Goal: Task Accomplishment & Management: Complete application form

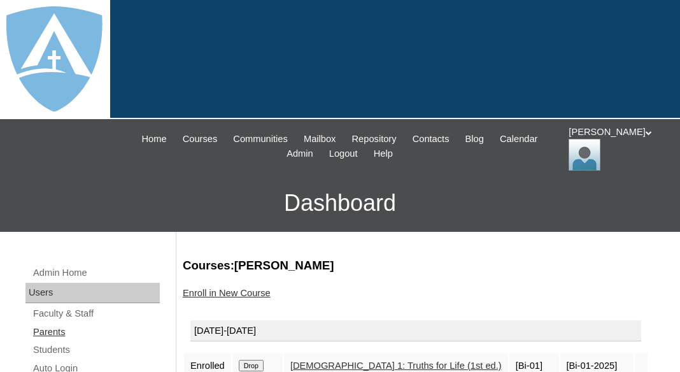
scroll to position [241, 0]
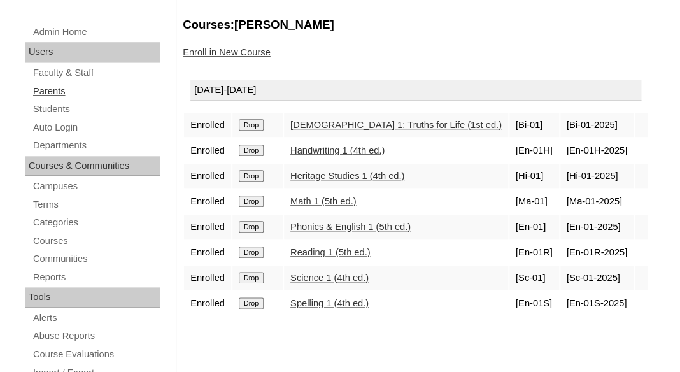
click at [43, 92] on link "Parents" at bounding box center [96, 91] width 128 height 16
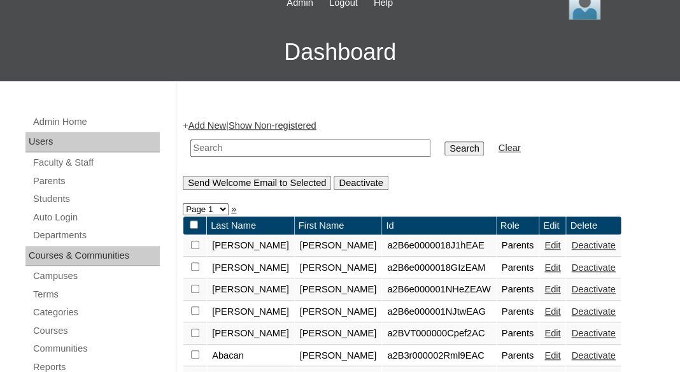
scroll to position [178, 0]
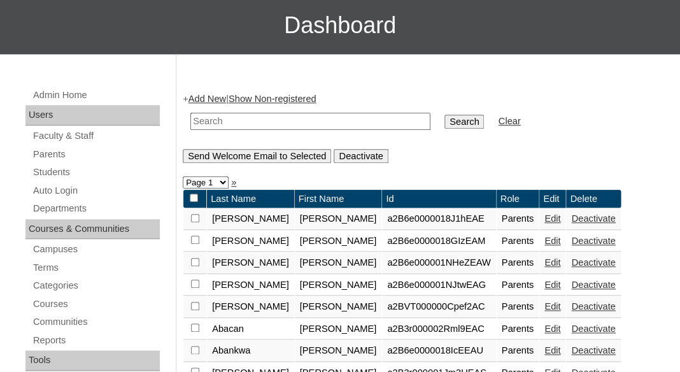
click at [245, 115] on input "text" at bounding box center [310, 121] width 240 height 17
paste input "[PERSON_NAME]"
drag, startPoint x: 263, startPoint y: 117, endPoint x: 163, endPoint y: 117, distance: 100.0
click at [190, 117] on input "Chelsea Nicole Jones" at bounding box center [310, 121] width 240 height 17
type input "[PERSON_NAME]"
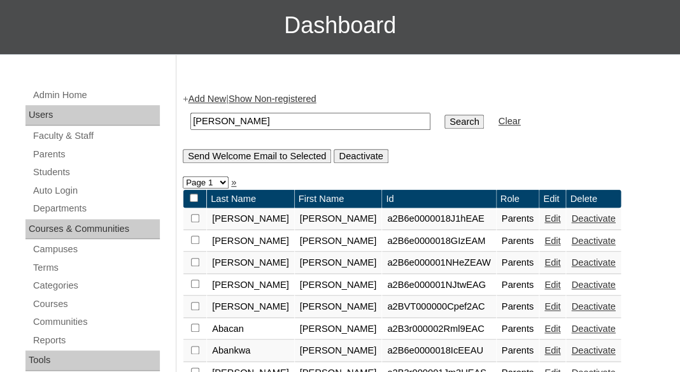
click at [445, 115] on input "Search" at bounding box center [464, 122] width 39 height 14
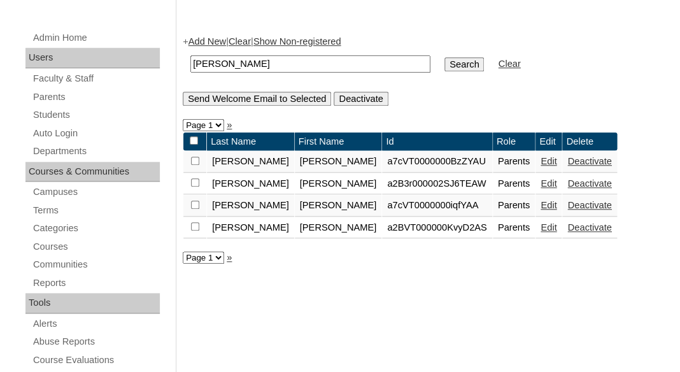
scroll to position [241, 0]
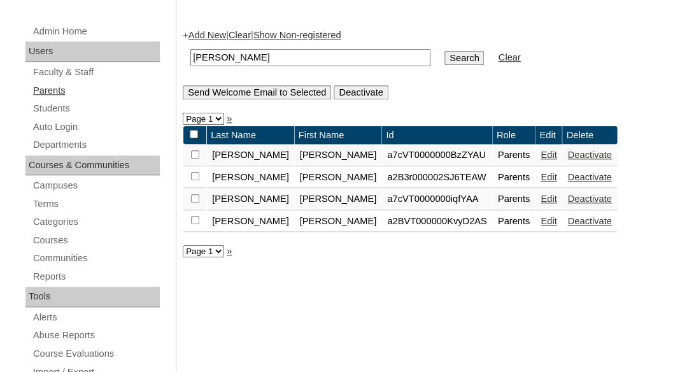
click at [53, 89] on link "Parents" at bounding box center [96, 91] width 128 height 16
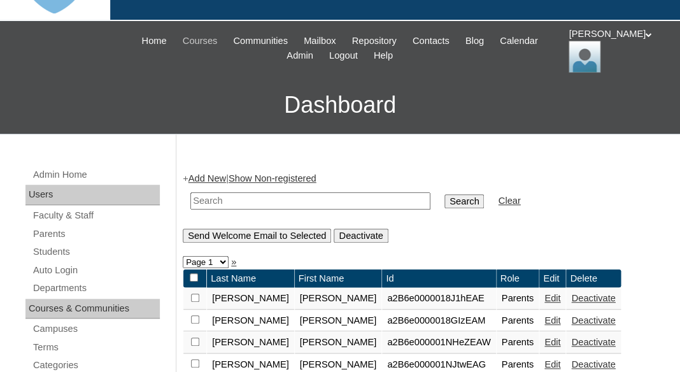
scroll to position [113, 0]
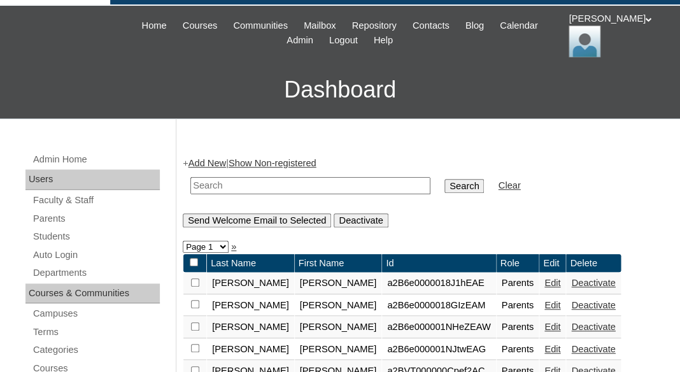
click at [215, 163] on link "Add New" at bounding box center [208, 163] width 38 height 10
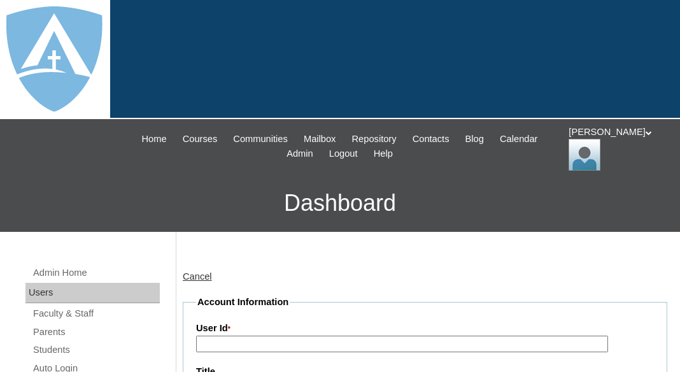
type input "tlambert"
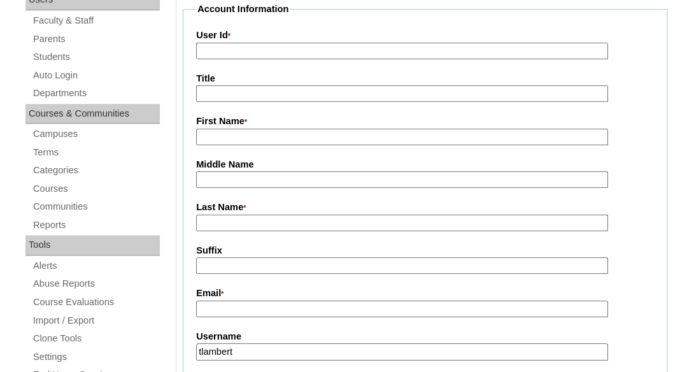
scroll to position [298, 0]
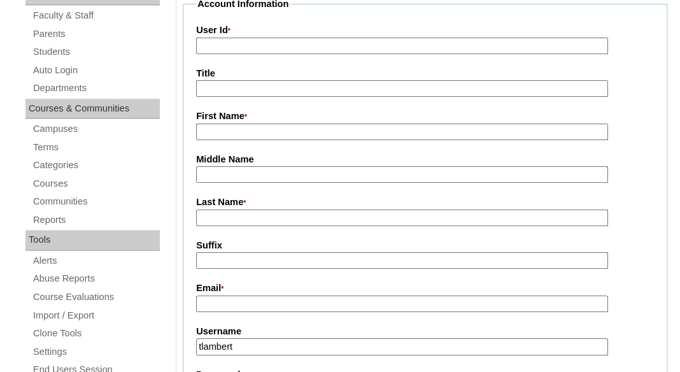
click at [227, 131] on input "First Name *" at bounding box center [402, 132] width 412 height 17
paste input "Chelsea Nicole Jones"
drag, startPoint x: 240, startPoint y: 128, endPoint x: 359, endPoint y: 154, distance: 121.9
click at [359, 141] on input "Chelsea Nicole Jones" at bounding box center [402, 132] width 412 height 17
type input "Chelsea"
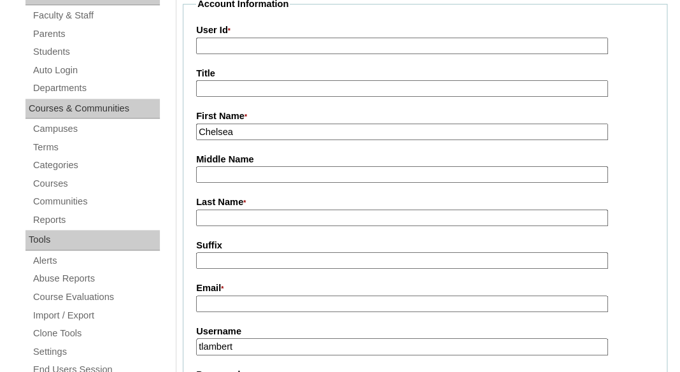
click at [270, 215] on input "Last Name *" at bounding box center [402, 218] width 412 height 17
paste input "Nicole Jones"
drag, startPoint x: 231, startPoint y: 218, endPoint x: 148, endPoint y: 218, distance: 82.2
click at [196, 218] on input "Nicole Jones" at bounding box center [402, 218] width 412 height 17
type input "Jones"
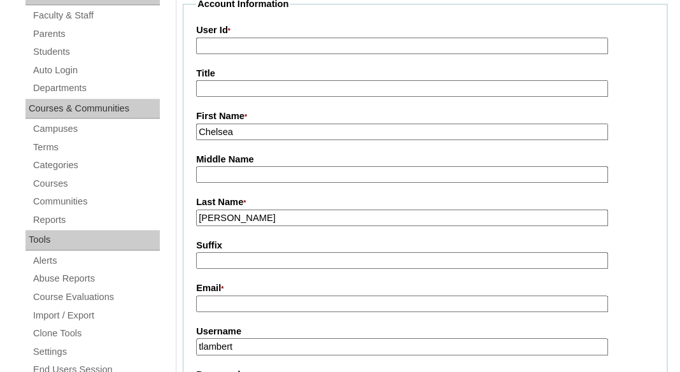
click at [205, 166] on input "Middle Name" at bounding box center [402, 174] width 412 height 17
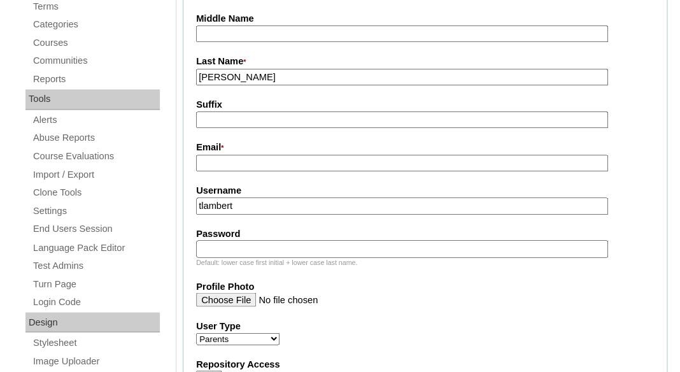
scroll to position [443, 0]
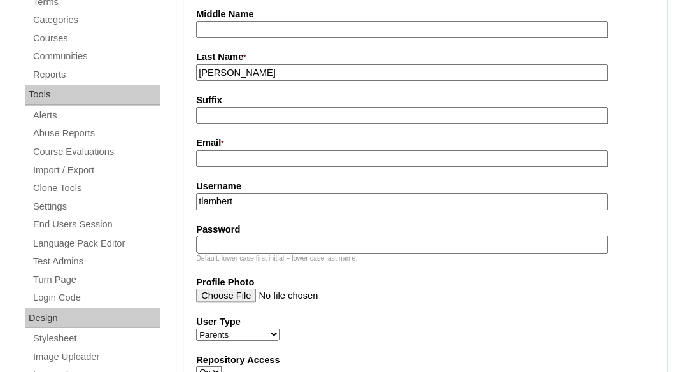
click at [250, 199] on input "tlambert" at bounding box center [402, 201] width 412 height 17
click at [257, 161] on input "Email *" at bounding box center [402, 158] width 412 height 17
paste input "cnjones0902@gmail.com"
type input "cnjones0902@gmail.com"
click at [259, 204] on input "tlambert" at bounding box center [402, 201] width 412 height 17
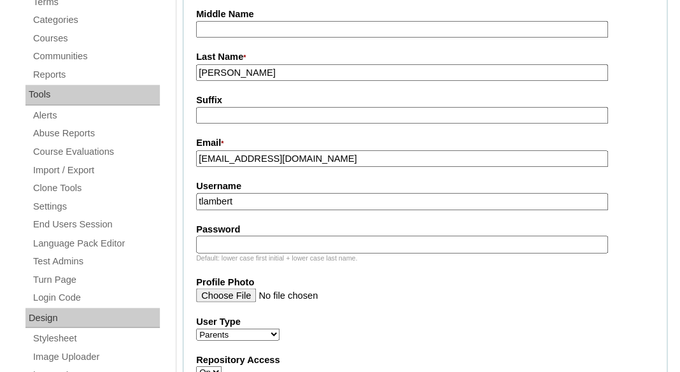
click at [259, 204] on input "tlambert" at bounding box center [402, 201] width 412 height 17
paste input "cnjones0902@gmail.com"
type input "cnjones0902@gmail.com"
click at [250, 236] on input "Password" at bounding box center [402, 244] width 412 height 17
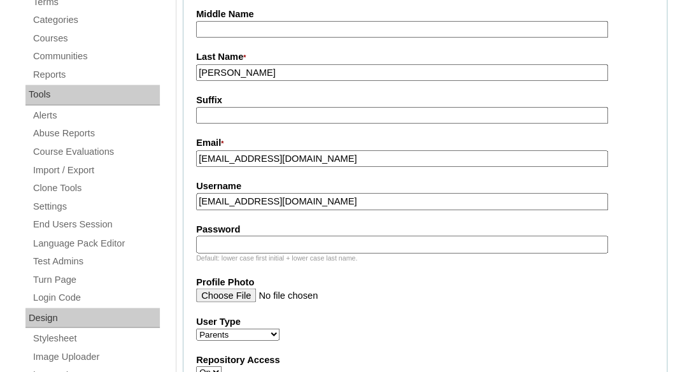
paste input "cnjones0902@gmail.com"
type input "cnjones0902@gmail.com"
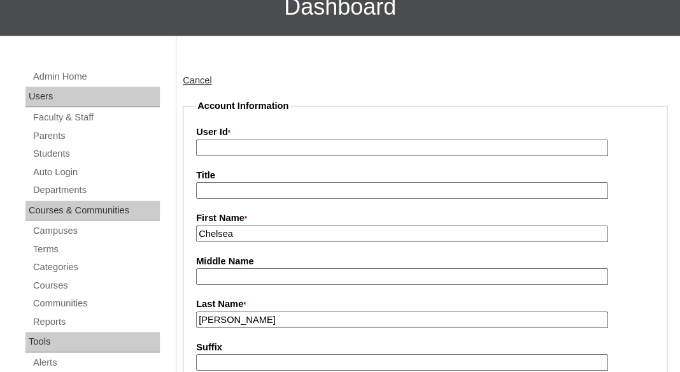
scroll to position [175, 0]
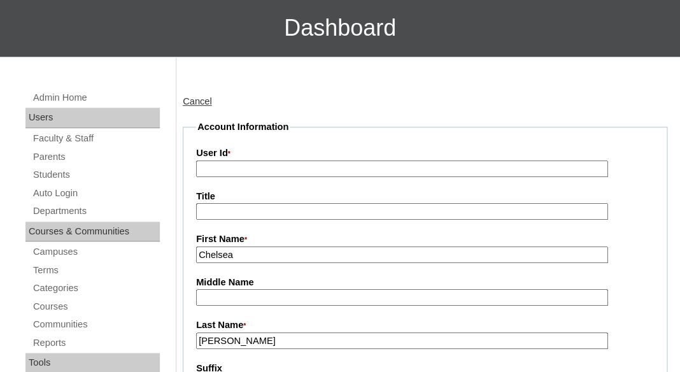
click at [314, 162] on input "User Id *" at bounding box center [402, 169] width 412 height 17
paste input "a7cVT0000000jgHYAQ"
type input "a7cVT0000000jgHYAQ"
click at [309, 208] on input "Title" at bounding box center [402, 211] width 412 height 17
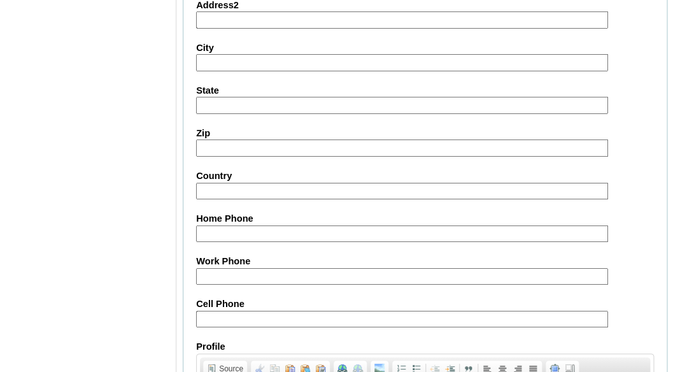
scroll to position [1439, 0]
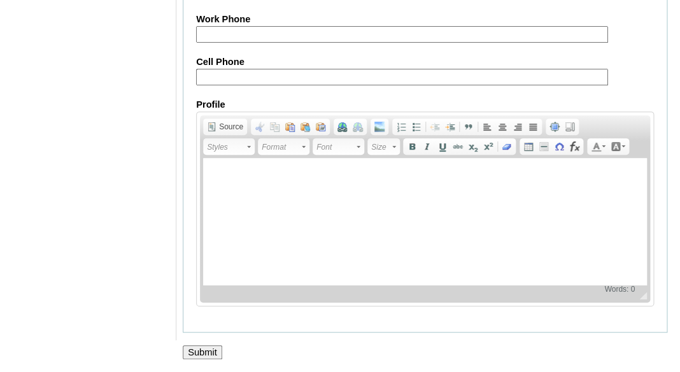
click at [206, 350] on input "Submit" at bounding box center [202, 352] width 39 height 14
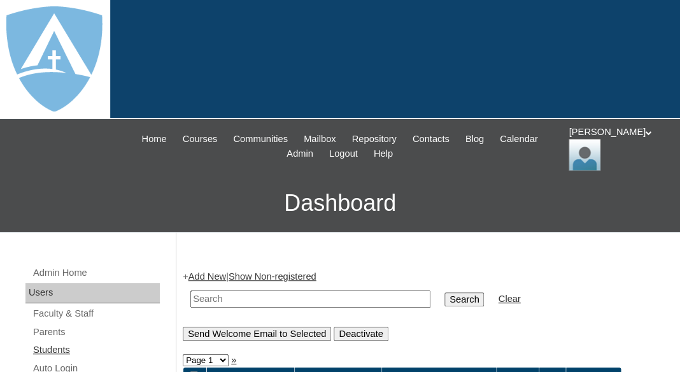
click at [54, 344] on link "Students" at bounding box center [96, 350] width 128 height 16
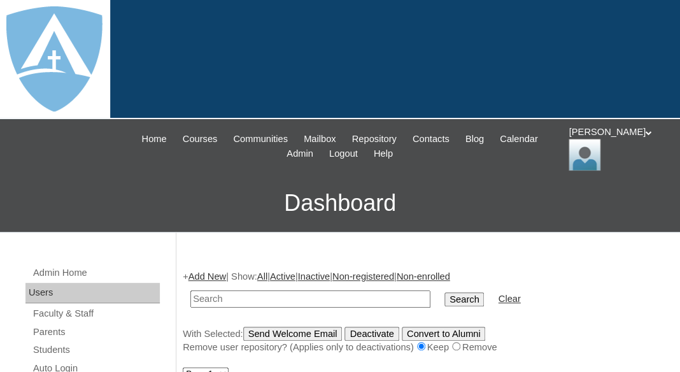
click at [208, 299] on input "text" at bounding box center [310, 298] width 240 height 17
click at [217, 275] on link "Add New" at bounding box center [208, 276] width 38 height 10
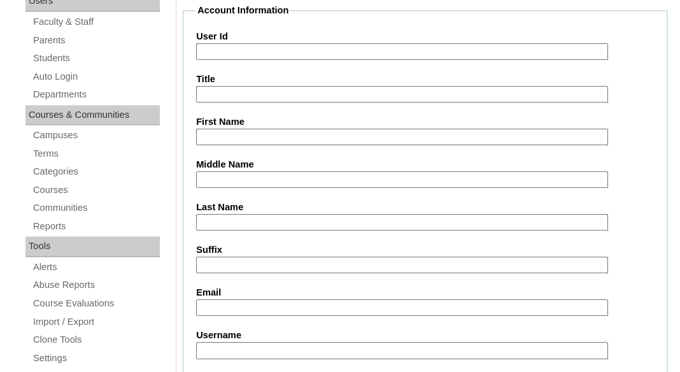
click at [244, 129] on input "First Name" at bounding box center [402, 137] width 412 height 17
paste input "Donovan Jones"
drag, startPoint x: 242, startPoint y: 132, endPoint x: 303, endPoint y: 140, distance: 61.6
click at [303, 140] on input "Donovan Jones" at bounding box center [402, 137] width 412 height 17
type input "Donovan"
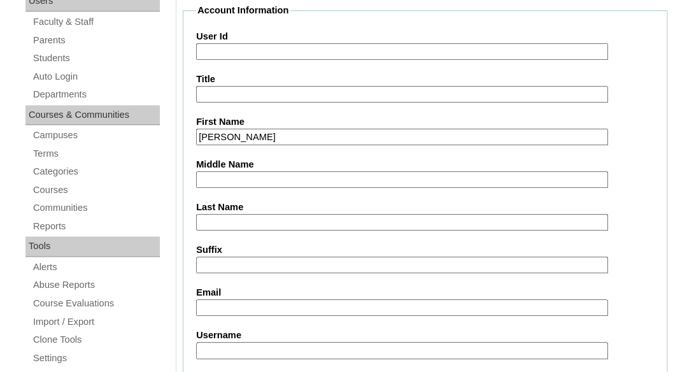
click at [252, 224] on input "Last Name" at bounding box center [402, 222] width 412 height 17
paste input "Jones"
type input "Jones"
click at [243, 264] on input "Suffix" at bounding box center [402, 265] width 412 height 17
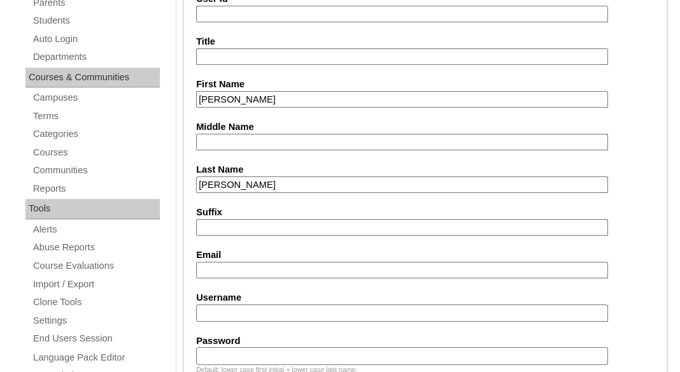
scroll to position [391, 0]
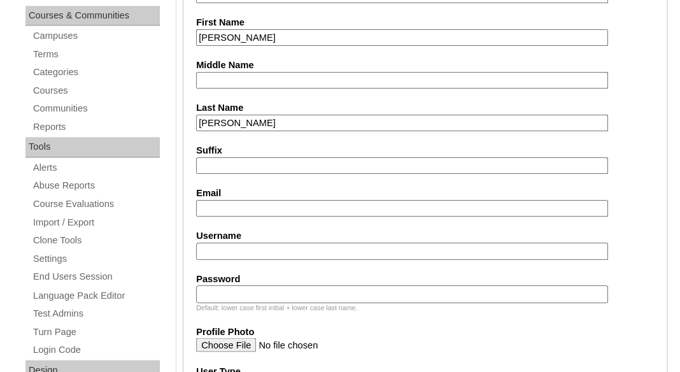
click at [253, 211] on input "Email" at bounding box center [402, 208] width 412 height 17
paste input "cnjones0902@gmail.com"
type input "cnjones0902@gmail.com"
click at [304, 243] on input "Username" at bounding box center [402, 251] width 412 height 17
paste input "[PERSON_NAME][EMAIL_ADDRESS][PERSON_NAME][DOMAIN_NAME]"
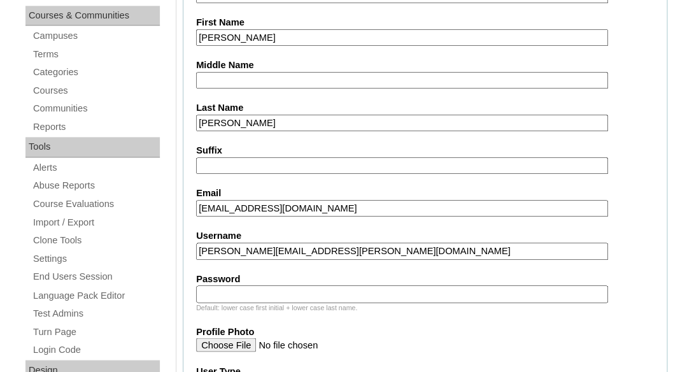
type input "[PERSON_NAME][EMAIL_ADDRESS][PERSON_NAME][DOMAIN_NAME]"
click at [292, 294] on input "Password" at bounding box center [402, 293] width 412 height 17
paste input "[PERSON_NAME][EMAIL_ADDRESS][PERSON_NAME][DOMAIN_NAME]"
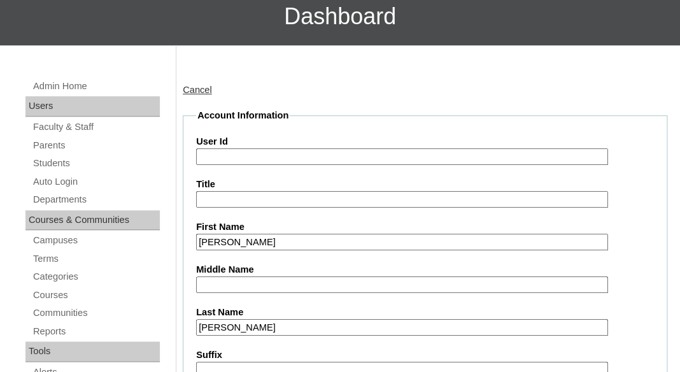
scroll to position [178, 0]
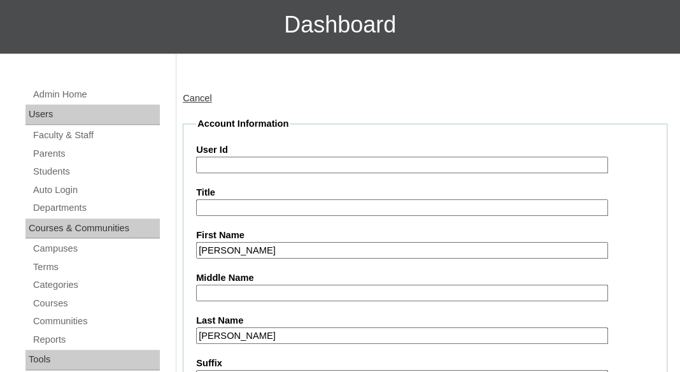
type input "[PERSON_NAME][EMAIL_ADDRESS][PERSON_NAME][DOMAIN_NAME]"
click at [251, 168] on input "User Id" at bounding box center [402, 165] width 412 height 17
paste input "donovan.jones@enlightiumstudent.com"
type input "26donovan.jones@enlightiumstudent.com"
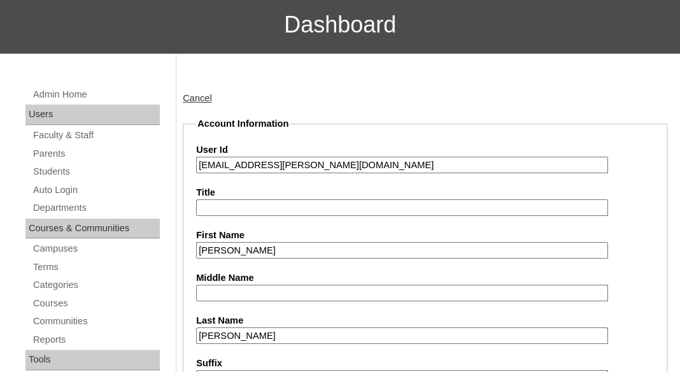
click at [238, 208] on input "Title" at bounding box center [402, 207] width 412 height 17
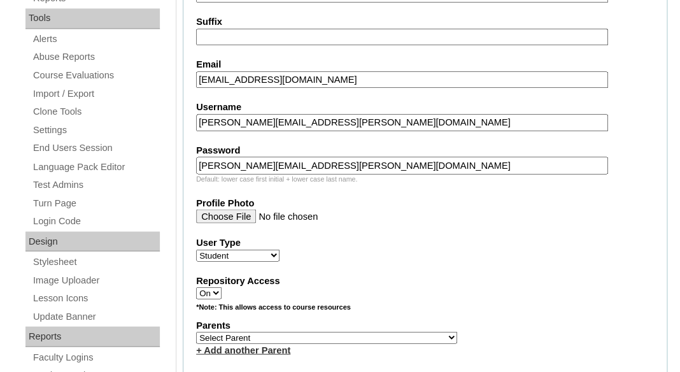
scroll to position [545, 0]
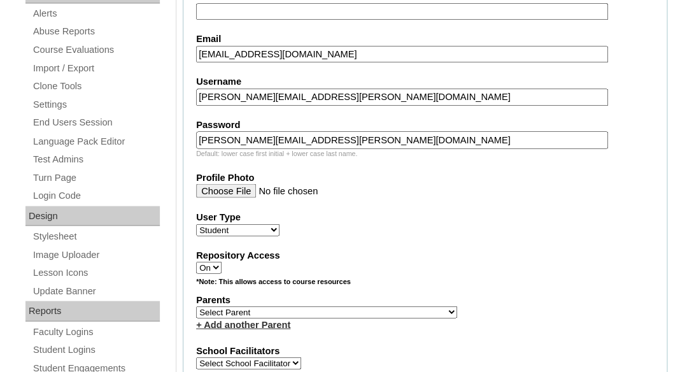
click at [196, 306] on select "Select Parent Garcia, Rosa Labourdette, Jessica Nicholson, Nicky Valentin , Nat…" at bounding box center [326, 312] width 261 height 12
select select "101391"
click option "Jones, Chelsea" at bounding box center [0, 0] width 0 height 0
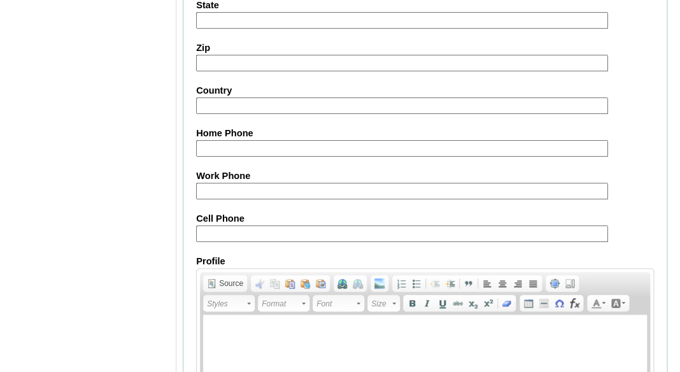
scroll to position [1667, 0]
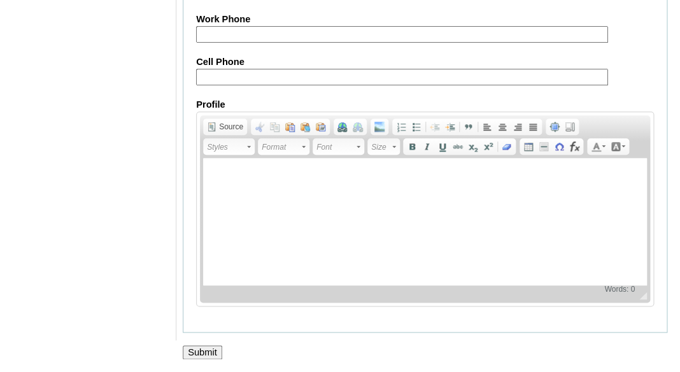
click at [204, 354] on input "Submit" at bounding box center [202, 352] width 39 height 14
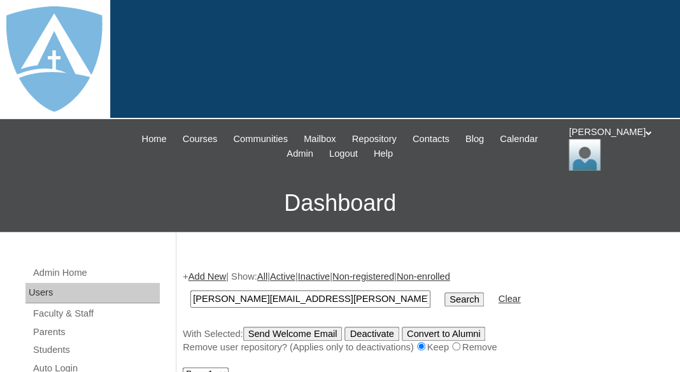
type input "[PERSON_NAME][EMAIL_ADDRESS][PERSON_NAME][DOMAIN_NAME]"
click at [445, 292] on input "Search" at bounding box center [464, 299] width 39 height 14
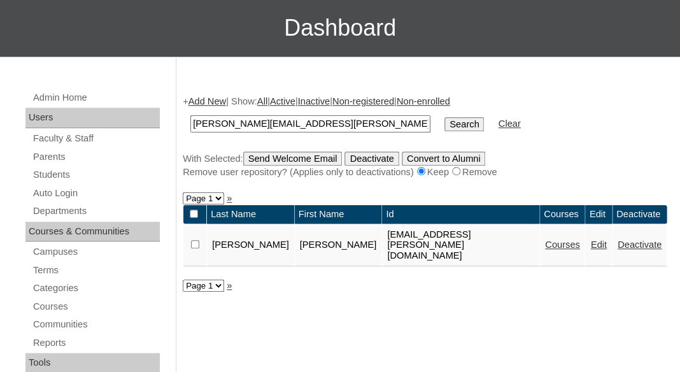
scroll to position [195, 0]
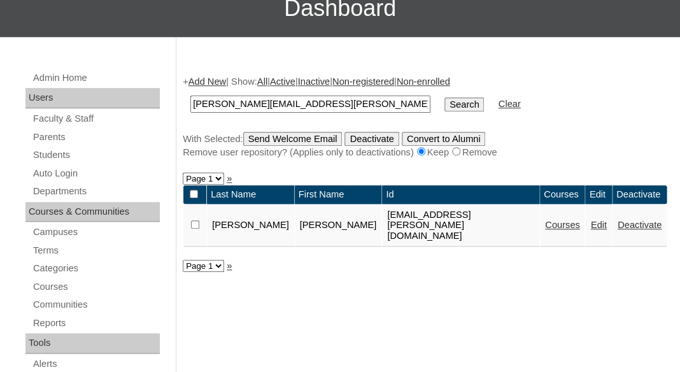
click at [545, 226] on link "Courses" at bounding box center [562, 225] width 35 height 10
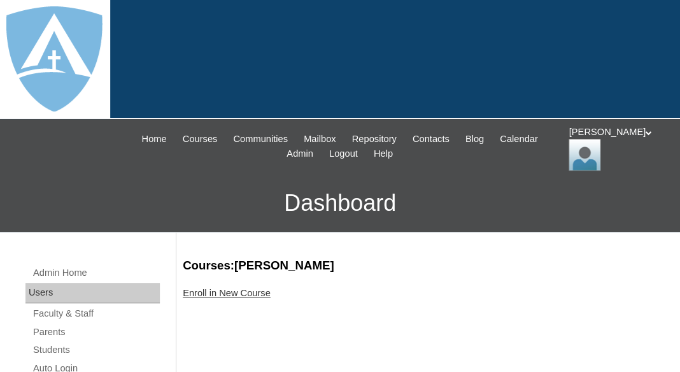
click at [260, 292] on link "Enroll in New Course" at bounding box center [227, 293] width 88 height 10
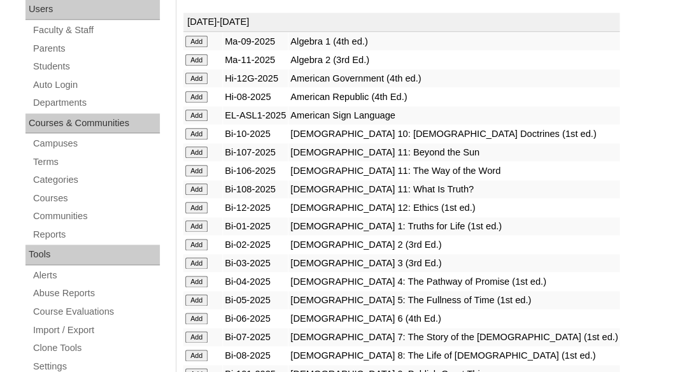
scroll to position [348, 0]
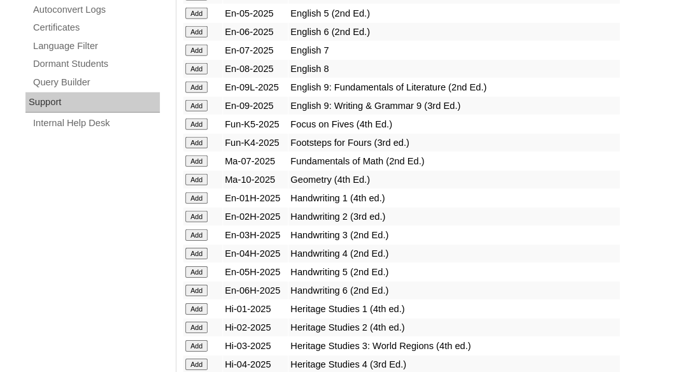
scroll to position [964, 0]
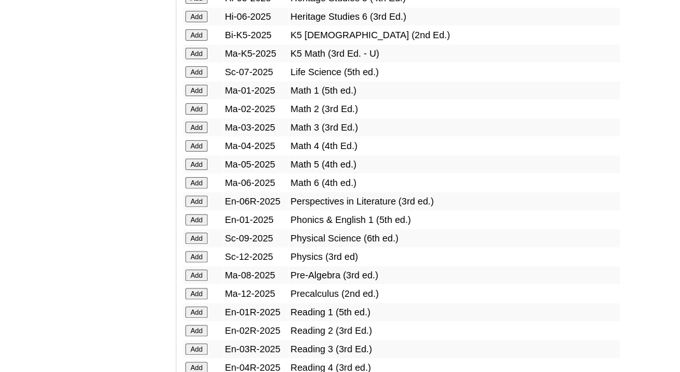
scroll to position [1360, 0]
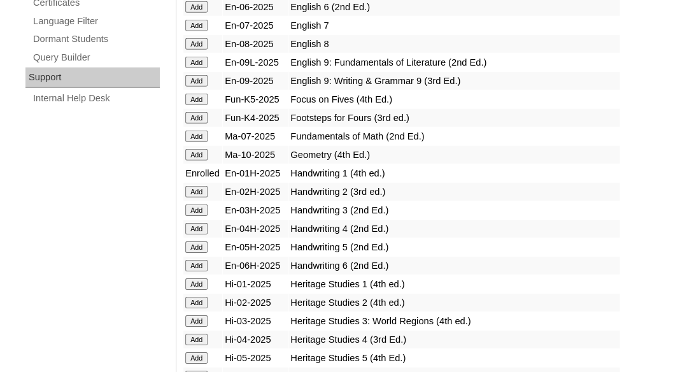
scroll to position [988, 0]
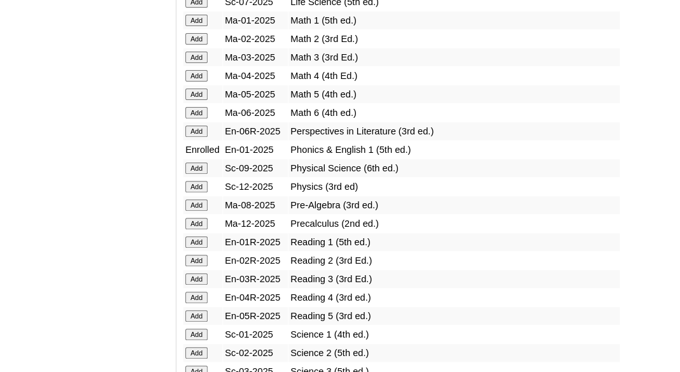
scroll to position [1416, 0]
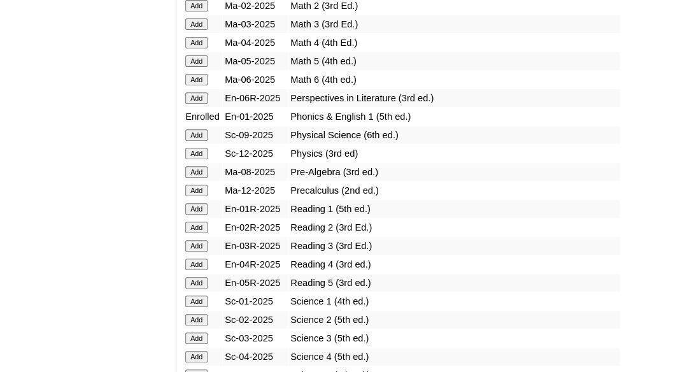
scroll to position [1447, 0]
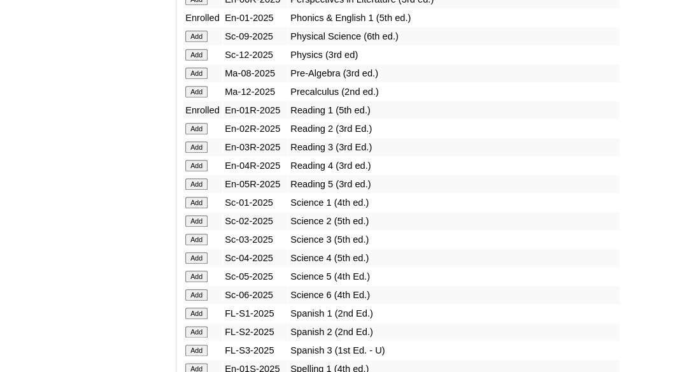
scroll to position [1587, 0]
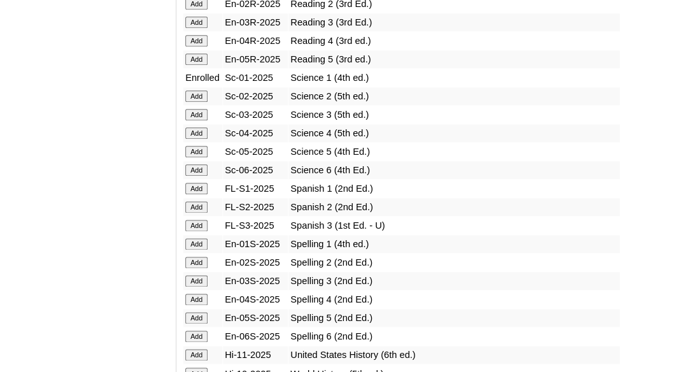
scroll to position [1673, 0]
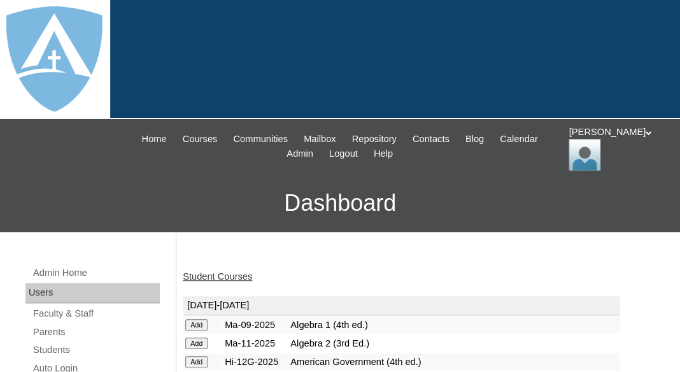
click at [236, 271] on link "Student Courses" at bounding box center [217, 276] width 69 height 10
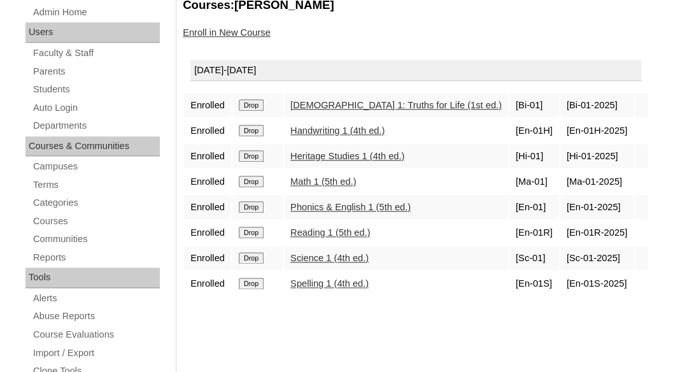
scroll to position [278, 0]
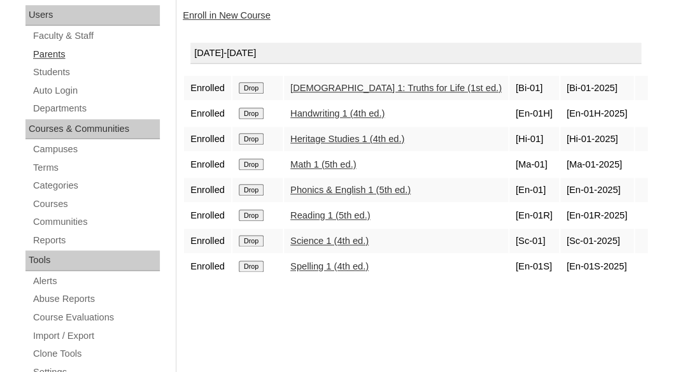
click at [53, 53] on link "Parents" at bounding box center [96, 54] width 128 height 16
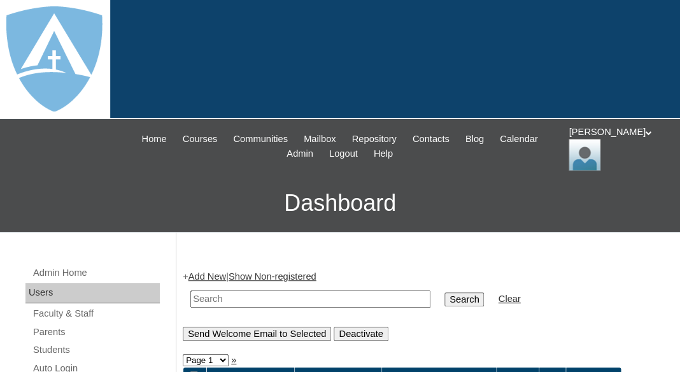
click at [215, 294] on input "text" at bounding box center [310, 298] width 240 height 17
paste input "[PERSON_NAME]"
drag, startPoint x: 229, startPoint y: 294, endPoint x: 125, endPoint y: 283, distance: 103.7
click at [190, 290] on input "[PERSON_NAME]" at bounding box center [310, 298] width 240 height 17
type input "[PERSON_NAME]"
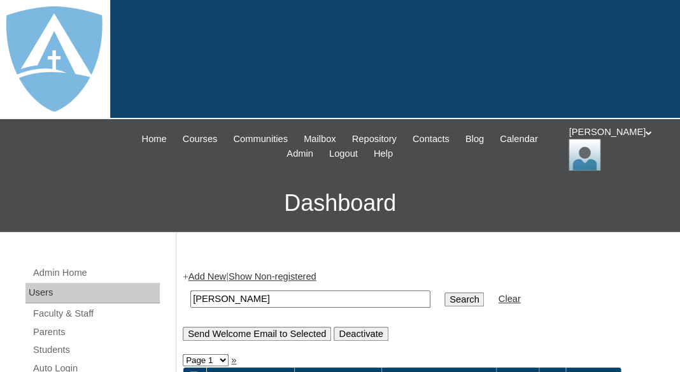
click at [445, 292] on input "Search" at bounding box center [464, 299] width 39 height 14
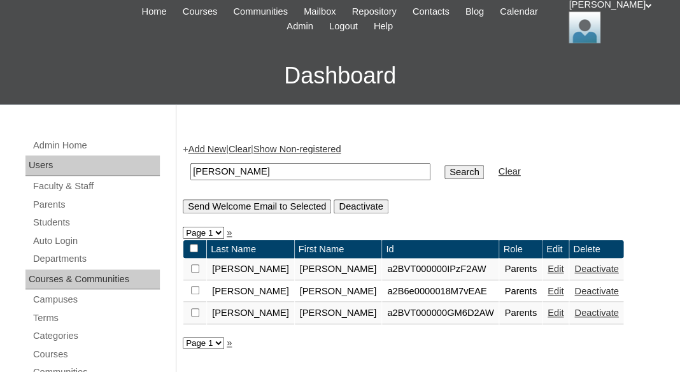
scroll to position [148, 0]
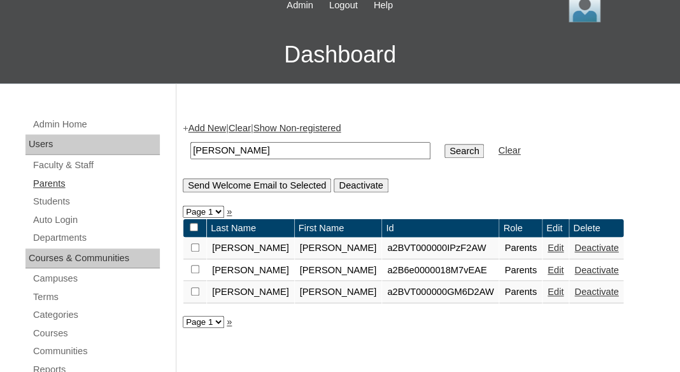
click at [50, 181] on link "Parents" at bounding box center [96, 184] width 128 height 16
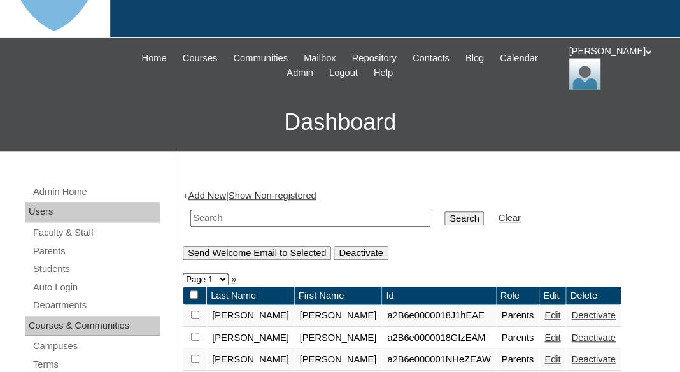
scroll to position [113, 0]
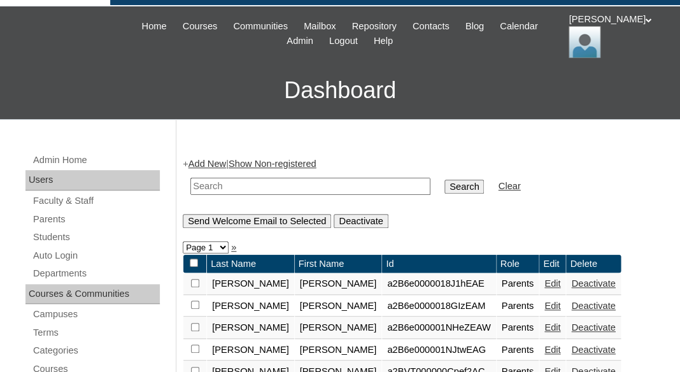
click at [211, 162] on link "Add New" at bounding box center [208, 164] width 38 height 10
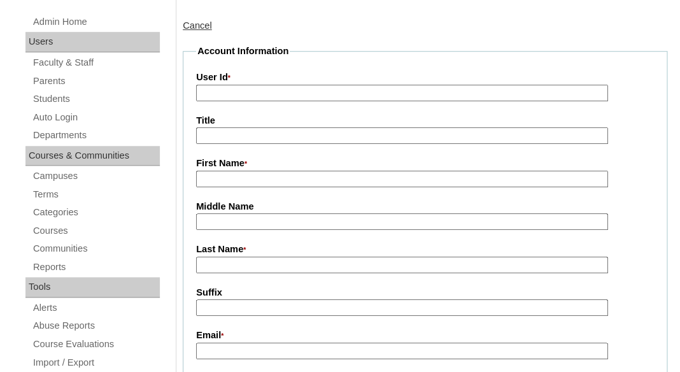
scroll to position [269, 0]
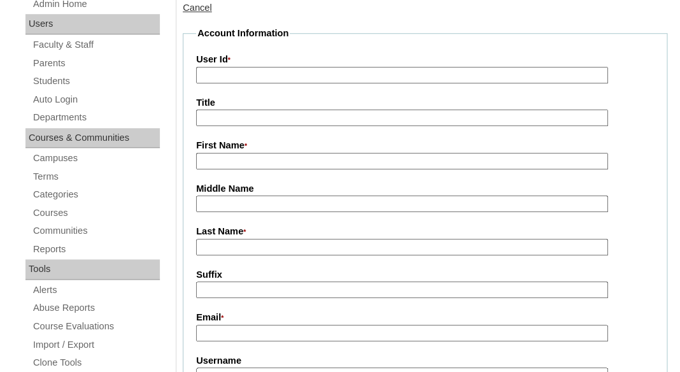
click at [226, 159] on input "First Name *" at bounding box center [402, 161] width 412 height 17
paste input "[PERSON_NAME]"
drag, startPoint x: 232, startPoint y: 159, endPoint x: 311, endPoint y: 162, distance: 79.0
click at [311, 162] on input "[PERSON_NAME]" at bounding box center [402, 161] width 412 height 17
type input "Megan"
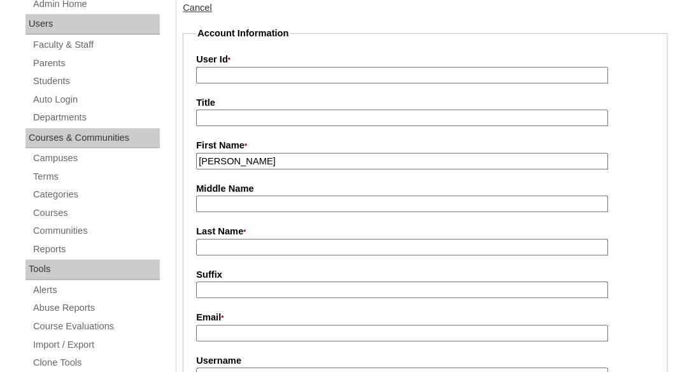
click at [289, 244] on input "Last Name *" at bounding box center [402, 247] width 412 height 17
paste input "Martin"
type input "[PERSON_NAME]"
click at [285, 282] on input "Suffix" at bounding box center [402, 290] width 412 height 17
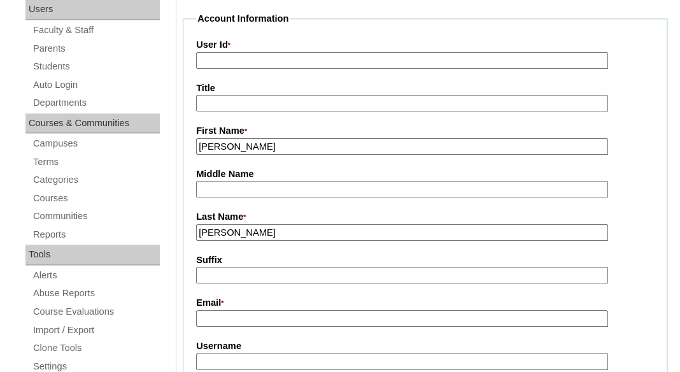
scroll to position [408, 0]
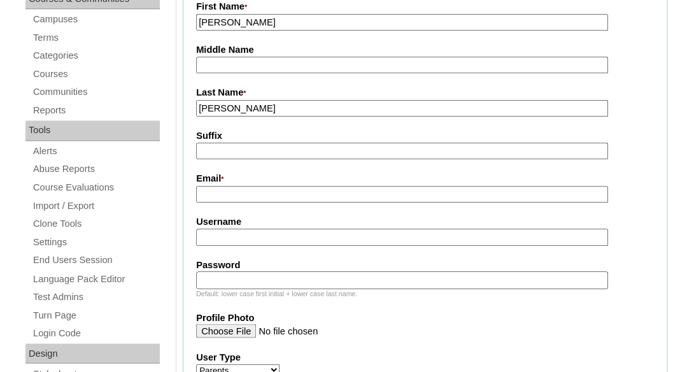
click at [258, 193] on input "Email *" at bounding box center [402, 194] width 412 height 17
paste input "admin@quickentrailers.com"
type input "[EMAIL_ADDRESS][DOMAIN_NAME]"
click at [251, 229] on input "Username" at bounding box center [402, 237] width 412 height 17
paste input "[EMAIL_ADDRESS][DOMAIN_NAME]"
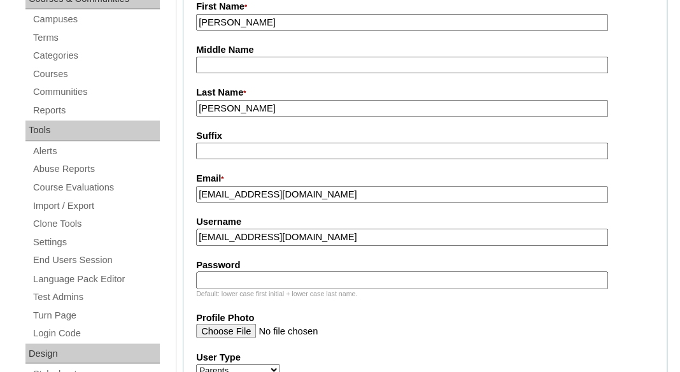
type input "[EMAIL_ADDRESS][DOMAIN_NAME]"
click at [245, 269] on label "Password" at bounding box center [425, 265] width 458 height 13
click at [245, 271] on input "Password" at bounding box center [402, 279] width 412 height 17
paste input "admin@quickentrailers.com"
type input "admin@quickentrailers.com"
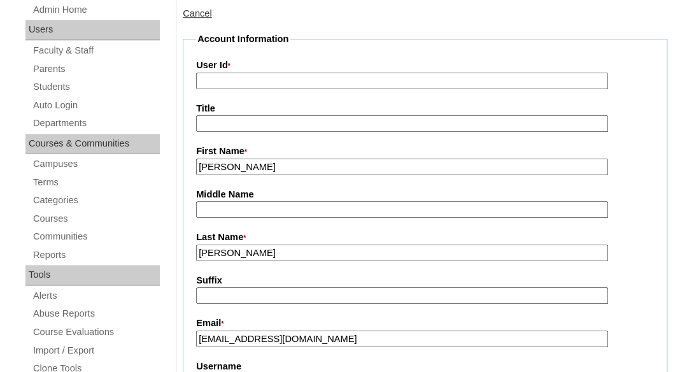
scroll to position [208, 0]
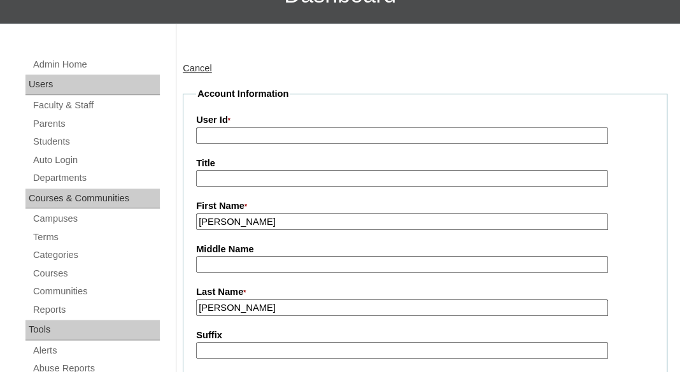
click at [299, 129] on input "User Id *" at bounding box center [402, 135] width 412 height 17
paste input "a7cVT0000000jjVYAQ"
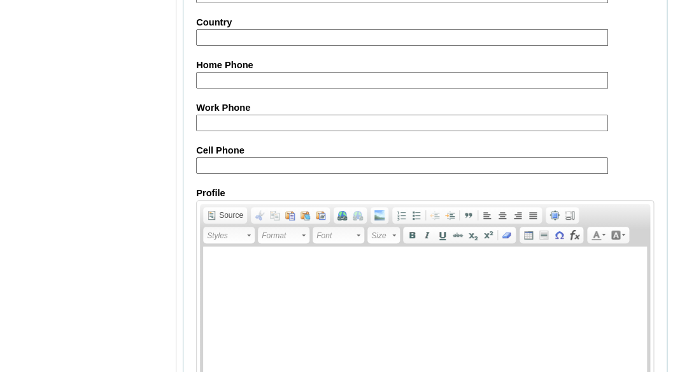
scroll to position [1439, 0]
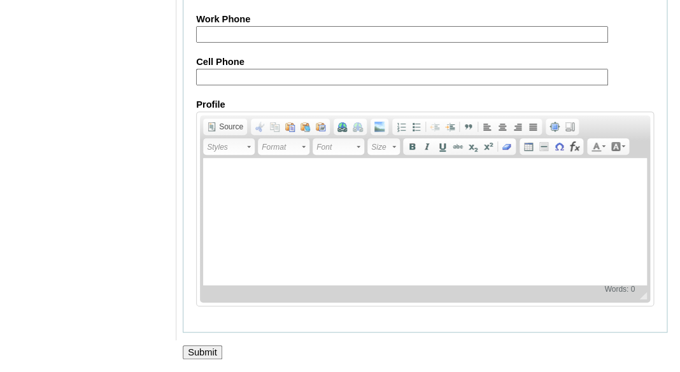
type input "a7cVT0000000jjVYAQ"
click at [187, 355] on input "Submit" at bounding box center [202, 352] width 39 height 14
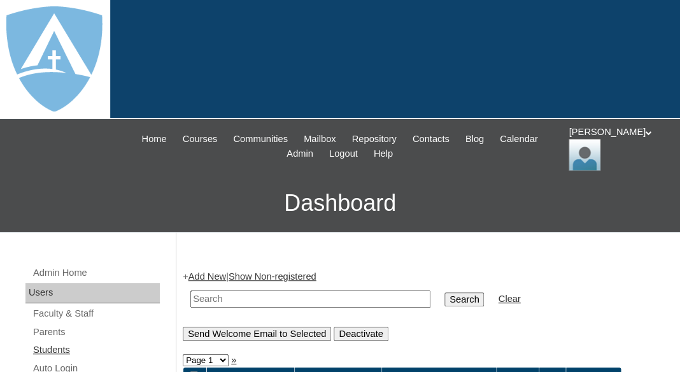
click at [53, 350] on link "Students" at bounding box center [96, 350] width 128 height 16
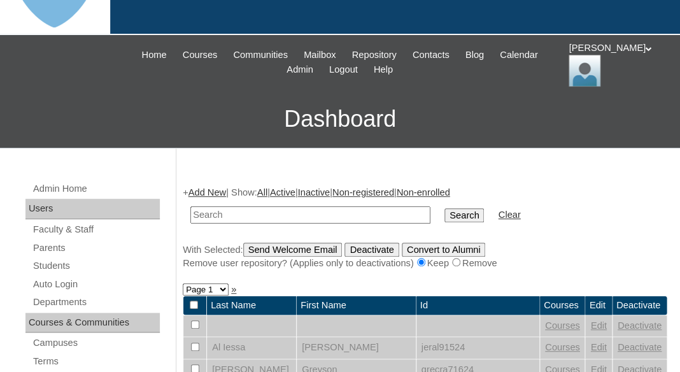
scroll to position [129, 0]
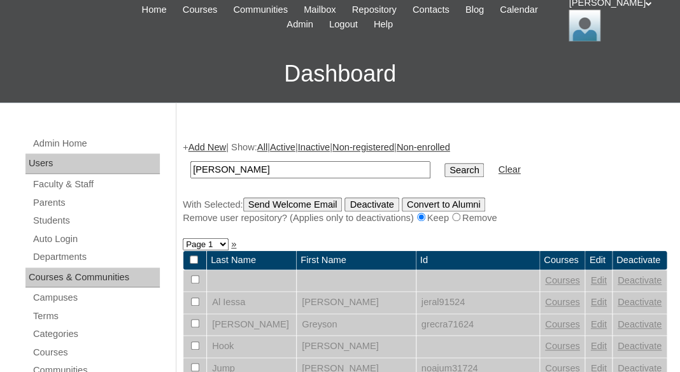
click at [229, 168] on input "Richard Martin" at bounding box center [310, 169] width 240 height 17
drag, startPoint x: 233, startPoint y: 168, endPoint x: 138, endPoint y: 166, distance: 95.6
click at [190, 166] on input "[PERSON_NAME]" at bounding box center [310, 169] width 240 height 17
type input "[PERSON_NAME]"
click at [445, 163] on input "Search" at bounding box center [464, 170] width 39 height 14
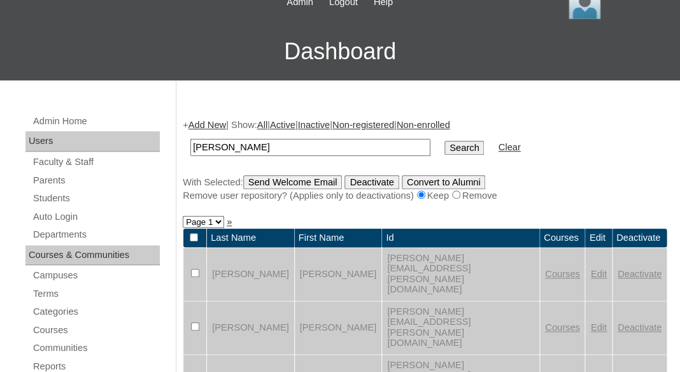
scroll to position [119, 0]
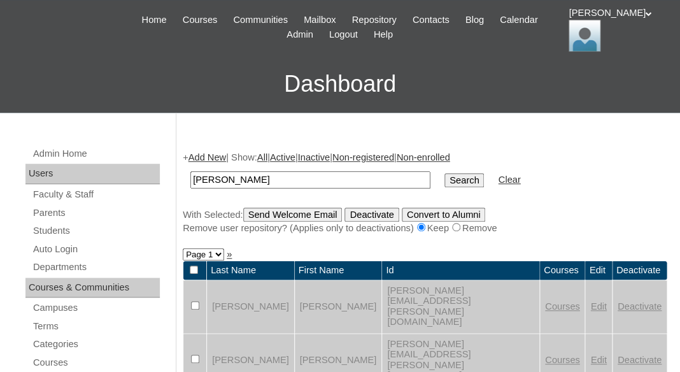
click at [208, 157] on link "Add New" at bounding box center [208, 157] width 38 height 10
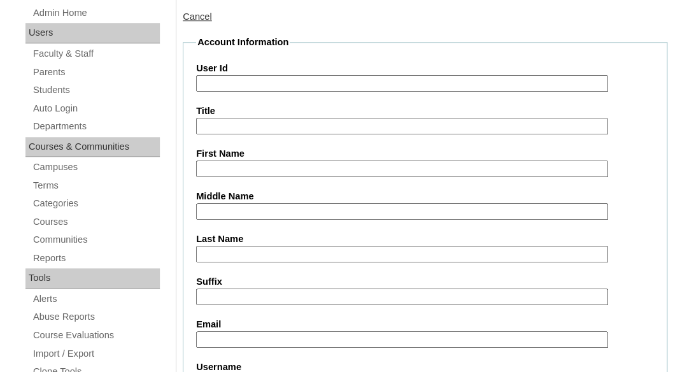
scroll to position [335, 0]
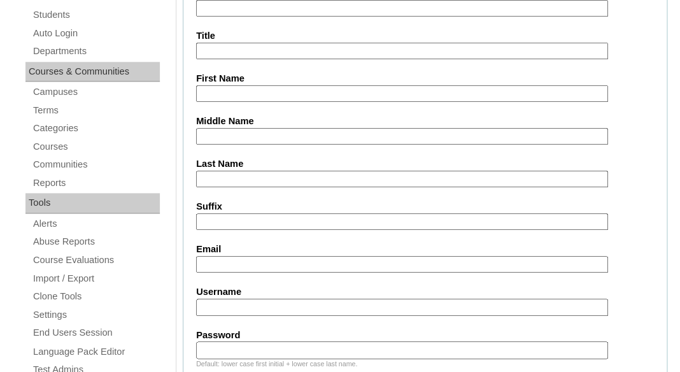
click at [250, 92] on input "First Name" at bounding box center [402, 93] width 412 height 17
paste input "[PERSON_NAME]"
drag, startPoint x: 238, startPoint y: 92, endPoint x: 336, endPoint y: 101, distance: 98.6
click at [336, 101] on input "[PERSON_NAME]" at bounding box center [402, 93] width 412 height 17
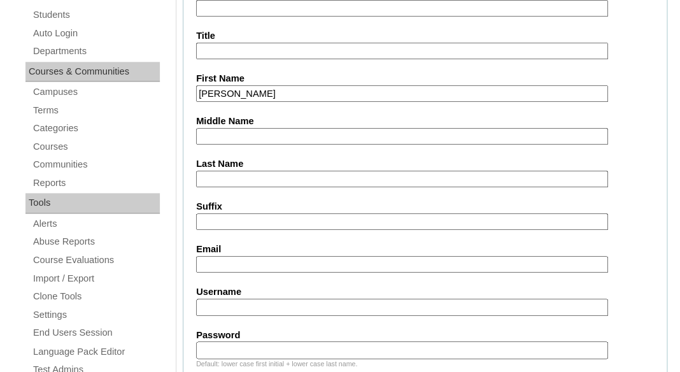
type input "Richard"
click at [280, 176] on input "Last Name" at bounding box center [402, 179] width 412 height 17
paste input "Martin"
type input "Martin"
click at [274, 220] on input "Suffix" at bounding box center [402, 221] width 412 height 17
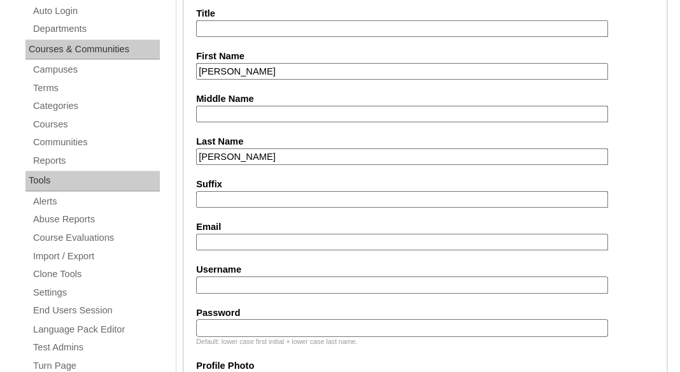
scroll to position [371, 0]
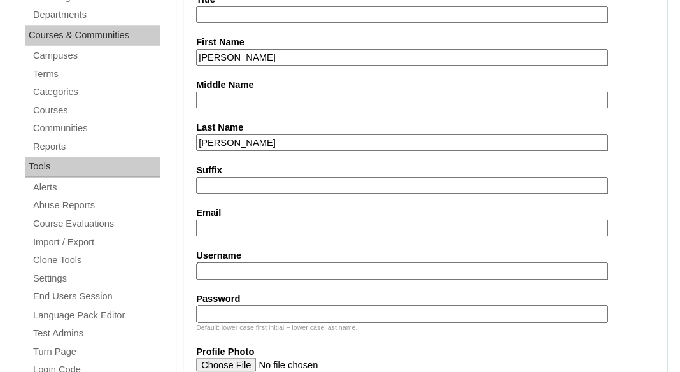
click at [273, 231] on input "Email" at bounding box center [402, 228] width 412 height 17
paste input "admin@quickentrailers.com"
type input "admin@quickentrailers.com"
click at [297, 272] on input "Username" at bounding box center [402, 270] width 412 height 17
paste input "richard.martin@enlightiumstudent.com"
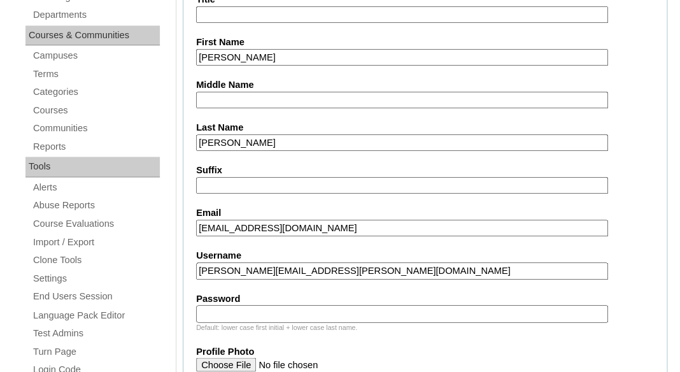
type input "richard.martin@enlightiumstudent.com"
click at [289, 315] on input "Password" at bounding box center [402, 313] width 412 height 17
paste input "richard.martin@enlightiumstudent.com"
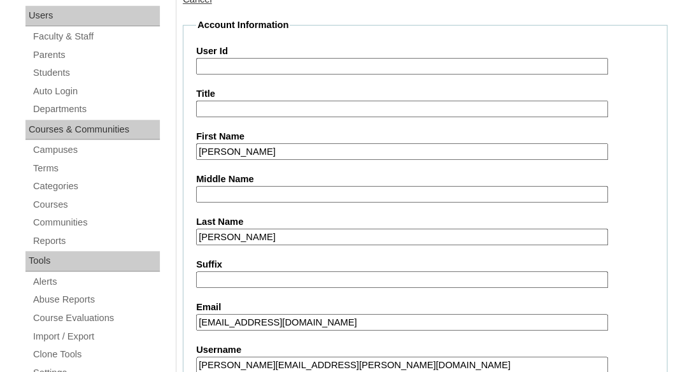
scroll to position [211, 0]
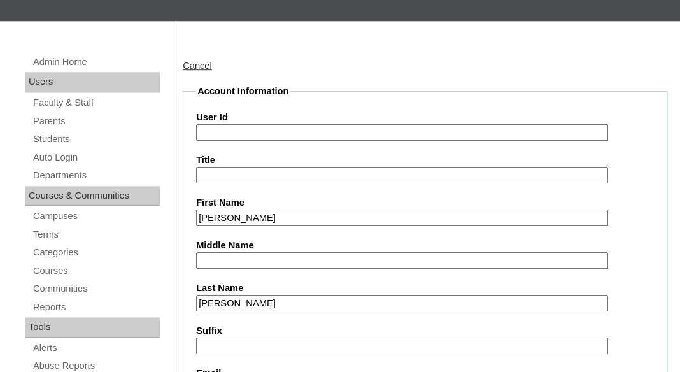
type input "richard.martin@enlightiumstudent.com"
click at [259, 129] on input "User Id" at bounding box center [402, 132] width 412 height 17
paste input "richard.martin@enlightiumstudent.com"
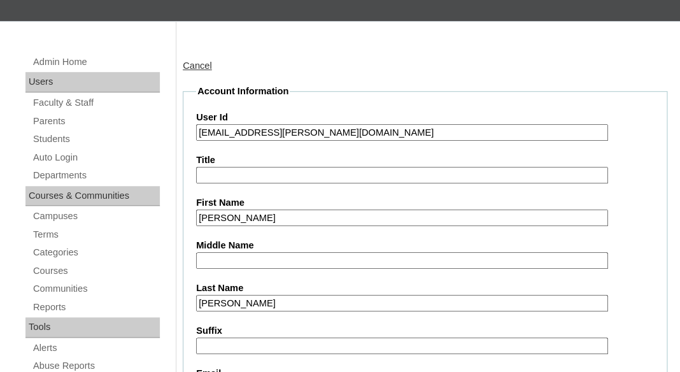
type input "26richard.martin@enlightiumstudent.com"
click at [277, 157] on label "Title" at bounding box center [425, 160] width 458 height 13
click at [277, 167] on input "Title" at bounding box center [402, 175] width 412 height 17
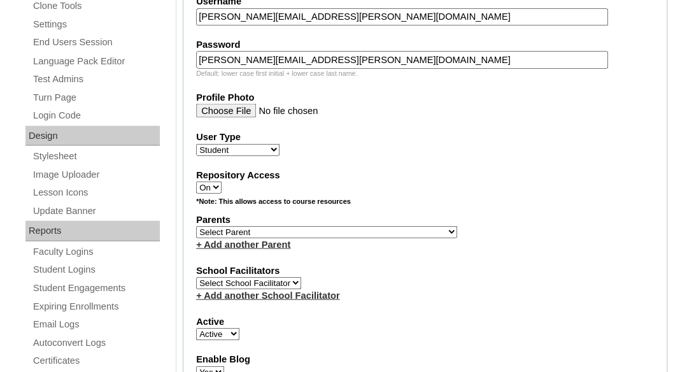
scroll to position [629, 0]
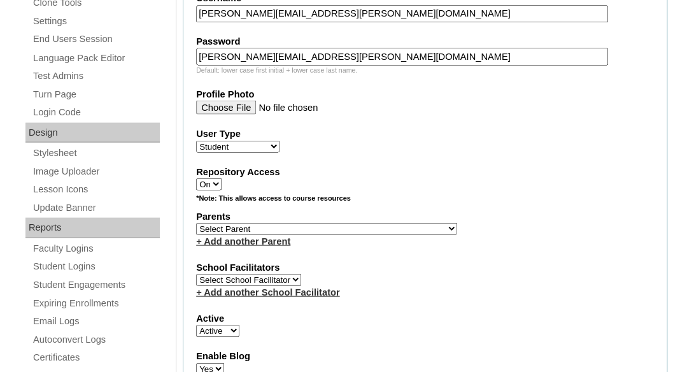
click at [196, 222] on select "Select Parent Garcia, Rosa Labourdette, Jessica Nicholson, Nicky Valentin , Nat…" at bounding box center [326, 228] width 261 height 12
select select "101393"
click option "Martin, Megan" at bounding box center [0, 0] width 0 height 0
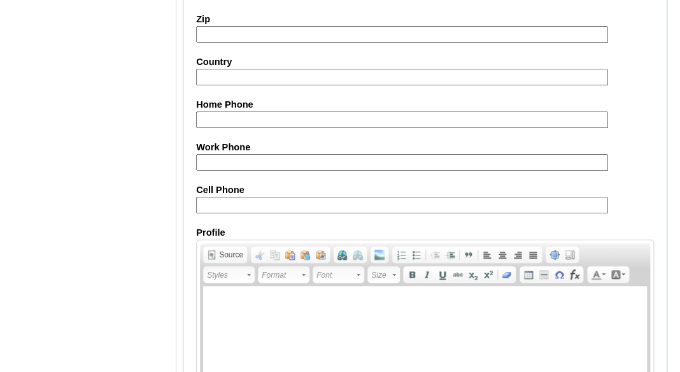
scroll to position [1667, 0]
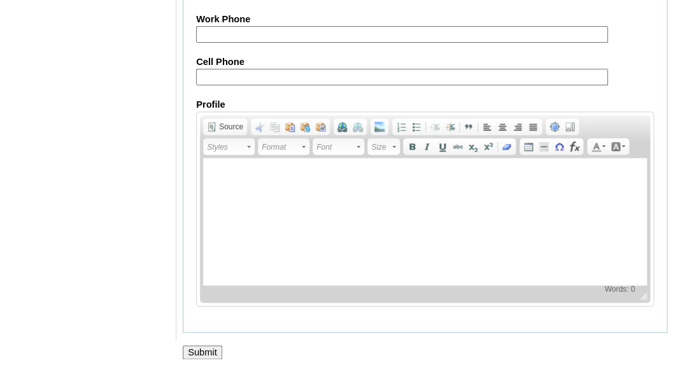
click at [207, 353] on input "Submit" at bounding box center [202, 352] width 39 height 14
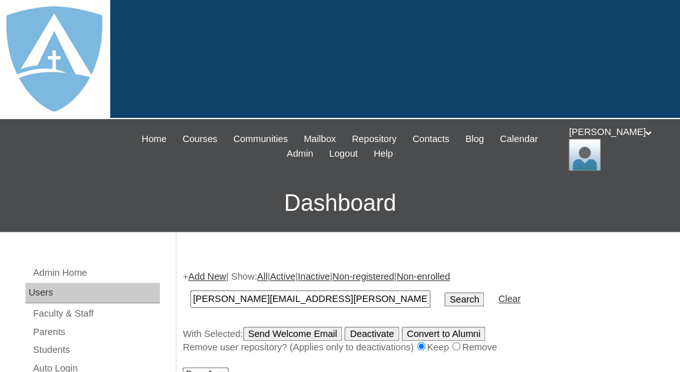
type input "[PERSON_NAME][EMAIL_ADDRESS][PERSON_NAME][DOMAIN_NAME]"
click at [445, 292] on input "Search" at bounding box center [464, 299] width 39 height 14
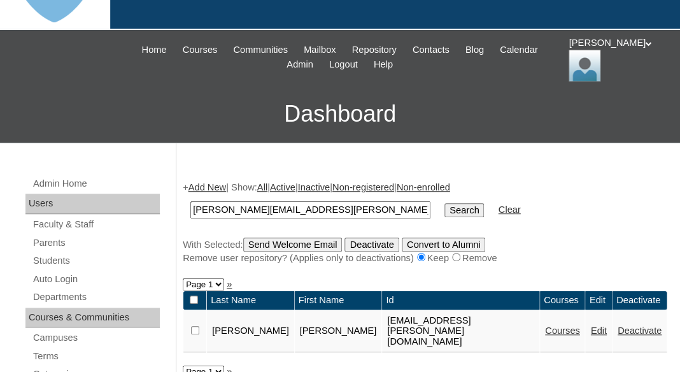
scroll to position [120, 0]
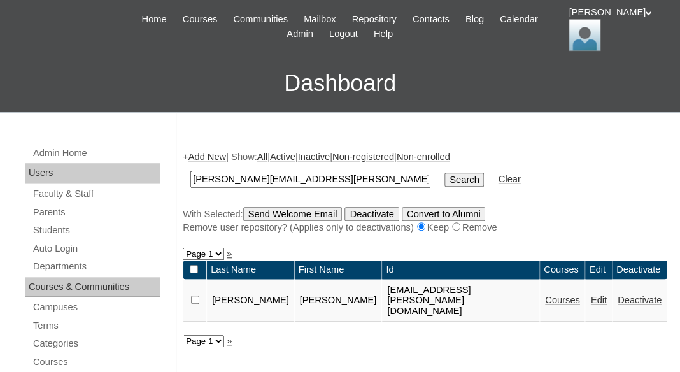
click at [550, 305] on link "Courses" at bounding box center [562, 300] width 35 height 10
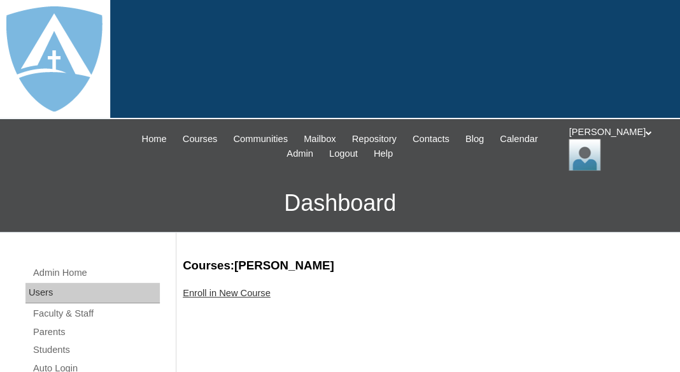
click at [231, 288] on link "Enroll in New Course" at bounding box center [227, 293] width 88 height 10
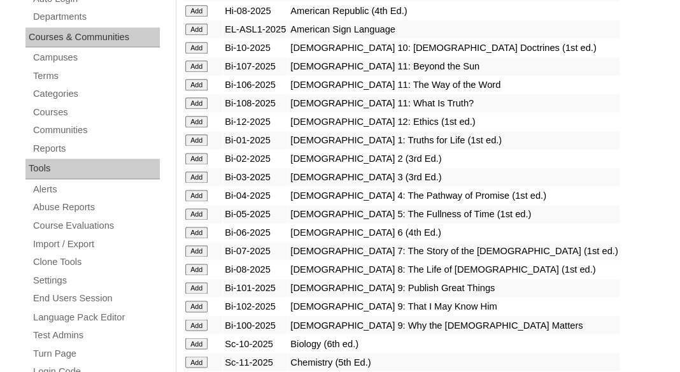
scroll to position [377, 0]
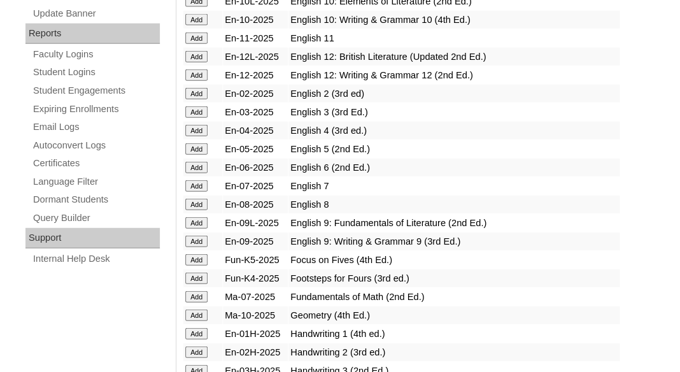
scroll to position [818, 0]
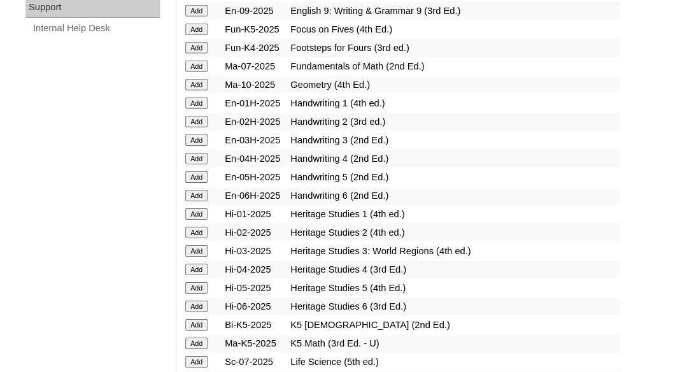
scroll to position [1055, 0]
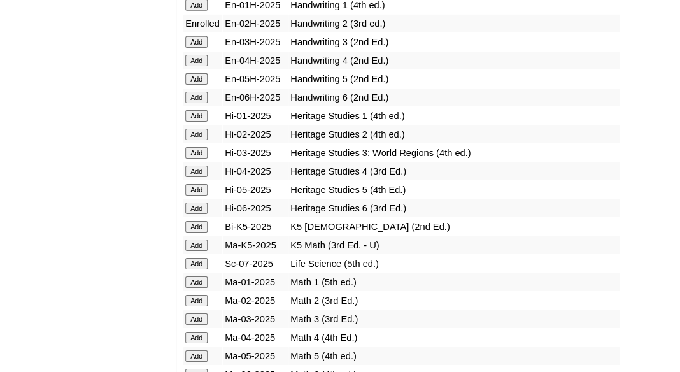
scroll to position [1157, 0]
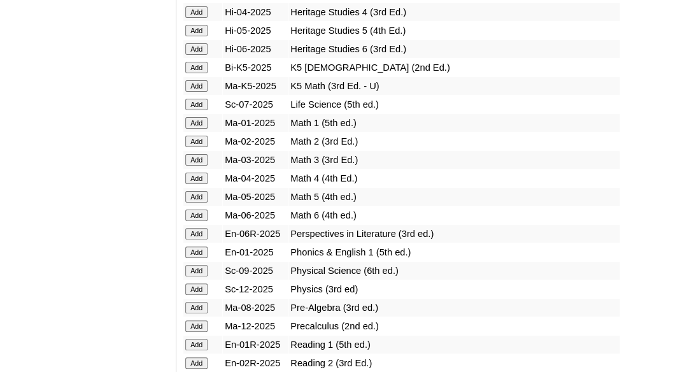
scroll to position [1335, 0]
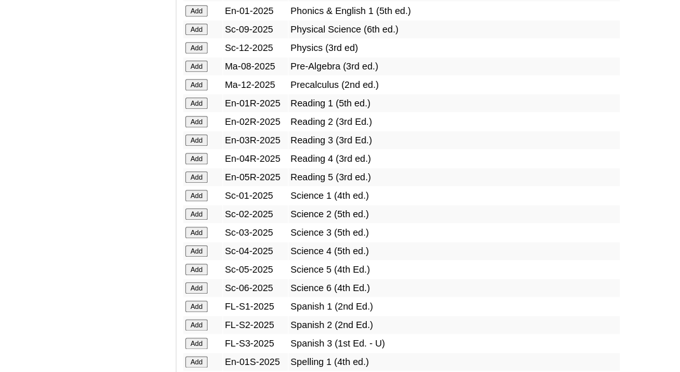
scroll to position [1555, 0]
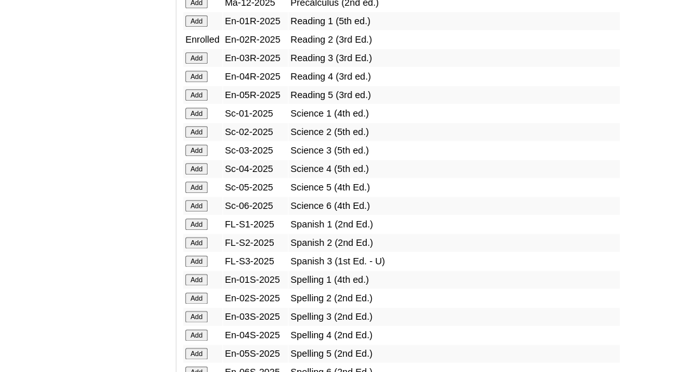
scroll to position [1641, 0]
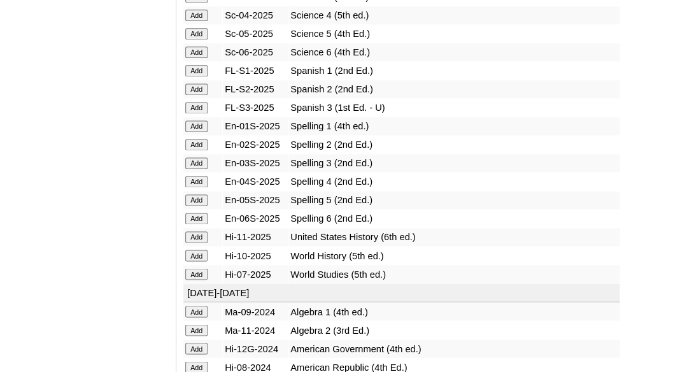
scroll to position [1883, 0]
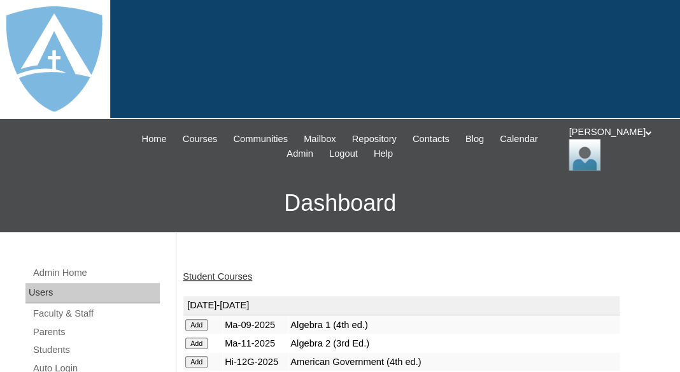
click at [223, 274] on link "Student Courses" at bounding box center [217, 276] width 69 height 10
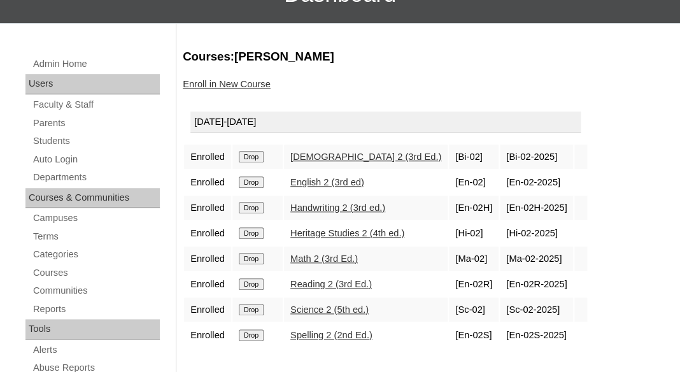
scroll to position [213, 0]
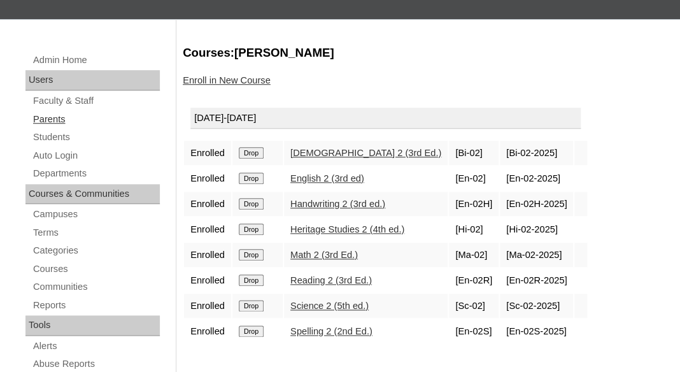
click at [50, 118] on link "Parents" at bounding box center [96, 119] width 128 height 16
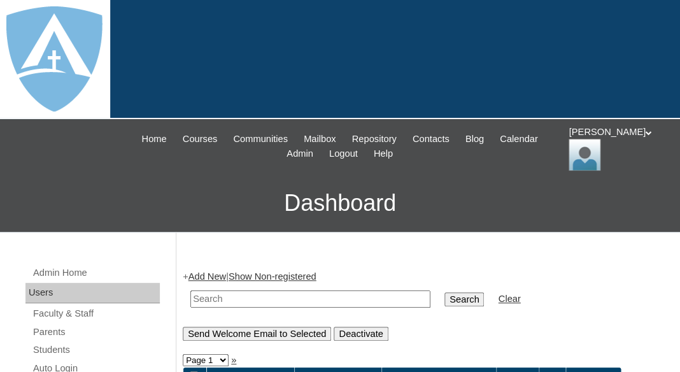
click at [227, 295] on input "text" at bounding box center [310, 298] width 240 height 17
paste input "[PERSON_NAME]"
drag, startPoint x: 228, startPoint y: 295, endPoint x: 160, endPoint y: 292, distance: 68.2
click at [190, 292] on input "[GEOGRAPHIC_DATA]" at bounding box center [310, 298] width 240 height 17
type input "[GEOGRAPHIC_DATA]"
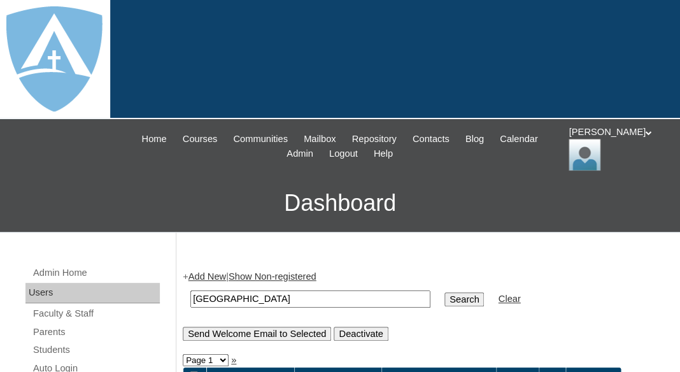
click at [445, 292] on input "Search" at bounding box center [464, 299] width 39 height 14
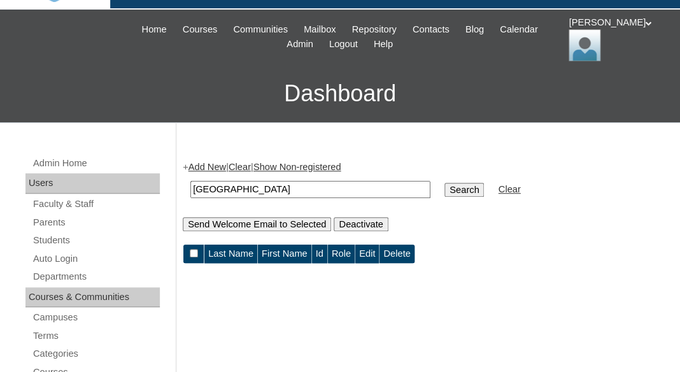
scroll to position [222, 0]
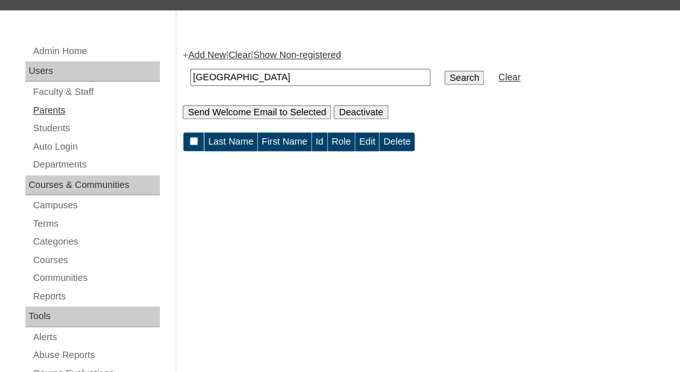
click at [41, 106] on link "Parents" at bounding box center [96, 111] width 128 height 16
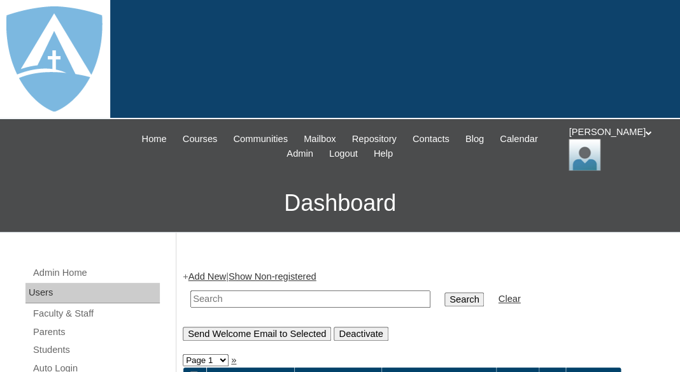
click at [211, 275] on link "Add New" at bounding box center [208, 276] width 38 height 10
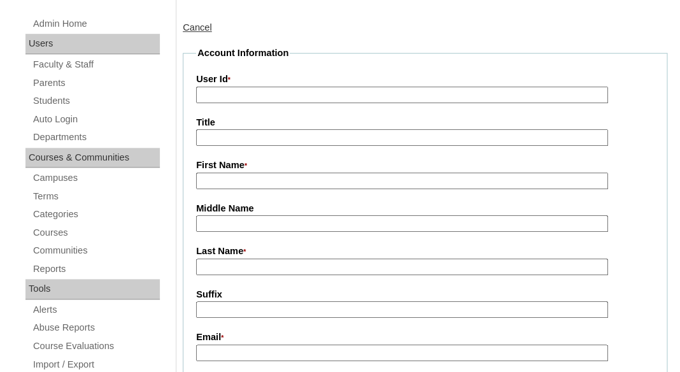
scroll to position [289, 0]
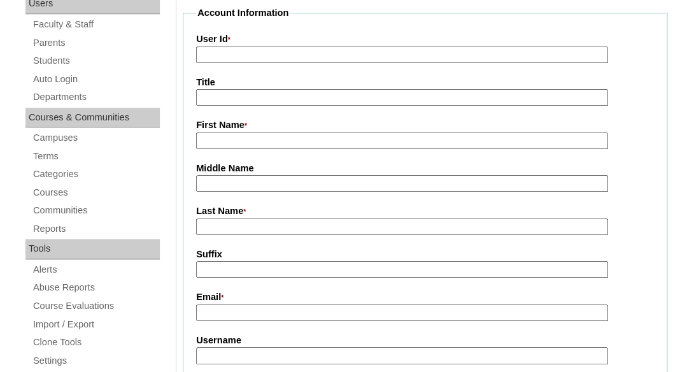
click at [246, 141] on input "First Name *" at bounding box center [402, 140] width 412 height 17
paste input "Jessica Sasville"
drag, startPoint x: 234, startPoint y: 138, endPoint x: 356, endPoint y: 159, distance: 123.5
click at [356, 150] on input "Jessica Sasville" at bounding box center [402, 140] width 412 height 17
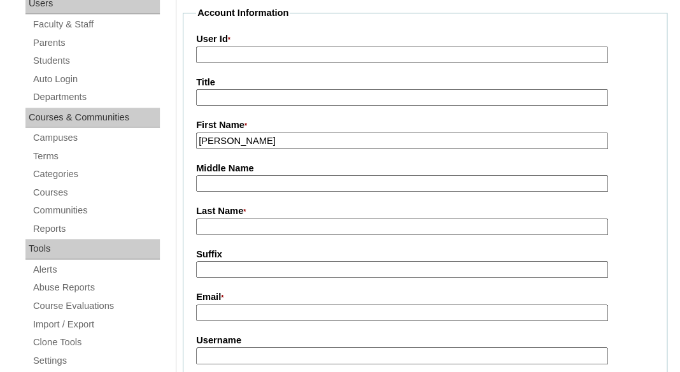
type input "Jessica"
click at [310, 225] on input "Last Name *" at bounding box center [402, 226] width 412 height 17
paste input "Sasville"
type input "Sasville"
click at [302, 266] on input "Suffix" at bounding box center [402, 269] width 412 height 17
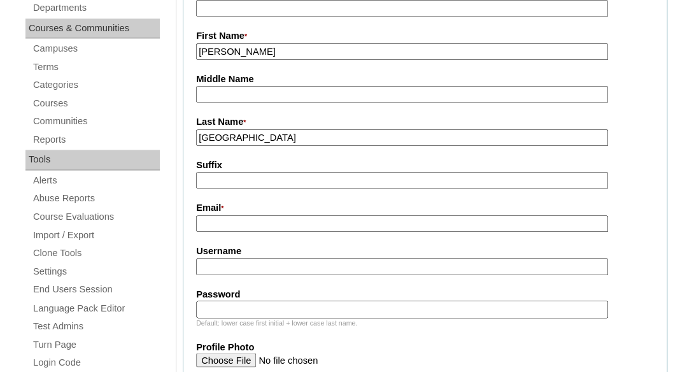
scroll to position [408, 0]
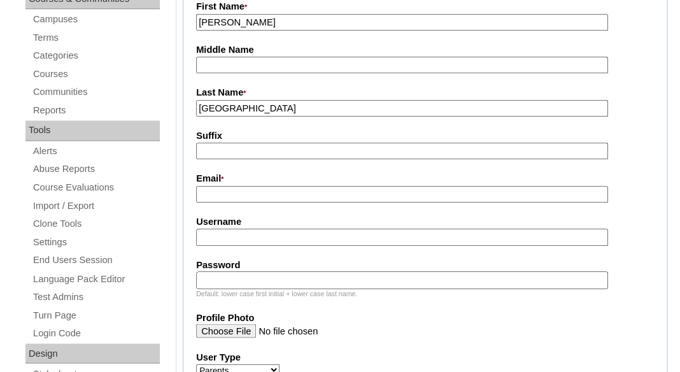
click at [280, 191] on input "Email *" at bounding box center [402, 194] width 412 height 17
paste input "jashley31@sbcglobal.net"
type input "jashley31@sbcglobal.net"
click at [294, 230] on input "Username" at bounding box center [402, 237] width 412 height 17
paste input "jashley31@sbcglobal.net"
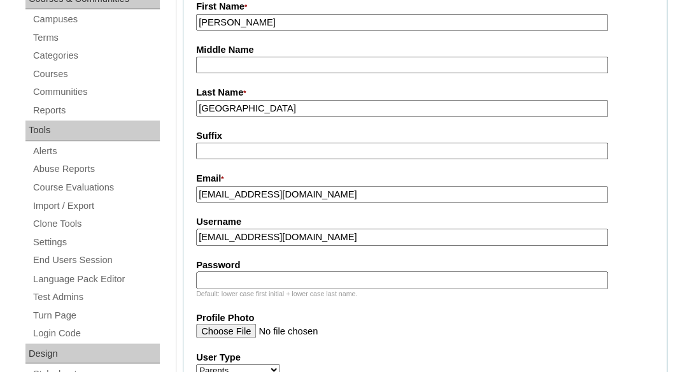
paste input "jashley31@sbcglobal.net"
click at [311, 239] on input "jashley31@sbcglobal.netjashley31@sbcglobal.net" at bounding box center [402, 237] width 412 height 17
paste input "text"
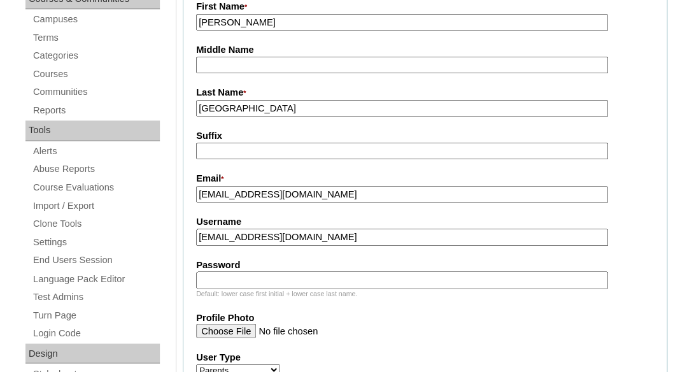
type input "jashley31@sbcglobal.net"
click at [295, 271] on input "Password" at bounding box center [402, 279] width 412 height 17
paste input "jashley31@sbcglobal.net"
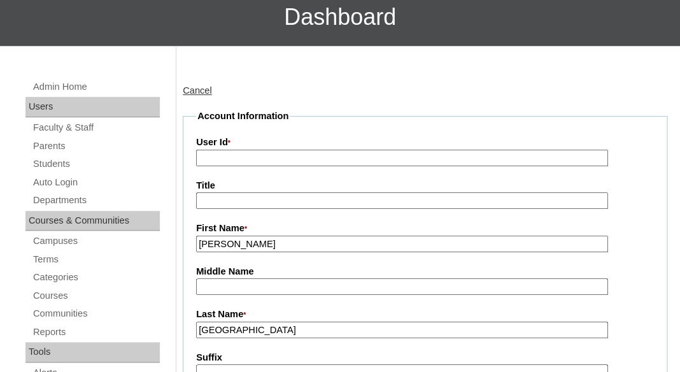
scroll to position [169, 0]
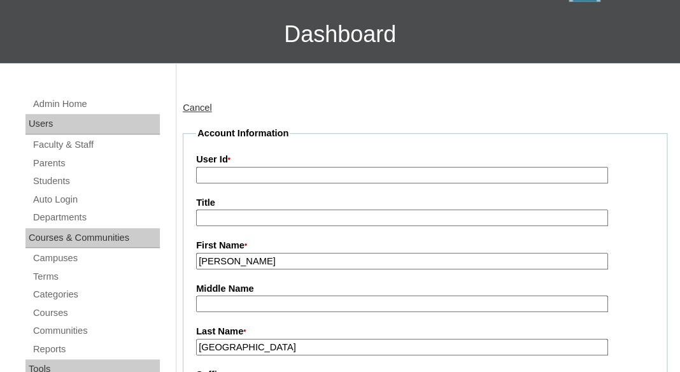
type input "jashley31@sbcglobal.net"
click at [282, 173] on input "User Id *" at bounding box center [402, 175] width 412 height 17
paste input "a7cVT0000000jzdYAA"
type input "a7cVT0000000jzdYAA"
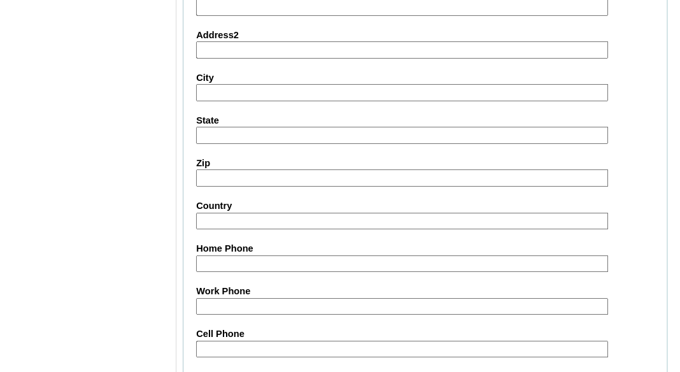
scroll to position [1439, 0]
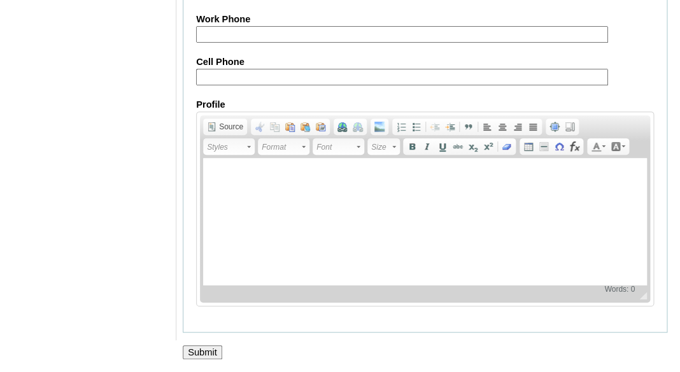
click at [201, 350] on input "Submit" at bounding box center [202, 352] width 39 height 14
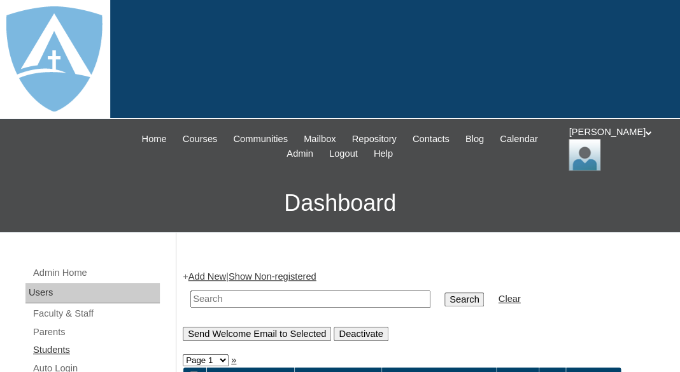
click at [64, 342] on link "Students" at bounding box center [96, 350] width 128 height 16
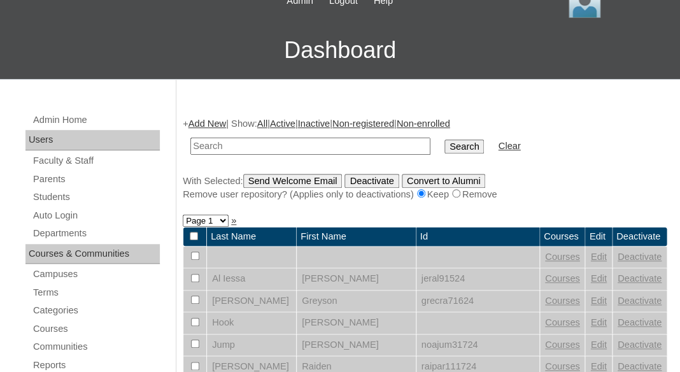
scroll to position [170, 0]
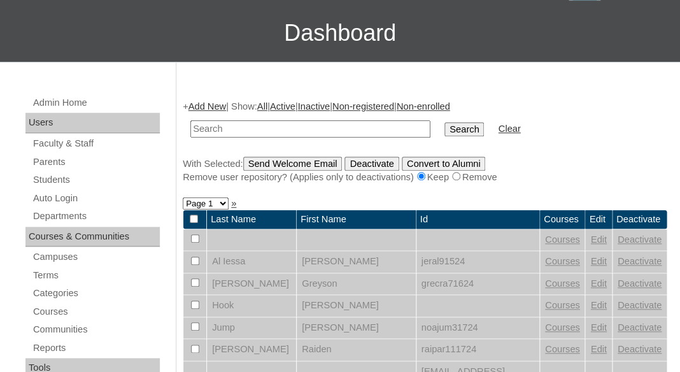
click at [201, 102] on link "Add New" at bounding box center [208, 106] width 38 height 10
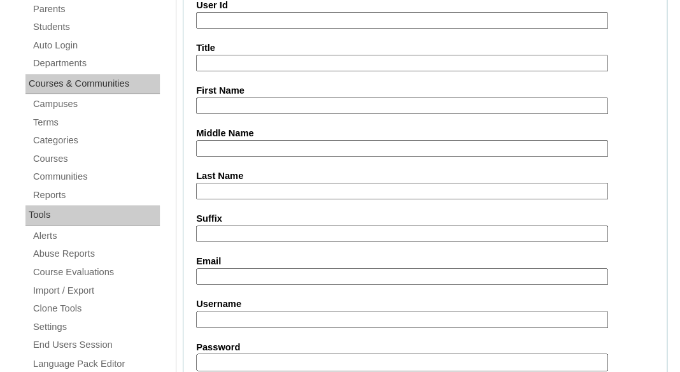
scroll to position [344, 0]
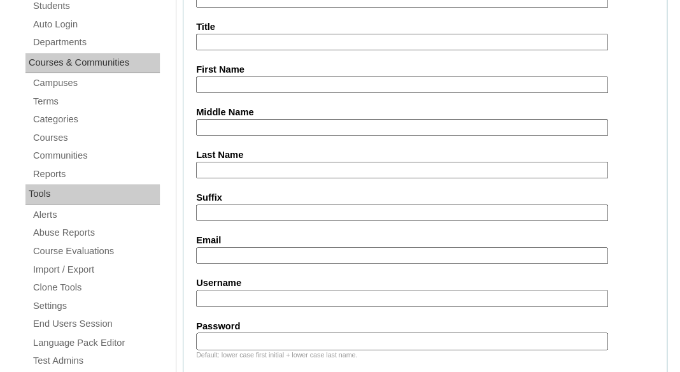
click at [234, 82] on input "First Name" at bounding box center [402, 84] width 412 height 17
paste input "[PERSON_NAME]"
drag, startPoint x: 224, startPoint y: 83, endPoint x: 322, endPoint y: 94, distance: 99.2
click at [322, 94] on input "Elsie Sasville" at bounding box center [402, 84] width 412 height 17
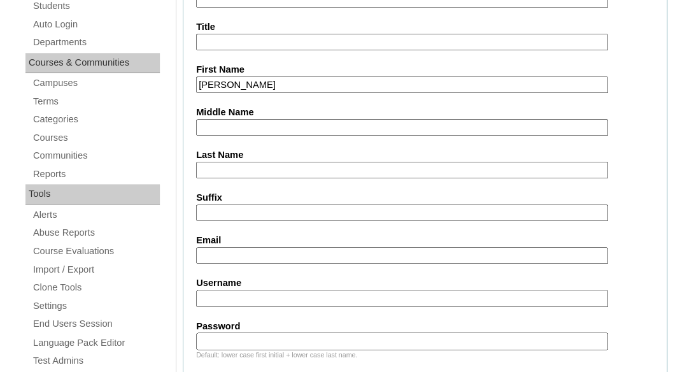
type input "Elsie"
click at [287, 168] on input "Last Name" at bounding box center [402, 170] width 412 height 17
paste input "Sasville"
type input "Sasville"
click at [271, 212] on input "Suffix" at bounding box center [402, 212] width 412 height 17
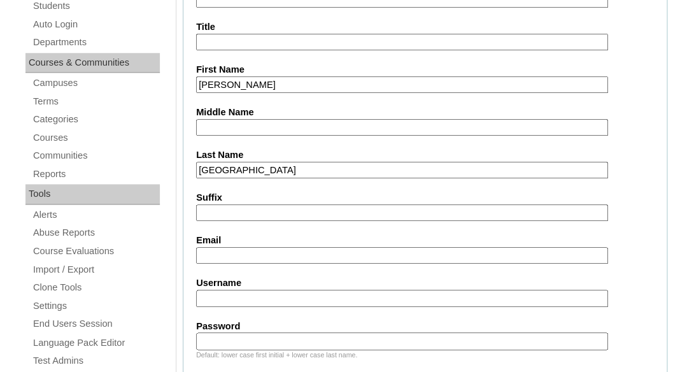
click at [244, 252] on input "Email" at bounding box center [402, 255] width 412 height 17
paste input "jashley31@sbcglobal.net"
type input "jashley31@sbcglobal.net"
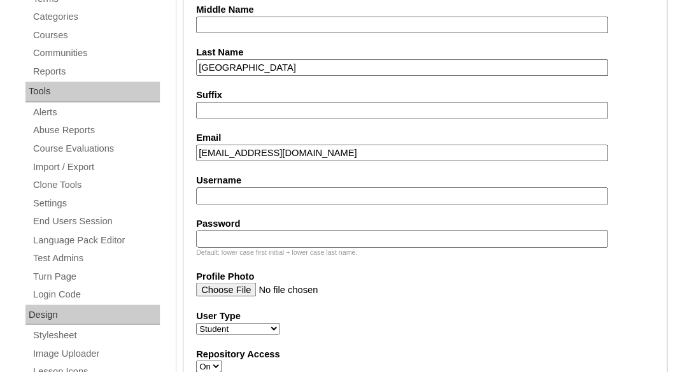
click at [275, 194] on input "Username" at bounding box center [402, 195] width 412 height 17
paste input "elsie.sasville@enlightiumstudent.com"
type input "elsie.sasville@enlightiumstudent.com"
click at [262, 236] on input "Password" at bounding box center [402, 238] width 412 height 17
paste input "[PERSON_NAME][EMAIL_ADDRESS][DOMAIN_NAME]"
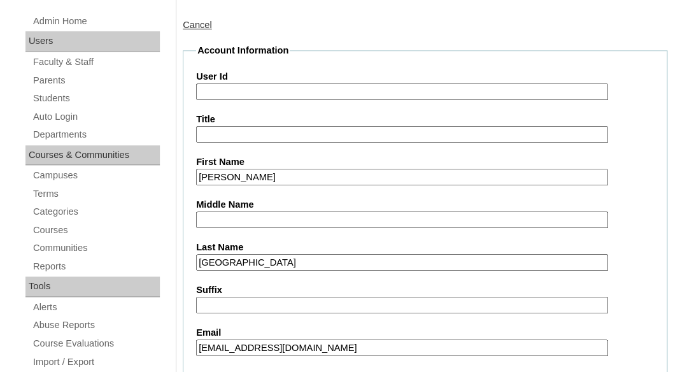
scroll to position [239, 0]
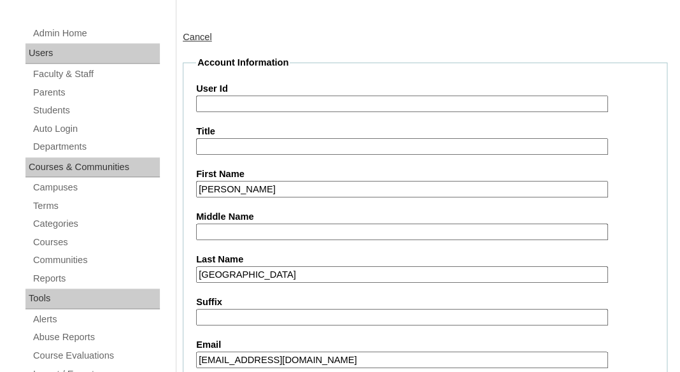
type input "[PERSON_NAME][EMAIL_ADDRESS][DOMAIN_NAME]"
click at [234, 107] on input "User Id" at bounding box center [402, 104] width 412 height 17
paste input "[PERSON_NAME][EMAIL_ADDRESS][DOMAIN_NAME]"
type input "[EMAIL_ADDRESS][DOMAIN_NAME]"
click at [276, 143] on input "Title" at bounding box center [402, 146] width 412 height 17
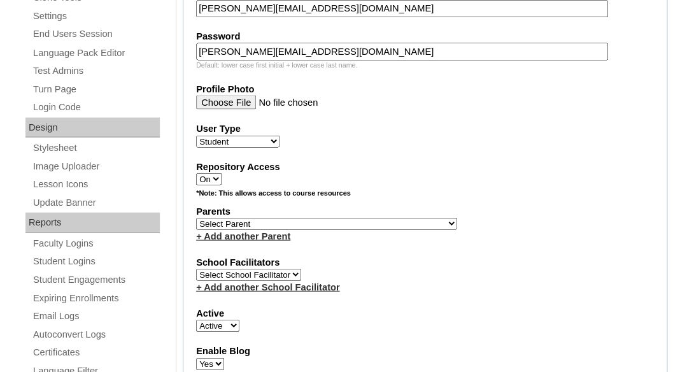
scroll to position [643, 0]
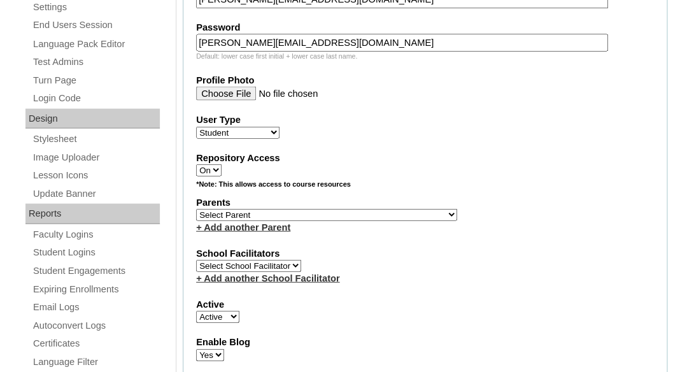
click at [196, 208] on select "Select Parent Garcia, Rosa Labourdette, Jessica Nicholson, Nicky Valentin , Nat…" at bounding box center [326, 214] width 261 height 12
select select "101395"
click option "Sasville, Jessica" at bounding box center [0, 0] width 0 height 0
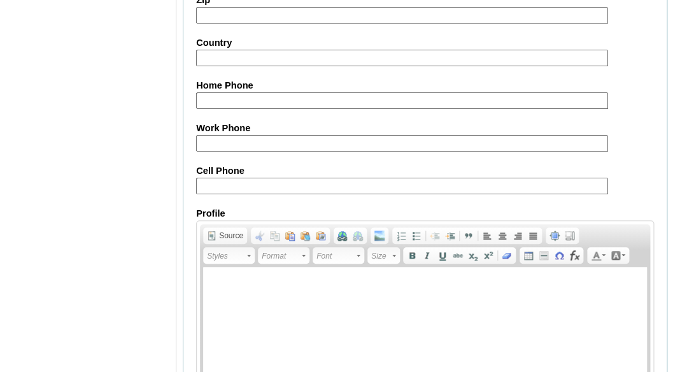
scroll to position [1667, 0]
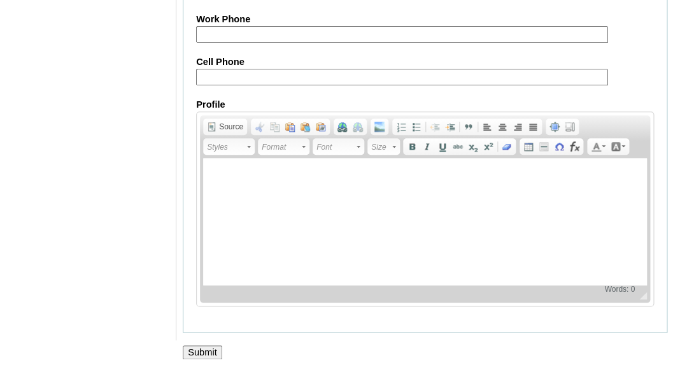
click at [192, 350] on input "Submit" at bounding box center [202, 352] width 39 height 14
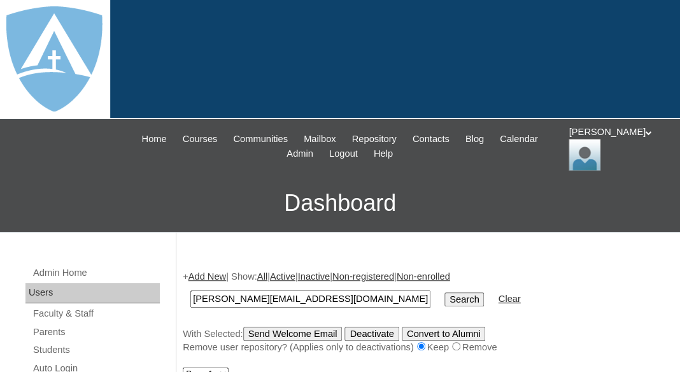
type input "elsie.sasville@enlightiumstudent.com"
click at [445, 292] on input "Search" at bounding box center [464, 299] width 39 height 14
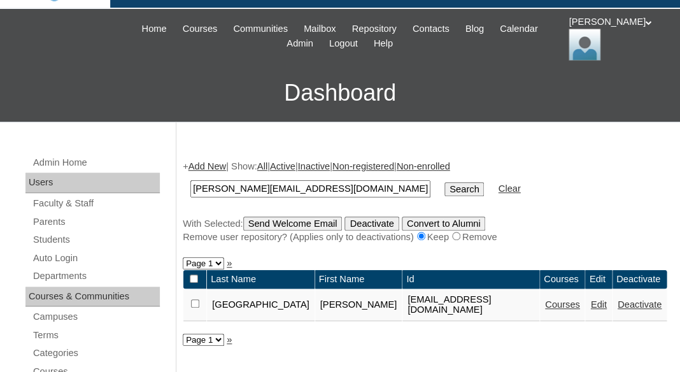
scroll to position [162, 0]
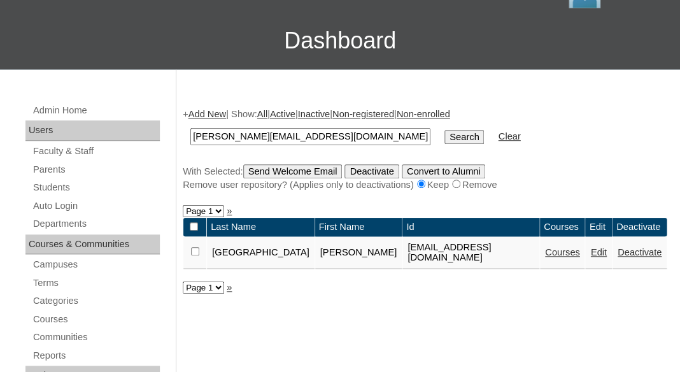
click at [545, 250] on link "Courses" at bounding box center [562, 252] width 35 height 10
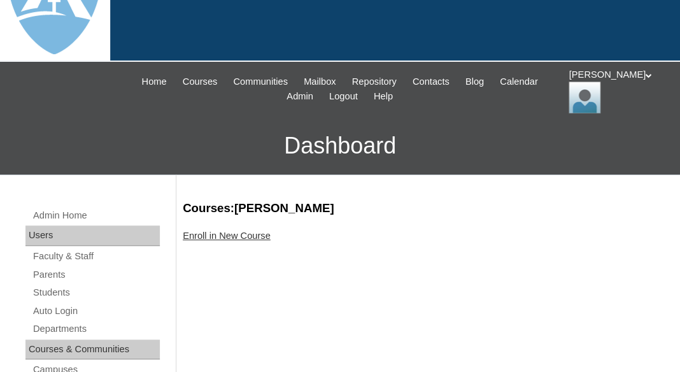
scroll to position [117, 0]
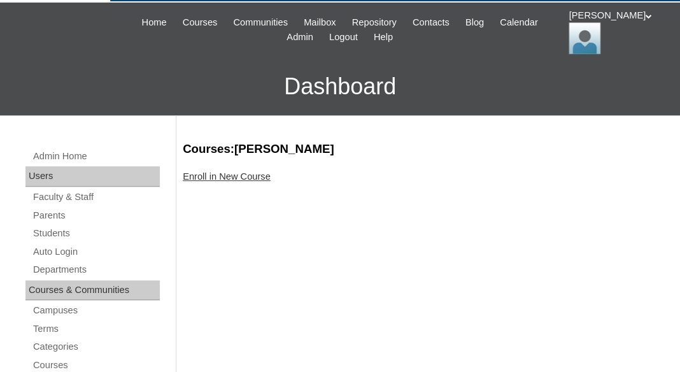
click at [264, 175] on link "Enroll in New Course" at bounding box center [227, 176] width 88 height 10
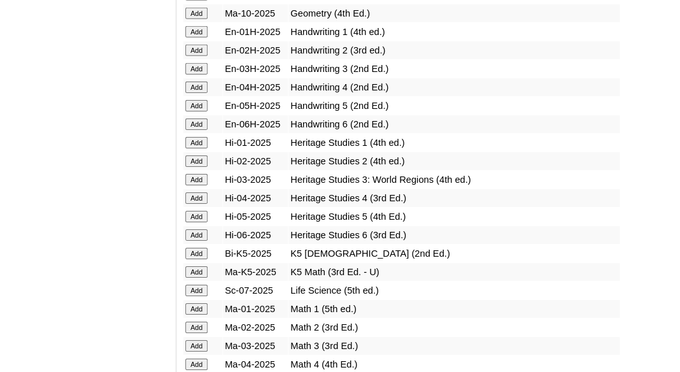
scroll to position [1134, 0]
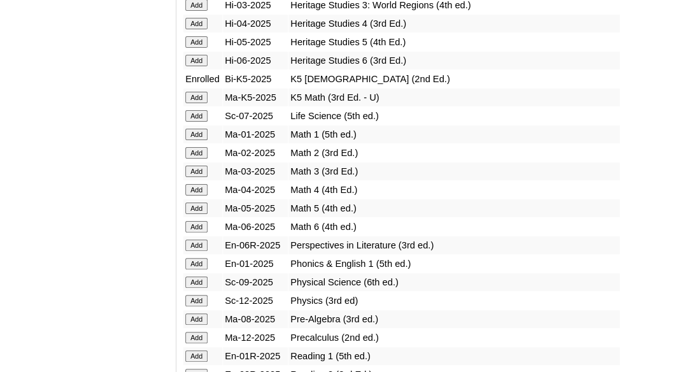
scroll to position [1304, 0]
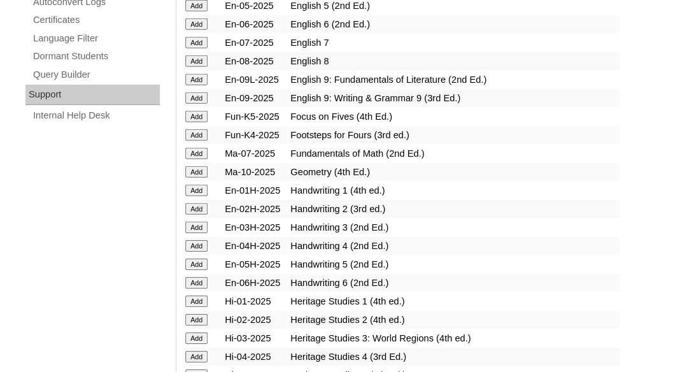
scroll to position [973, 0]
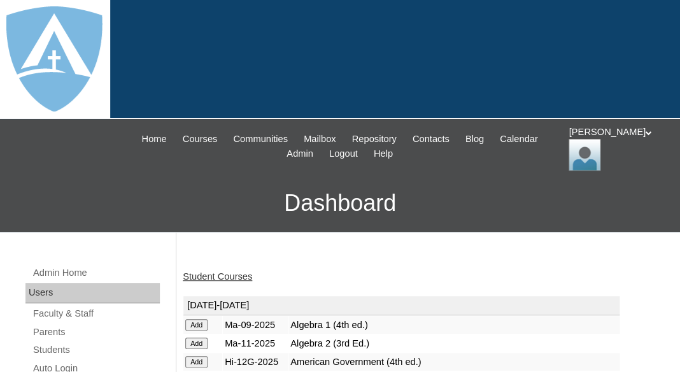
scroll to position [124, 0]
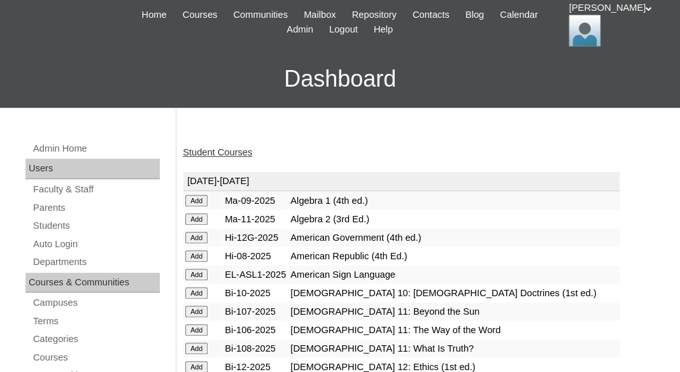
click at [208, 153] on link "Student Courses" at bounding box center [217, 152] width 69 height 10
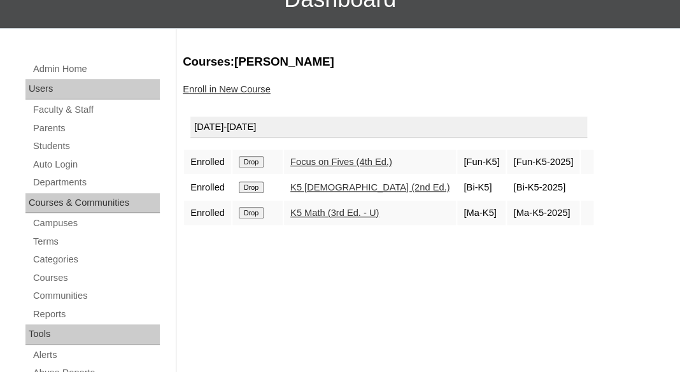
scroll to position [217, 0]
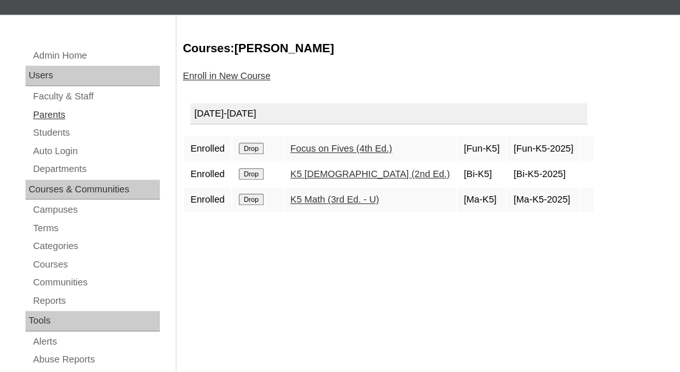
click at [46, 114] on link "Parents" at bounding box center [96, 115] width 128 height 16
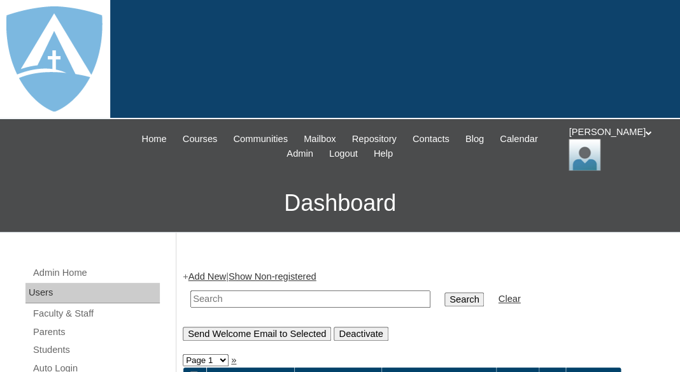
click at [223, 298] on input "text" at bounding box center [310, 298] width 240 height 17
paste input "Sierra Ashley Mancebo"
drag, startPoint x: 258, startPoint y: 299, endPoint x: 141, endPoint y: 290, distance: 117.5
click at [190, 290] on input "[PERSON_NAME]" at bounding box center [310, 298] width 240 height 17
type input "[PERSON_NAME]"
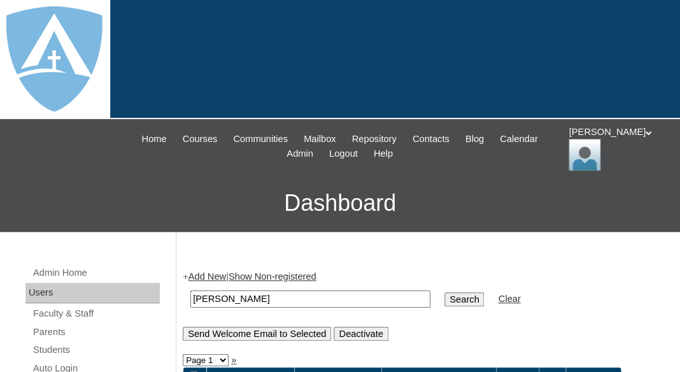
click at [445, 292] on input "Search" at bounding box center [464, 299] width 39 height 14
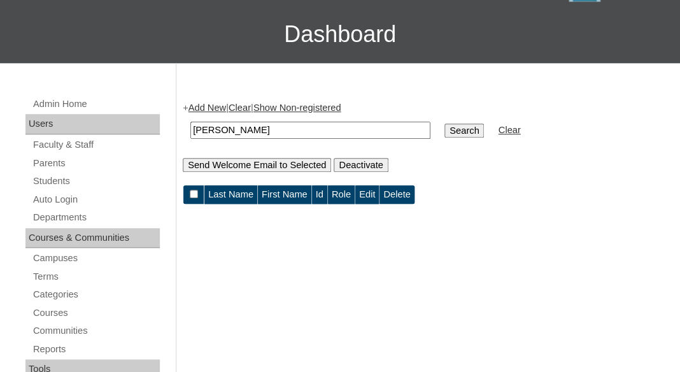
scroll to position [203, 0]
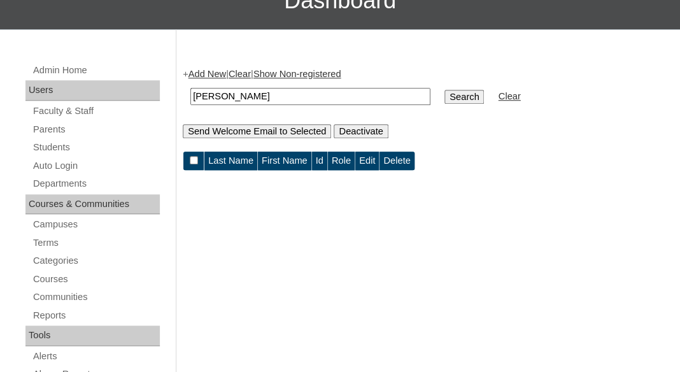
click at [204, 77] on div "+ Add New | Clear | Show Non-registered [PERSON_NAME] Search Clear Send Welcome…" at bounding box center [425, 103] width 485 height 71
click at [204, 73] on link "Add New" at bounding box center [208, 74] width 38 height 10
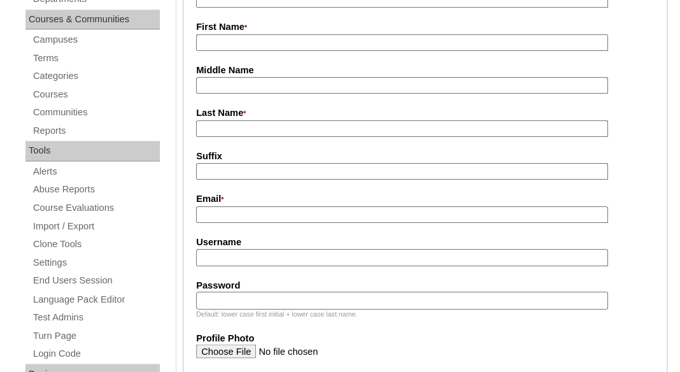
scroll to position [324, 0]
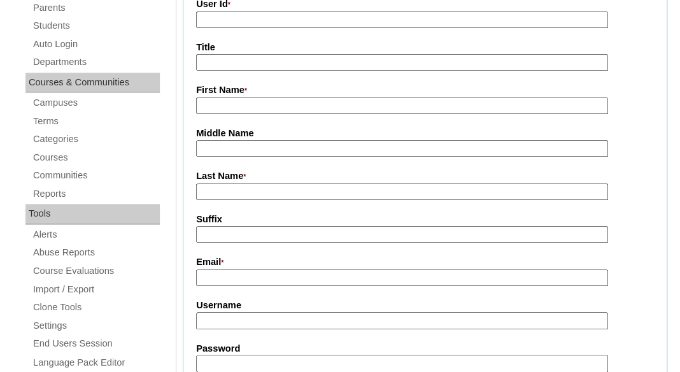
click at [244, 98] on input "First Name *" at bounding box center [402, 105] width 412 height 17
paste input "Sierra Ashley Mancebo"
drag, startPoint x: 230, startPoint y: 103, endPoint x: 351, endPoint y: 108, distance: 121.1
click at [351, 108] on input "Sierra Ashley Mancebo" at bounding box center [402, 105] width 412 height 17
type input "Sierra"
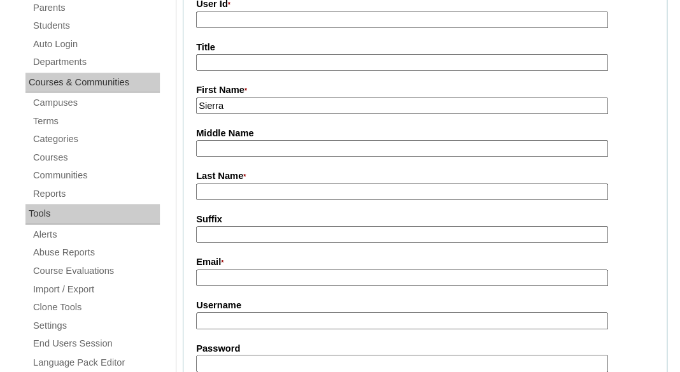
click at [285, 183] on input "Last Name *" at bounding box center [402, 191] width 412 height 17
paste input "Ashley Mancebo"
drag, startPoint x: 234, startPoint y: 189, endPoint x: 159, endPoint y: 182, distance: 74.9
click at [196, 183] on input "Ashley Mancebo" at bounding box center [402, 191] width 412 height 17
type input "Mancebo"
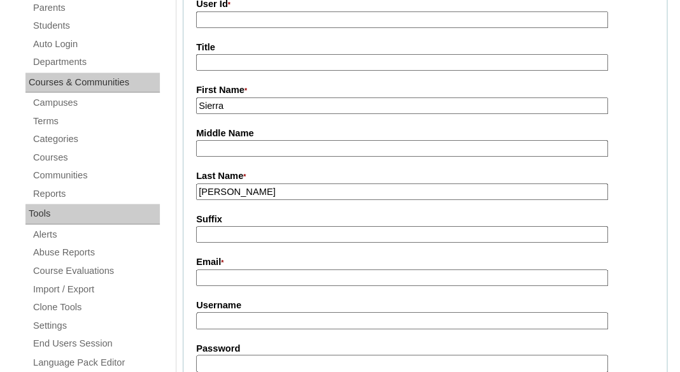
click at [210, 232] on input "Suffix" at bounding box center [402, 234] width 412 height 17
click at [276, 276] on input "Email *" at bounding box center [402, 277] width 412 height 17
paste input "sierra.mancebo@yahoo.com"
type input "sierra.mancebo@yahoo.com"
click at [272, 317] on input "Username" at bounding box center [402, 320] width 412 height 17
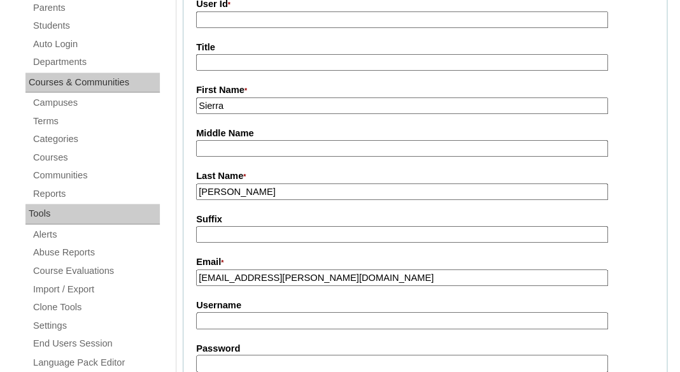
paste input "brixtin.mancebo@enlightiumstudent.com"
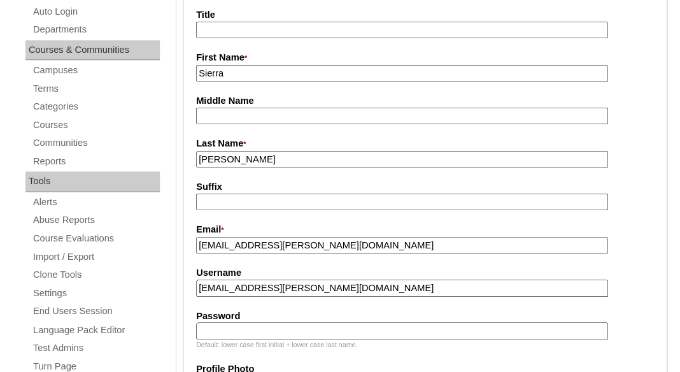
type input "brixtin.mancebo@enlightiumstudent.com"
click at [266, 333] on input "Password" at bounding box center [402, 330] width 412 height 17
paste input "[EMAIL_ADDRESS][PERSON_NAME][DOMAIN_NAME]"
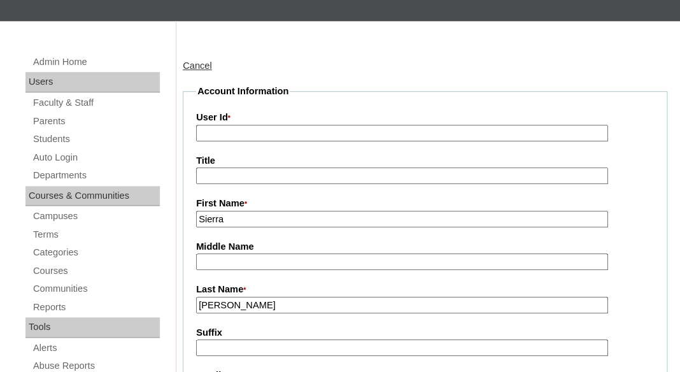
scroll to position [124, 0]
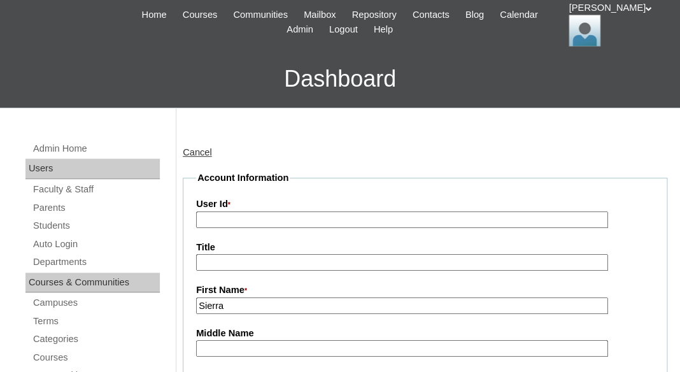
type input "[EMAIL_ADDRESS][PERSON_NAME][DOMAIN_NAME]"
click at [249, 215] on input "User Id *" at bounding box center [402, 219] width 412 height 17
paste input "brixtin.mancebo@enlightiumstudent.com"
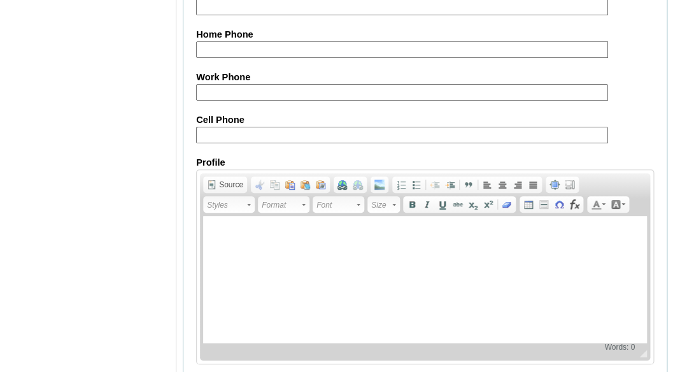
scroll to position [1439, 0]
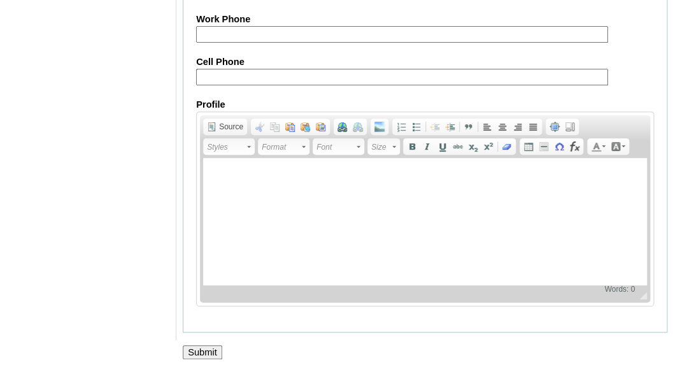
type input "26brixtin.mancebo@enlightiumstudent.com"
click at [202, 349] on input "Submit" at bounding box center [202, 352] width 39 height 14
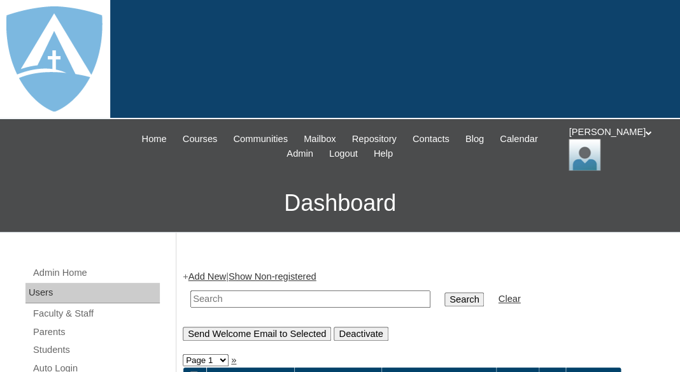
click at [227, 294] on input "text" at bounding box center [310, 298] width 240 height 17
paste input "[EMAIL_ADDRESS][PERSON_NAME][DOMAIN_NAME]"
type input "[EMAIL_ADDRESS][PERSON_NAME][DOMAIN_NAME]"
click at [445, 292] on input "Search" at bounding box center [464, 299] width 39 height 14
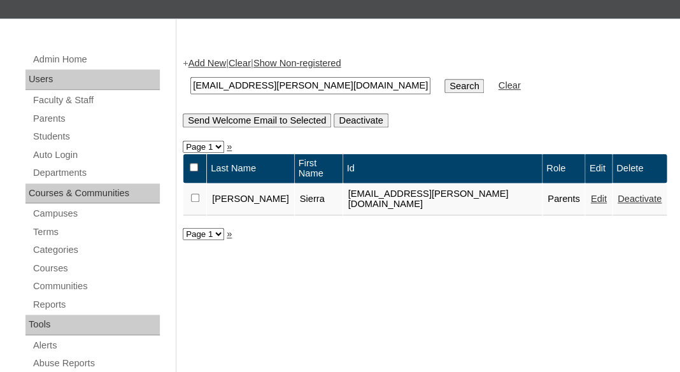
scroll to position [215, 0]
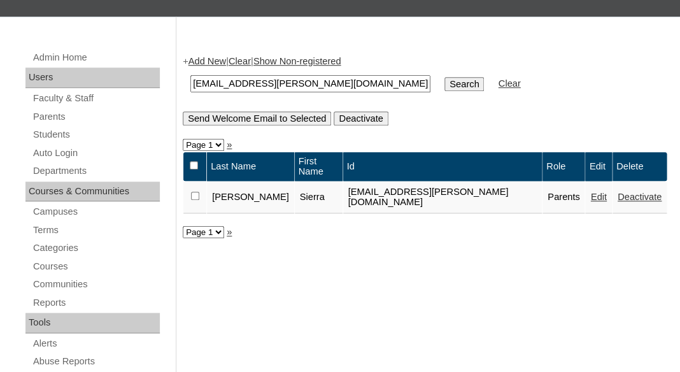
click at [593, 196] on link "Edit" at bounding box center [598, 197] width 16 height 10
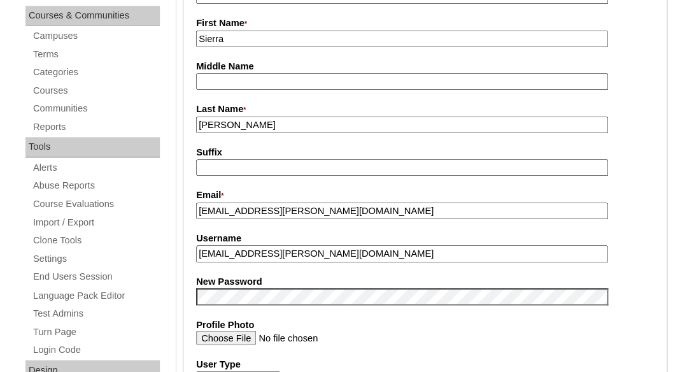
scroll to position [394, 0]
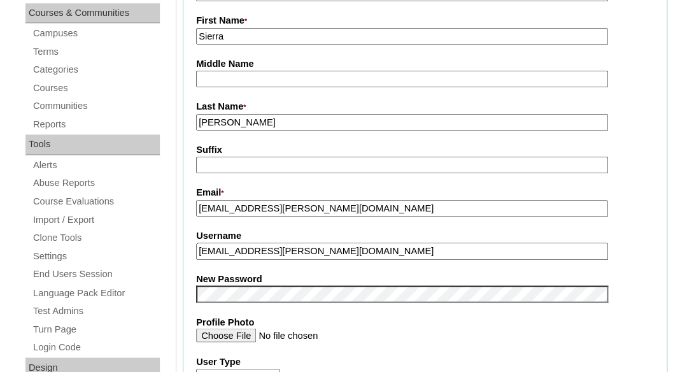
click at [280, 248] on input "[EMAIL_ADDRESS][PERSON_NAME][DOMAIN_NAME]" at bounding box center [402, 251] width 412 height 17
paste input "[EMAIL_ADDRESS][PERSON_NAME]"
type input "[EMAIL_ADDRESS][PERSON_NAME][DOMAIN_NAME]"
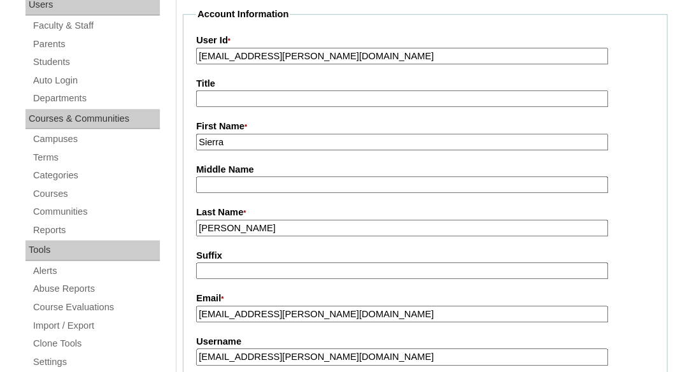
scroll to position [280, 0]
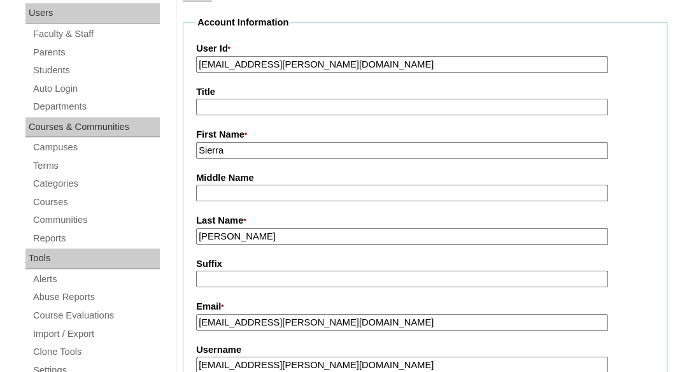
click at [265, 62] on input "26brixtin.mancebo@enlightiumstudent.com" at bounding box center [402, 64] width 412 height 17
paste input "a7cVT0000000k2rYAA"
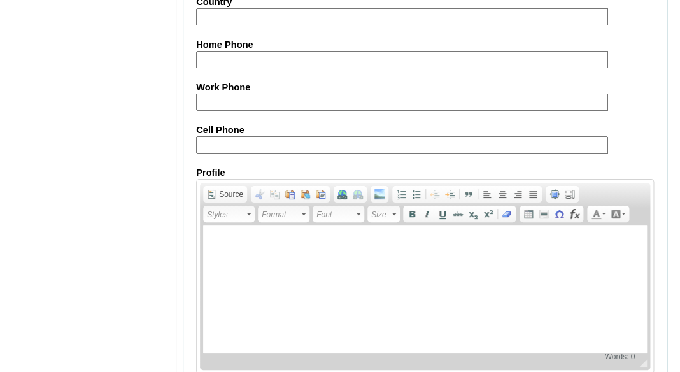
scroll to position [1389, 0]
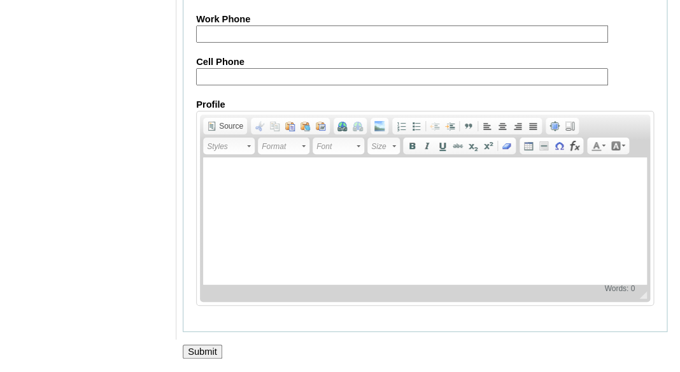
type input "a7cVT0000000k2rYAA"
click at [210, 357] on input "Submit" at bounding box center [202, 352] width 39 height 14
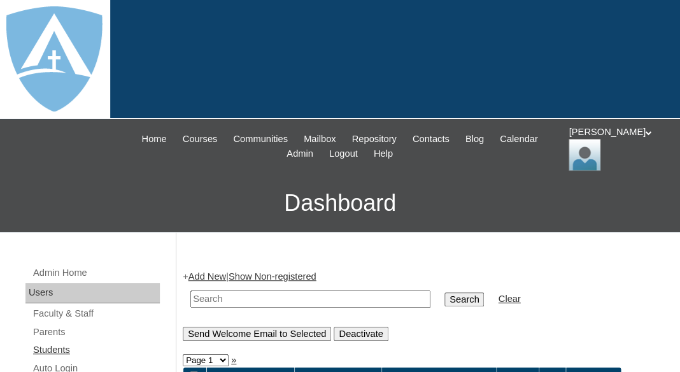
click at [52, 346] on link "Students" at bounding box center [96, 350] width 128 height 16
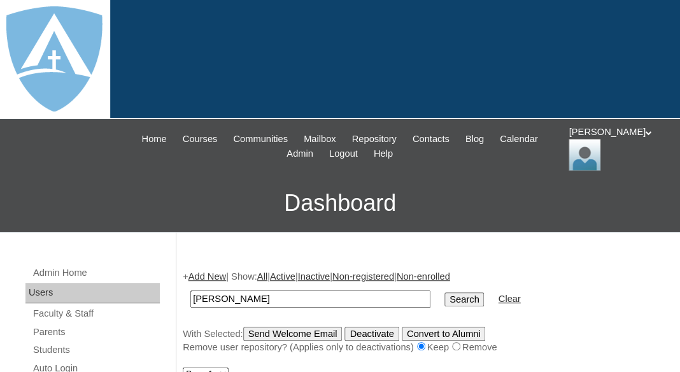
drag, startPoint x: 227, startPoint y: 296, endPoint x: 168, endPoint y: 293, distance: 60.0
click at [190, 293] on input "[PERSON_NAME]" at bounding box center [310, 298] width 240 height 17
type input "[PERSON_NAME]"
click at [445, 292] on input "Search" at bounding box center [464, 299] width 39 height 14
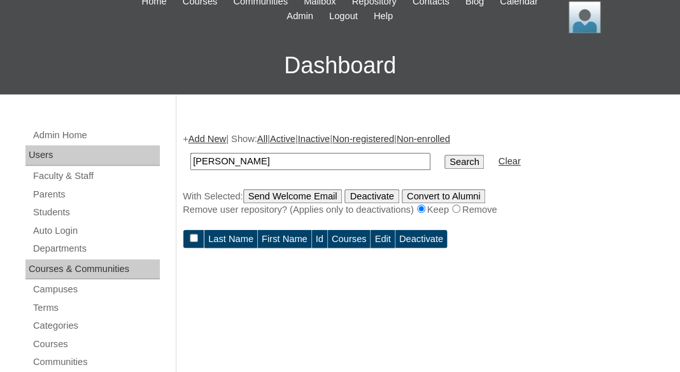
scroll to position [96, 0]
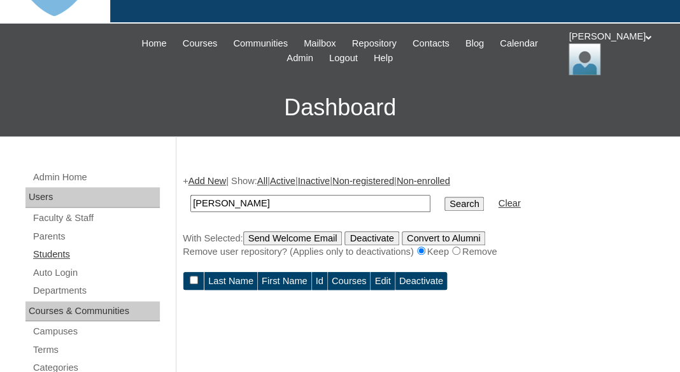
click at [62, 250] on link "Students" at bounding box center [96, 254] width 128 height 16
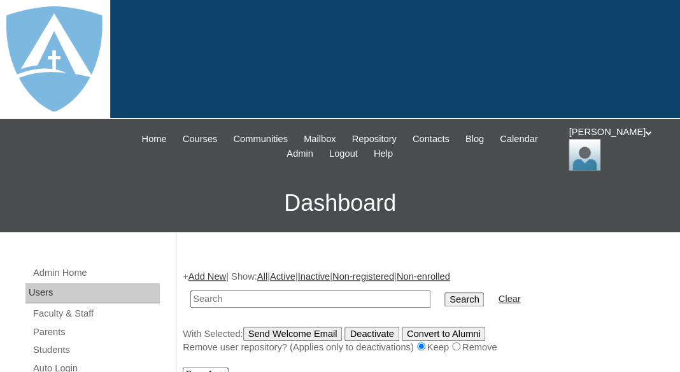
click at [200, 275] on link "Add New" at bounding box center [208, 276] width 38 height 10
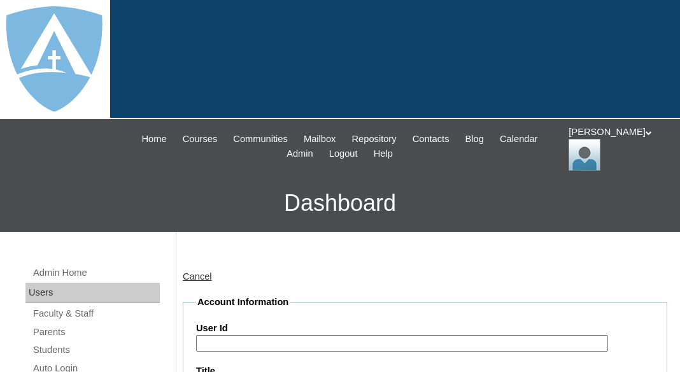
scroll to position [192, 0]
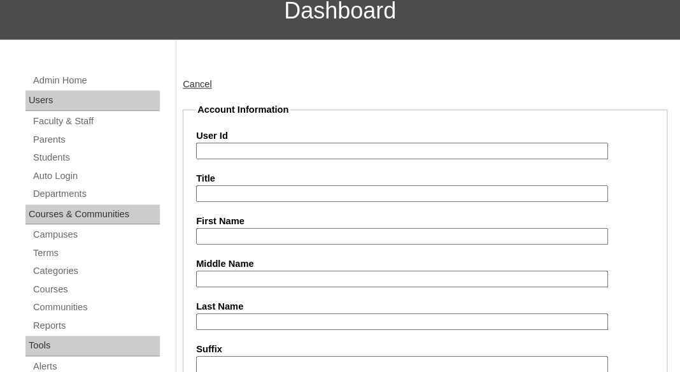
click at [236, 231] on input "First Name" at bounding box center [402, 236] width 412 height 17
paste input "Brixtin Mancebo"
drag, startPoint x: 234, startPoint y: 233, endPoint x: 359, endPoint y: 244, distance: 125.9
click at [359, 244] on input "Brixtin Mancebo" at bounding box center [402, 236] width 412 height 17
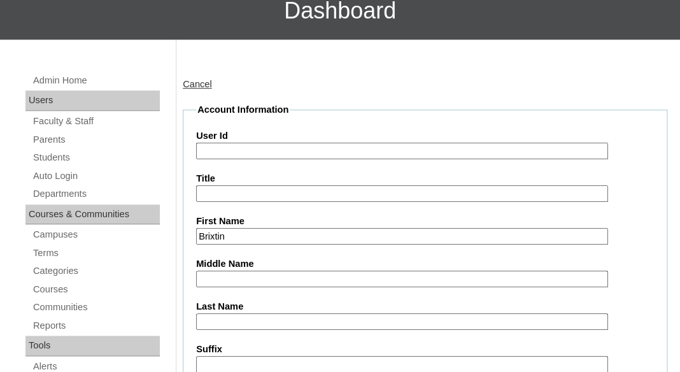
type input "Brixtin"
click at [318, 314] on input "Last Name" at bounding box center [402, 321] width 412 height 17
paste input "Mancebo"
type input "Mancebo"
click at [306, 369] on input "Suffix" at bounding box center [402, 364] width 412 height 17
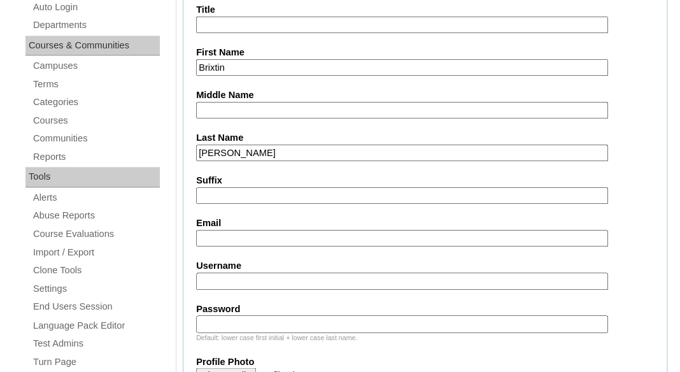
scroll to position [367, 0]
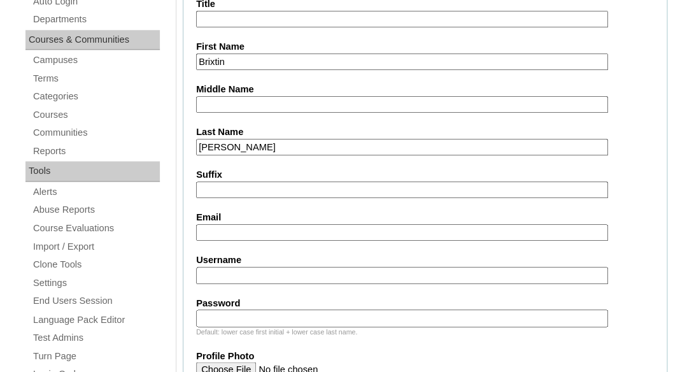
click at [303, 230] on input "Email" at bounding box center [402, 232] width 412 height 17
paste input "sierra.mancebo@yahoo.com"
type input "sierra.mancebo@yahoo.com"
click at [308, 273] on input "Username" at bounding box center [402, 275] width 412 height 17
paste input "brixtin.mancebo@enlightiumstudent.com"
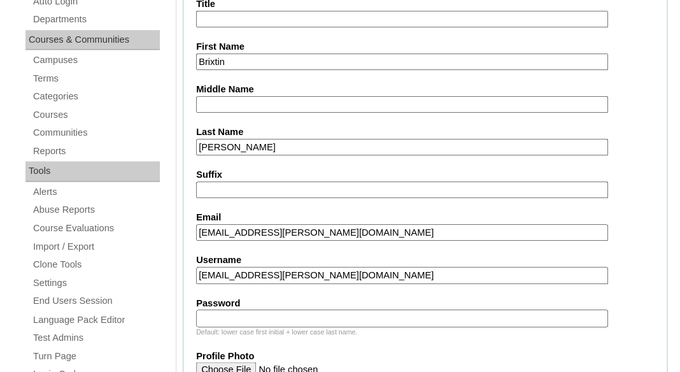
type input "brixtin.mancebo@enlightiumstudent.com"
click at [303, 319] on input "Password" at bounding box center [402, 318] width 412 height 17
paste input "brixtin.mancebo@enlightiumstudent.com"
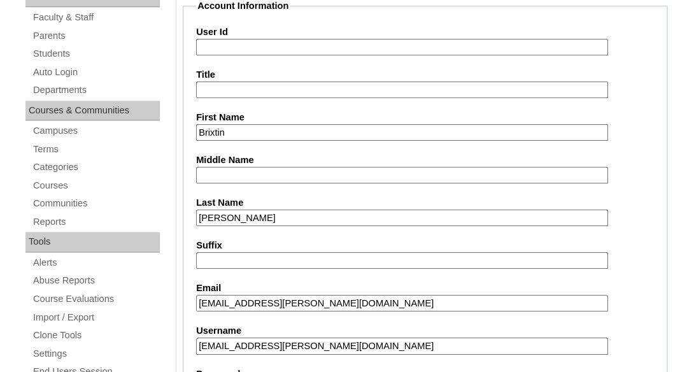
scroll to position [261, 0]
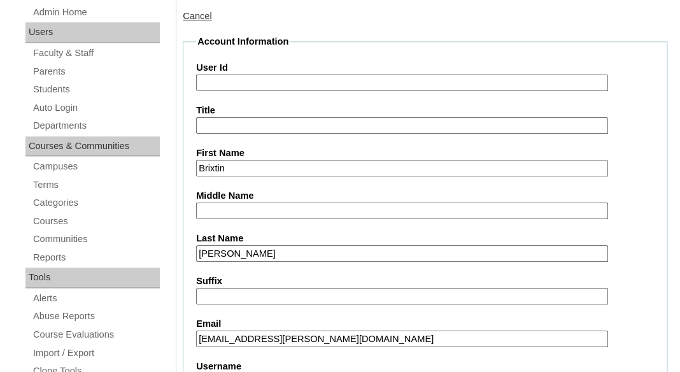
type input "brixtin.mancebo@enlightiumstudent.com"
click at [247, 82] on input "User Id" at bounding box center [402, 83] width 412 height 17
paste input "brixtin.mancebo@enlightiumstudent.com"
type input "26brixtin.mancebo@enlightiumstudent.com"
click at [242, 125] on input "Title" at bounding box center [402, 125] width 412 height 17
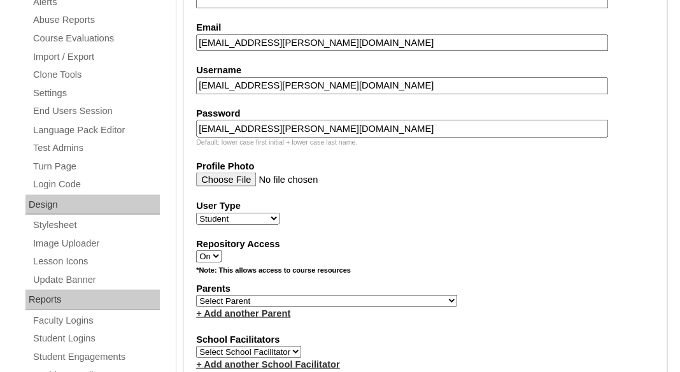
scroll to position [561, 0]
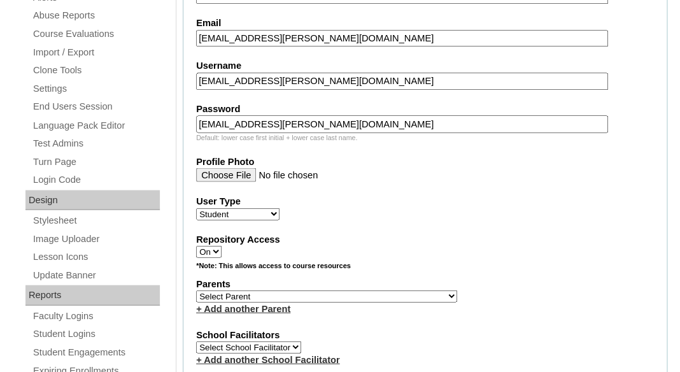
click at [196, 290] on select "Select Parent Garcia, Rosa Labourdette, Jessica Nicholson, Nicky Valentin , Nat…" at bounding box center [326, 296] width 261 height 12
select select "101397"
click option "Mancebo, Sierra" at bounding box center [0, 0] width 0 height 0
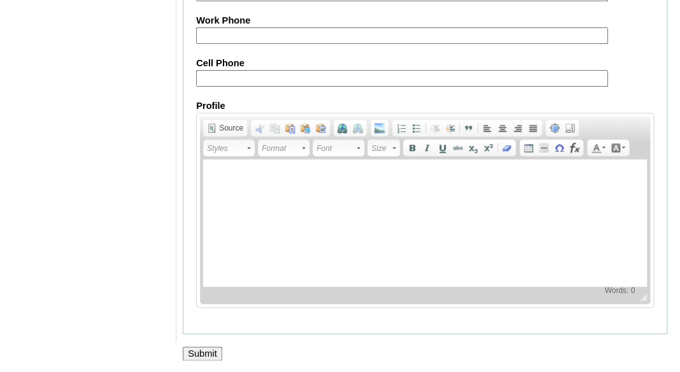
scroll to position [1667, 0]
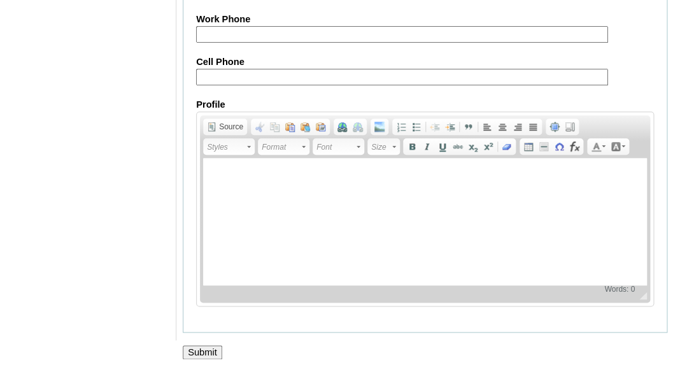
click at [213, 345] on input "Submit" at bounding box center [202, 352] width 39 height 14
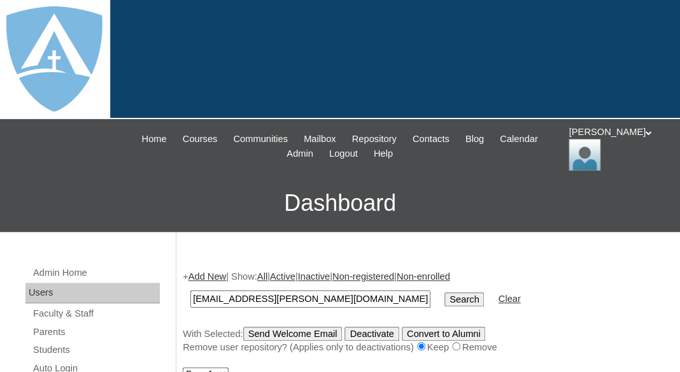
type input "[EMAIL_ADDRESS][PERSON_NAME][DOMAIN_NAME]"
click at [445, 292] on input "Search" at bounding box center [464, 299] width 39 height 14
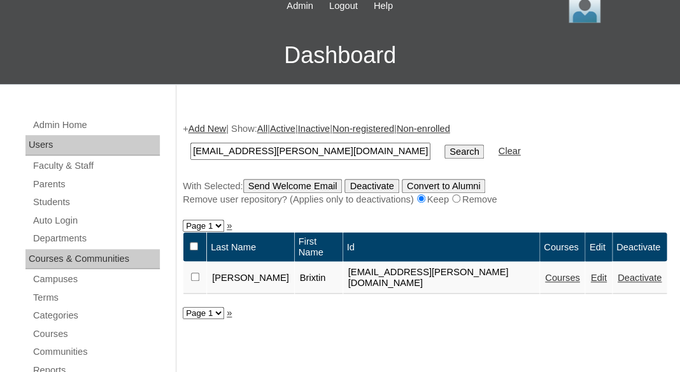
scroll to position [156, 0]
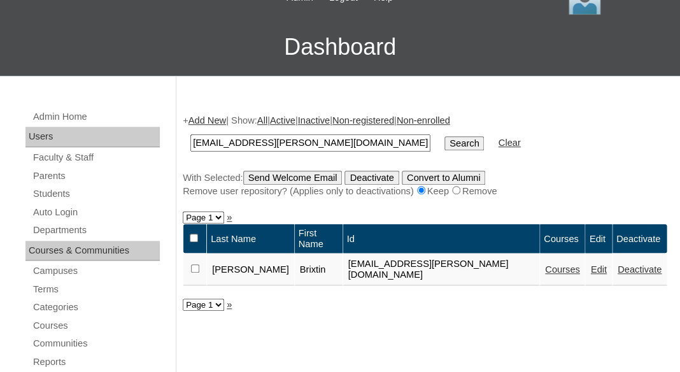
click at [549, 264] on link "Courses" at bounding box center [562, 269] width 35 height 10
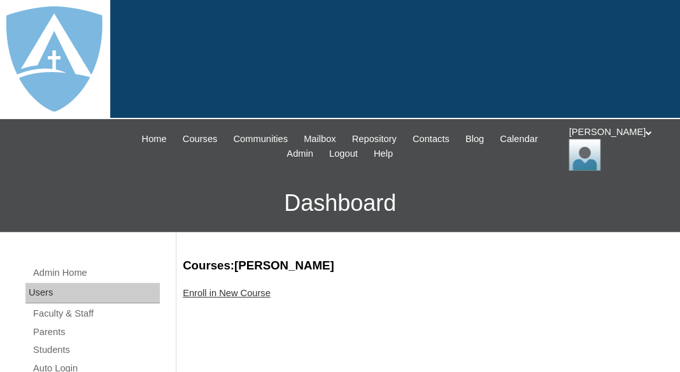
click at [225, 292] on link "Enroll in New Course" at bounding box center [227, 293] width 88 height 10
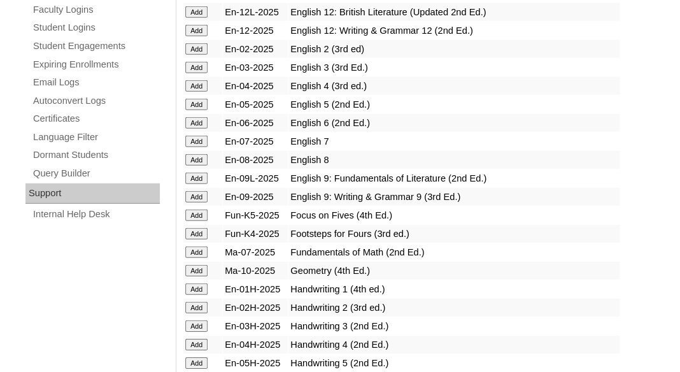
scroll to position [925, 0]
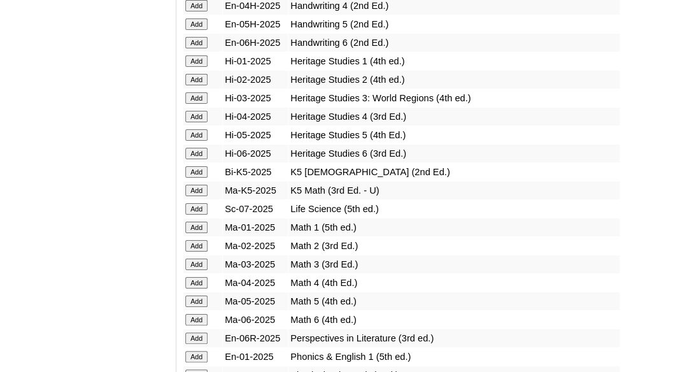
scroll to position [1217, 0]
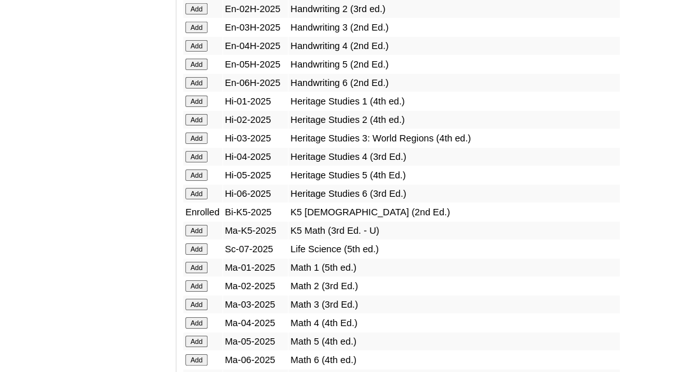
scroll to position [1232, 0]
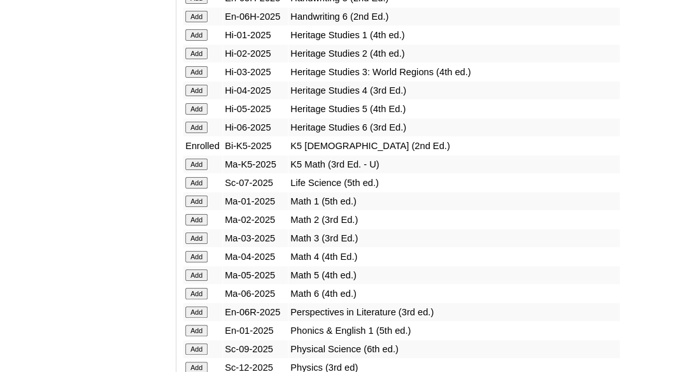
click at [185, 173] on td "Add" at bounding box center [202, 164] width 39 height 18
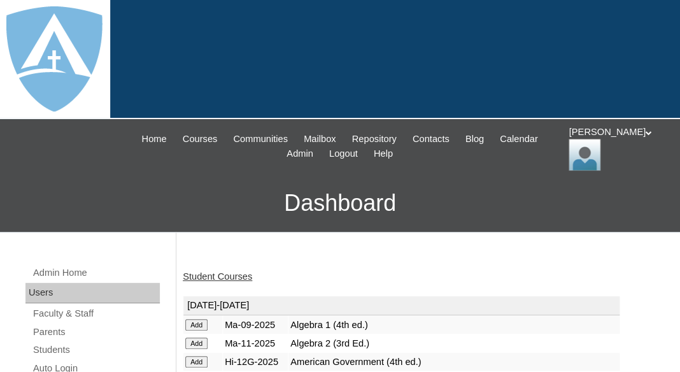
click at [201, 278] on link "Student Courses" at bounding box center [217, 276] width 69 height 10
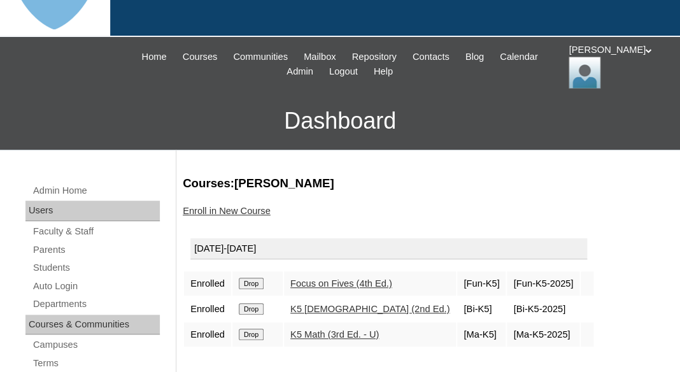
scroll to position [94, 0]
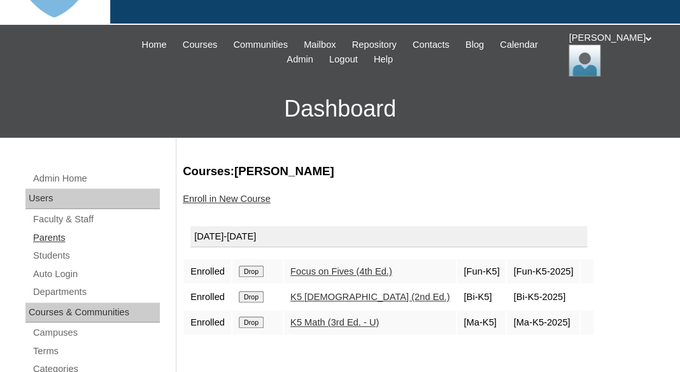
click at [49, 233] on link "Parents" at bounding box center [96, 238] width 128 height 16
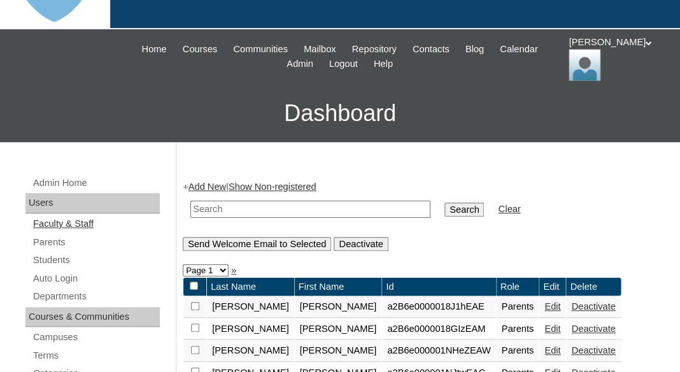
scroll to position [98, 0]
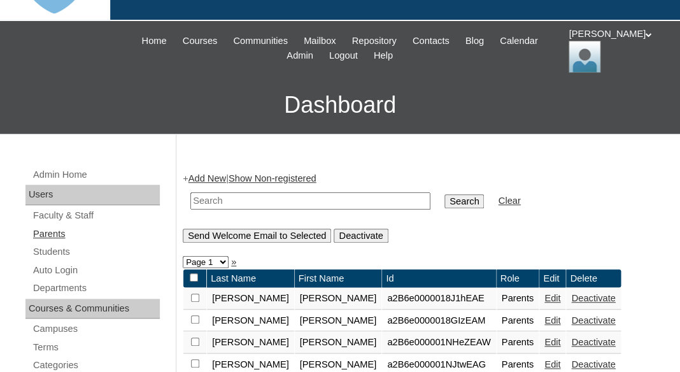
click at [54, 232] on link "Parents" at bounding box center [96, 234] width 128 height 16
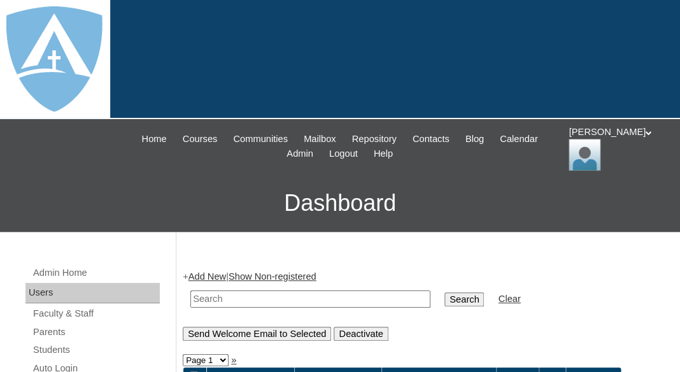
click at [214, 271] on link "Add New" at bounding box center [208, 276] width 38 height 10
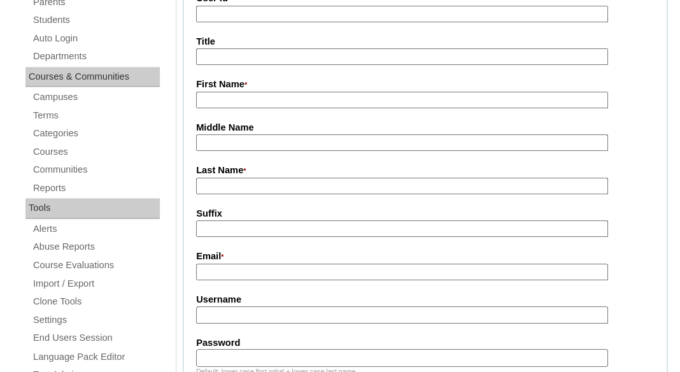
scroll to position [349, 0]
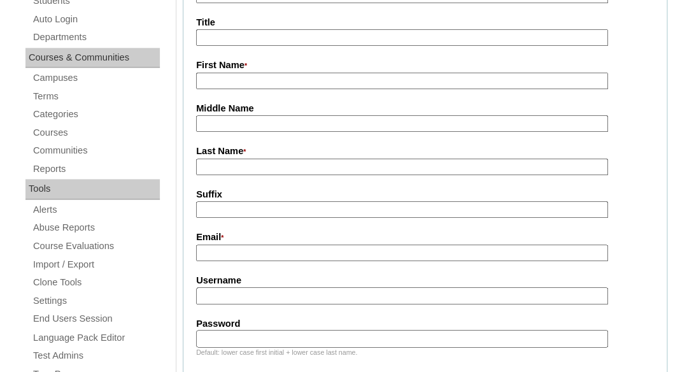
click at [222, 75] on input "First Name *" at bounding box center [402, 81] width 412 height 17
paste input "[PERSON_NAME]-[PERSON_NAME]"
drag, startPoint x: 228, startPoint y: 79, endPoint x: 364, endPoint y: 89, distance: 136.6
click at [364, 89] on input "[PERSON_NAME]-[PERSON_NAME]" at bounding box center [402, 81] width 412 height 17
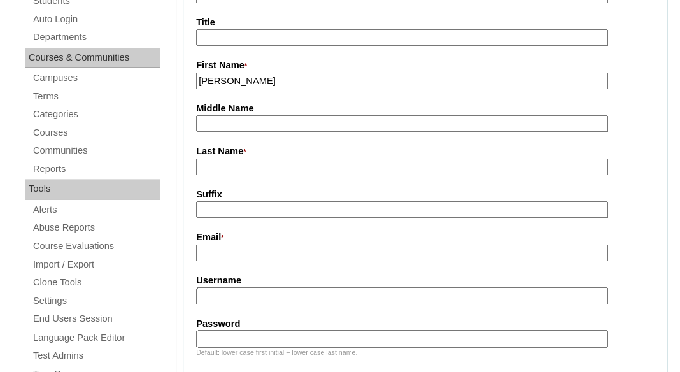
type input "[PERSON_NAME]"
click at [331, 162] on input "Last Name *" at bounding box center [402, 167] width 412 height 17
paste input "[PERSON_NAME]"
drag, startPoint x: 254, startPoint y: 165, endPoint x: 153, endPoint y: 182, distance: 102.7
click at [196, 176] on input "Aron-overa Whicker" at bounding box center [402, 167] width 412 height 17
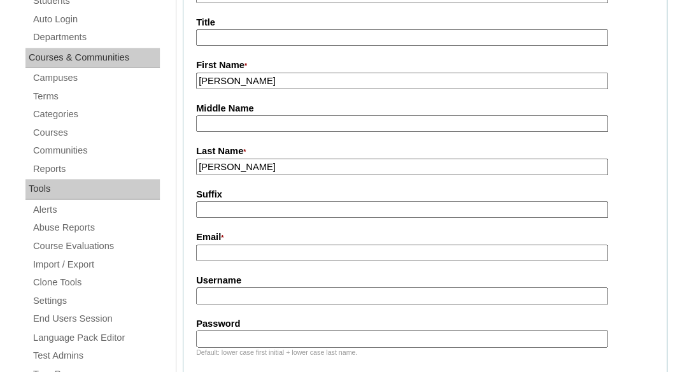
click at [255, 161] on input "Aron-overa" at bounding box center [402, 167] width 412 height 17
paste input "Whicker"
drag, startPoint x: 254, startPoint y: 165, endPoint x: 143, endPoint y: 167, distance: 110.8
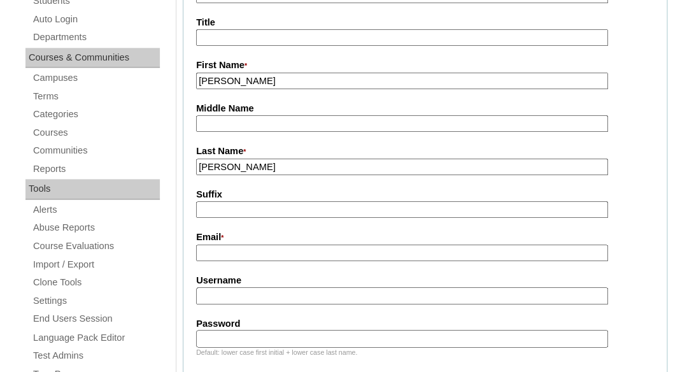
click at [196, 167] on input "Aron-overa Whicker" at bounding box center [402, 167] width 412 height 17
type input "Whicker"
click at [215, 210] on input "Suffix" at bounding box center [402, 209] width 412 height 17
click at [224, 255] on input "Email *" at bounding box center [402, 253] width 412 height 17
paste input "jillianwhicker@gmail.com"
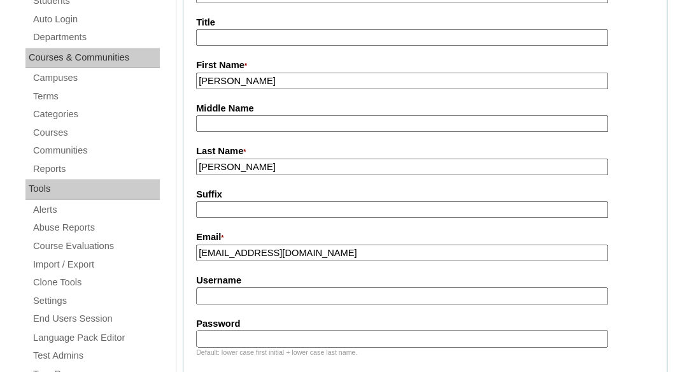
type input "jillianwhicker@gmail.com"
click at [222, 294] on input "Username" at bounding box center [402, 295] width 412 height 17
paste input "jillianwhicker@gmail.com"
type input "jillianwhicker@gmail.com"
click at [218, 339] on input "Password" at bounding box center [402, 338] width 412 height 17
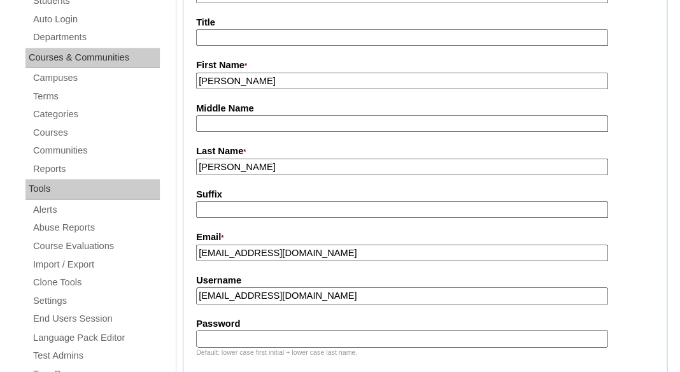
paste input "jillianwhicker@gmail.com"
type input "jillianwhicker@gmail.com"
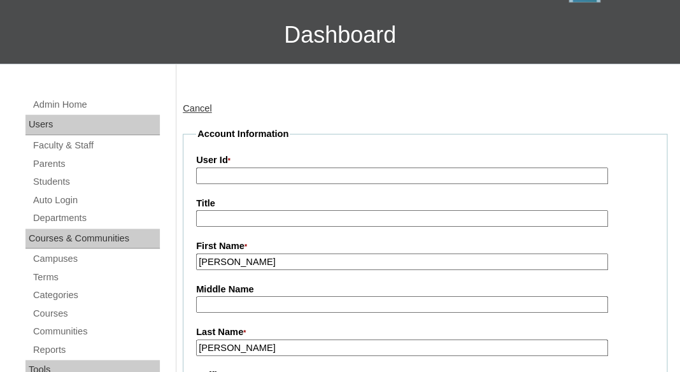
scroll to position [93, 0]
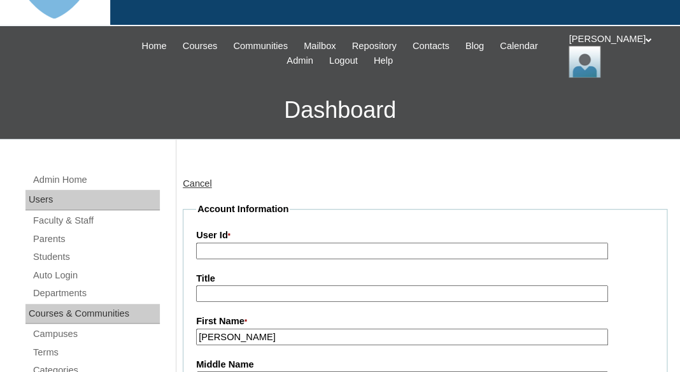
click at [225, 251] on input "User Id *" at bounding box center [402, 251] width 412 height 17
paste input "a7cVT0000000k7hYAA"
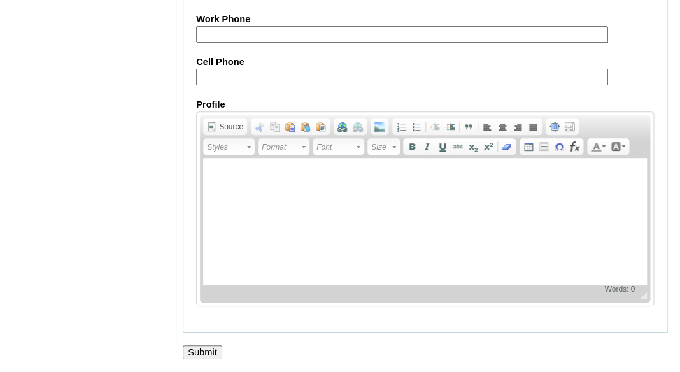
scroll to position [1439, 0]
type input "a7cVT0000000k7hYAA"
click at [186, 352] on input "Submit" at bounding box center [202, 352] width 39 height 14
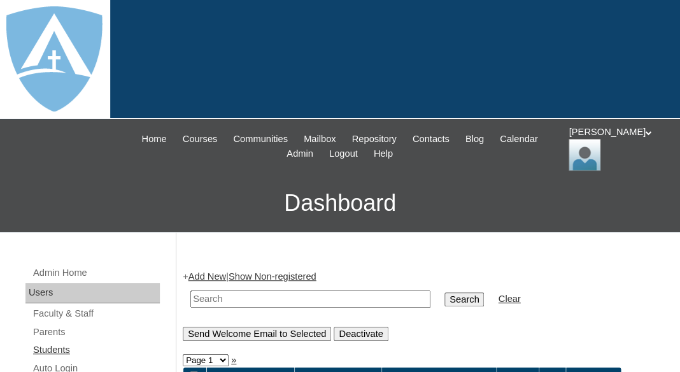
click at [48, 348] on link "Students" at bounding box center [96, 350] width 128 height 16
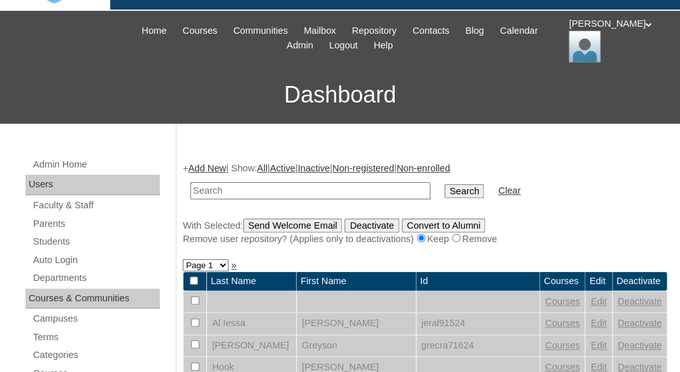
scroll to position [152, 0]
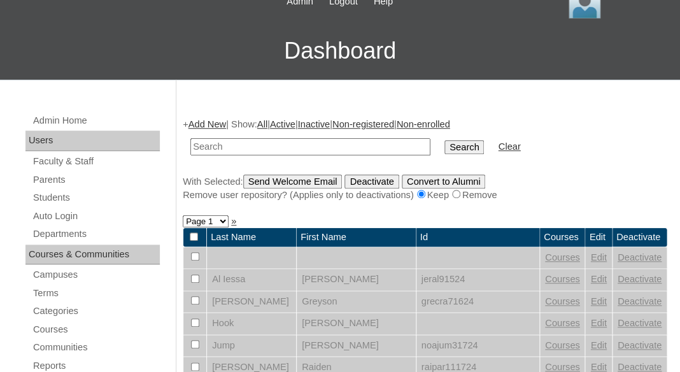
click at [203, 122] on link "Add New" at bounding box center [208, 124] width 38 height 10
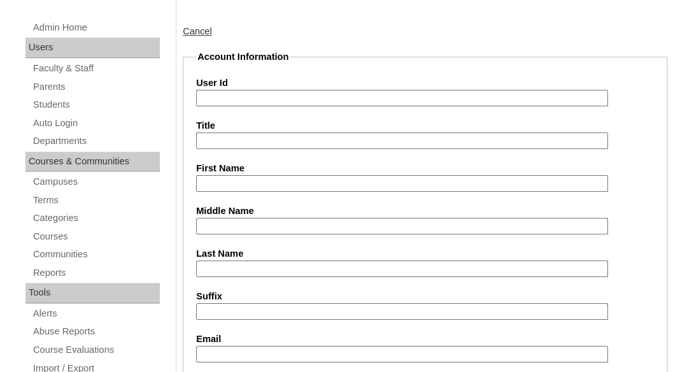
scroll to position [247, 0]
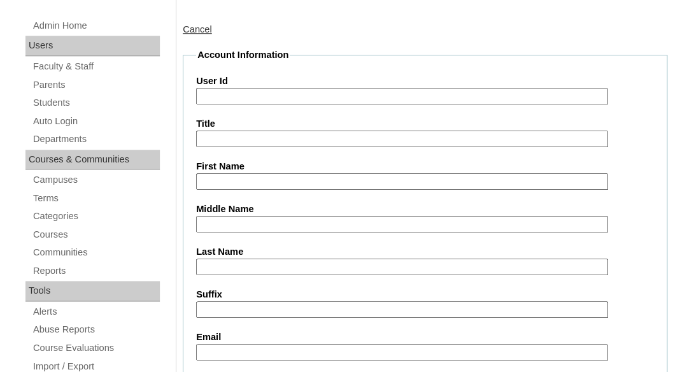
click at [234, 178] on input "First Name" at bounding box center [402, 181] width 412 height 17
paste input "Ariah Whicker"
drag, startPoint x: 227, startPoint y: 177, endPoint x: 354, endPoint y: 190, distance: 128.1
click at [354, 190] on input "Ariah Whicker" at bounding box center [402, 181] width 412 height 17
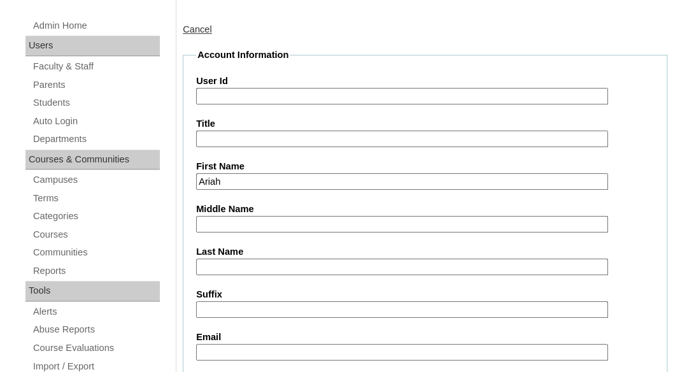
type input "Ariah"
click at [292, 268] on input "Last Name" at bounding box center [402, 267] width 412 height 17
paste input "Whicker"
type input "Whicker"
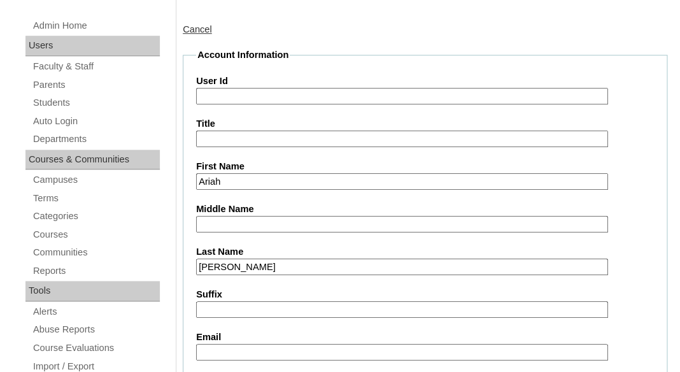
click at [273, 304] on input "Suffix" at bounding box center [402, 309] width 412 height 17
click at [217, 344] on input "Email" at bounding box center [402, 352] width 412 height 17
paste input "jillianwhicker@gmail.com"
type input "jillianwhicker@gmail.com"
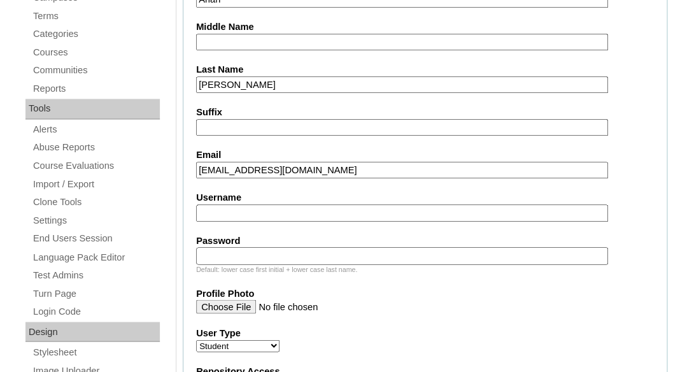
scroll to position [459, 0]
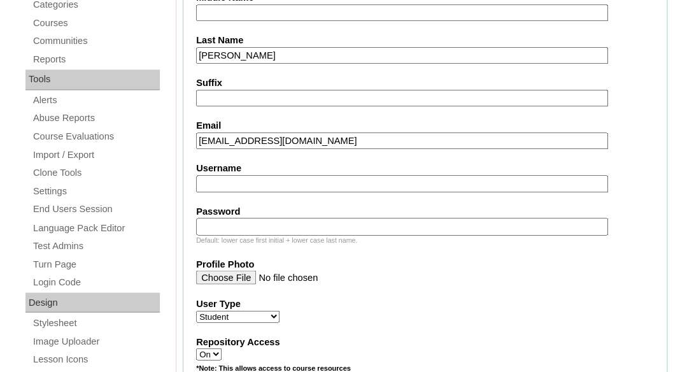
click at [241, 169] on label "Username" at bounding box center [425, 168] width 458 height 13
click at [241, 175] on input "Username" at bounding box center [402, 183] width 412 height 17
paste input "ariah.whicker@enlightiumstudent.com"
type input "ariah.whicker@enlightiumstudent.com"
click at [232, 231] on input "Password" at bounding box center [402, 226] width 412 height 17
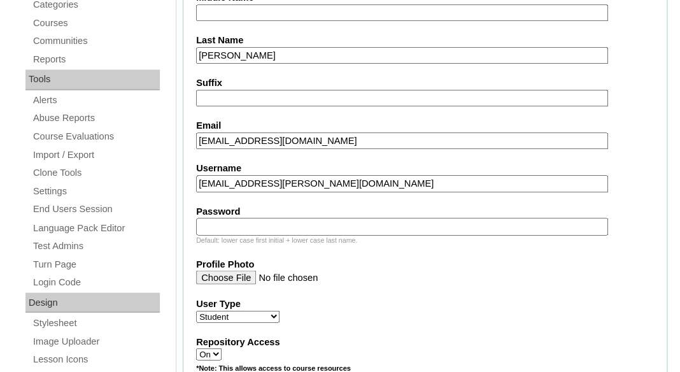
paste input "ariah.whicker@enlightiumstudent.com"
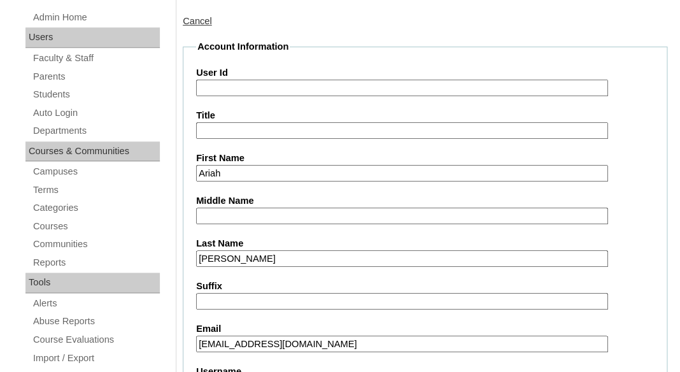
scroll to position [148, 0]
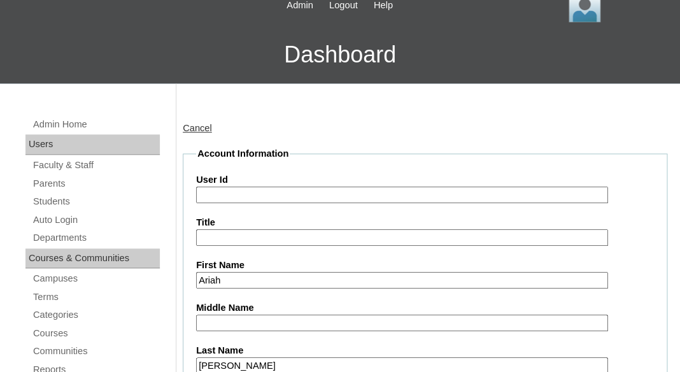
type input "ariah.whicker@enlightiumstudent.com"
click at [219, 193] on input "User Id" at bounding box center [402, 195] width 412 height 17
paste input "ariah.whicker@enlightiumstudent.com"
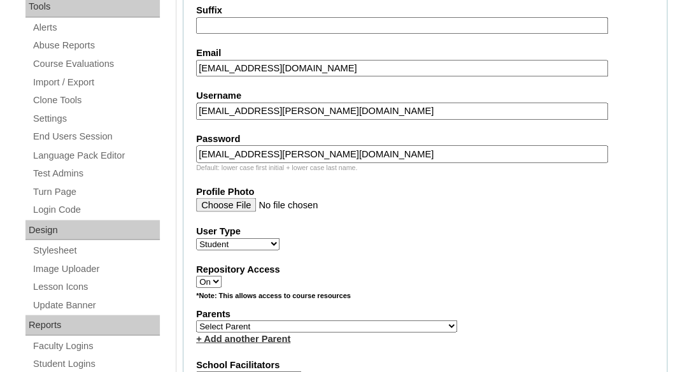
scroll to position [538, 0]
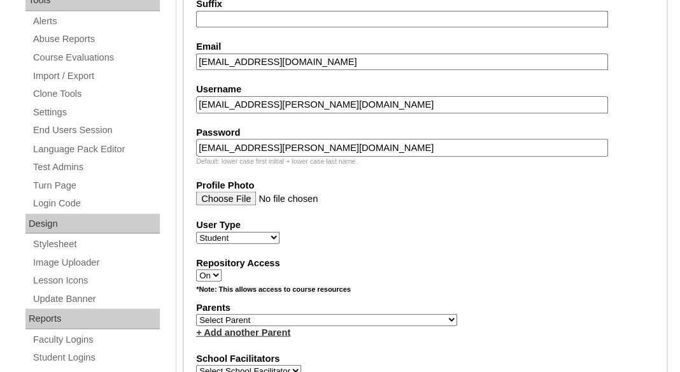
type input "26ariah.whicker@enlightiumstudent.com"
click at [196, 313] on select "Select Parent Garcia, Rosa Labourdette, Jessica Nicholson, Nicky Valentin , Nat…" at bounding box center [326, 319] width 261 height 12
select select "101399"
click option "Whicker, Jillian" at bounding box center [0, 0] width 0 height 0
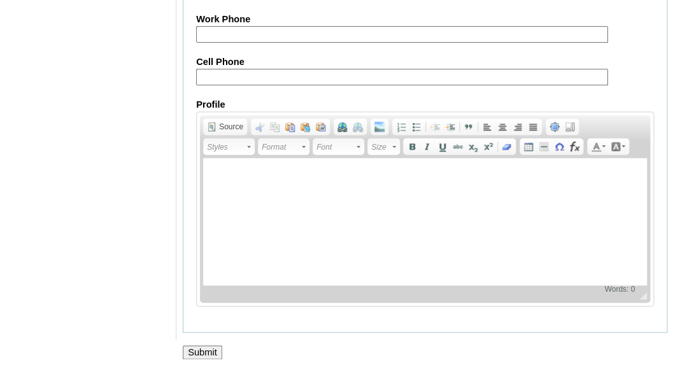
scroll to position [1667, 0]
click at [213, 354] on input "Submit" at bounding box center [202, 352] width 39 height 14
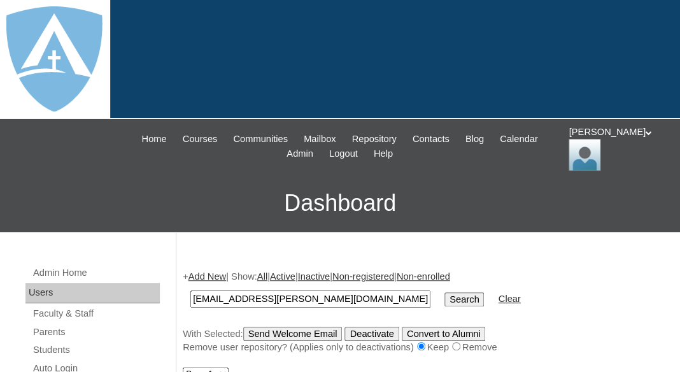
type input "ariah.whicker@enlightiumstudent.com"
click at [445, 292] on input "Search" at bounding box center [464, 299] width 39 height 14
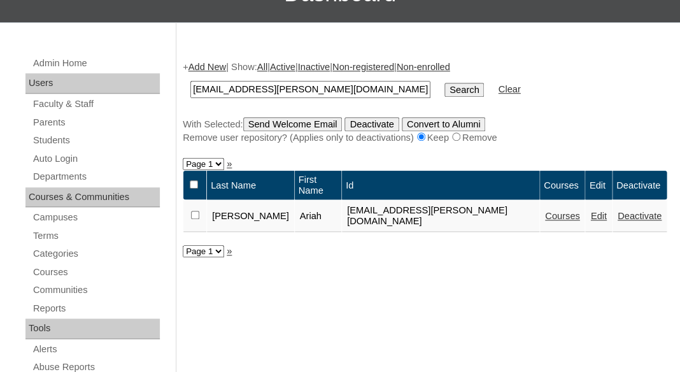
scroll to position [216, 0]
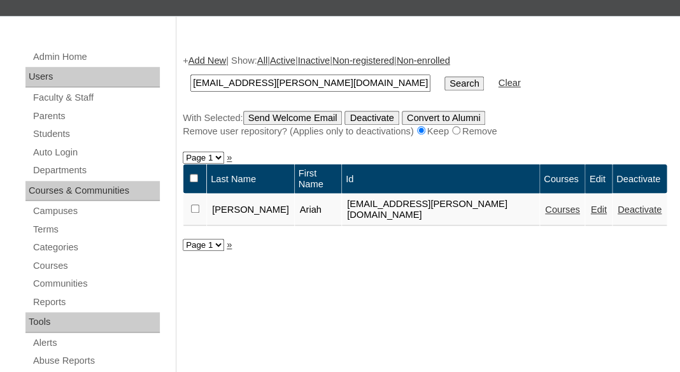
click at [550, 204] on link "Courses" at bounding box center [562, 209] width 35 height 10
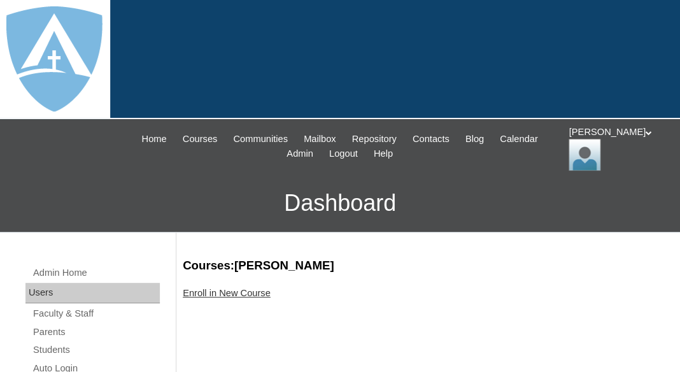
scroll to position [75, 0]
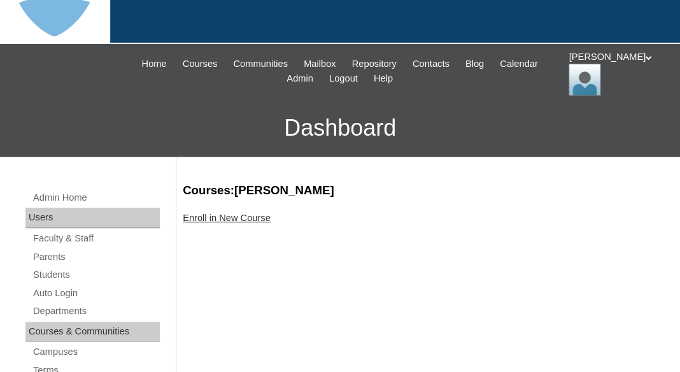
click at [235, 217] on link "Enroll in New Course" at bounding box center [227, 218] width 88 height 10
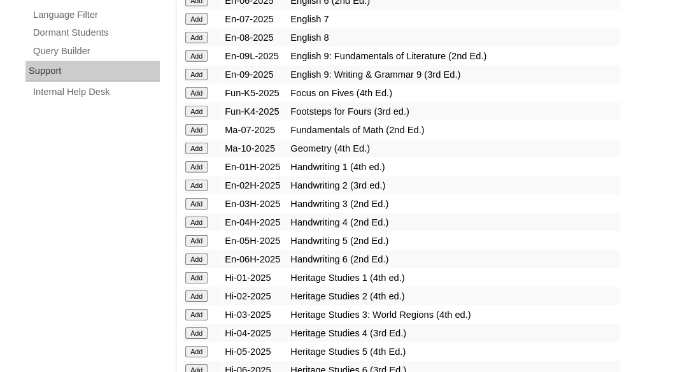
scroll to position [1009, 0]
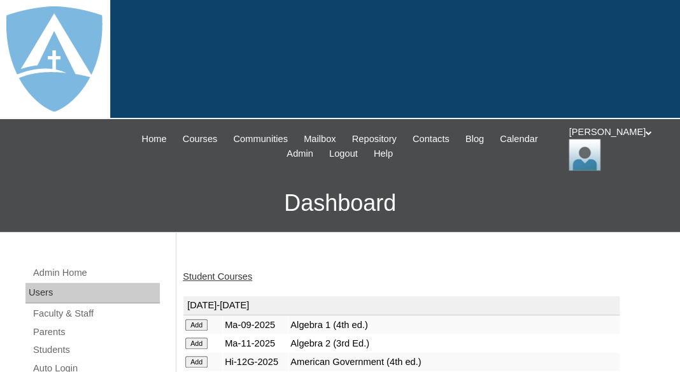
click at [236, 272] on link "Student Courses" at bounding box center [217, 276] width 69 height 10
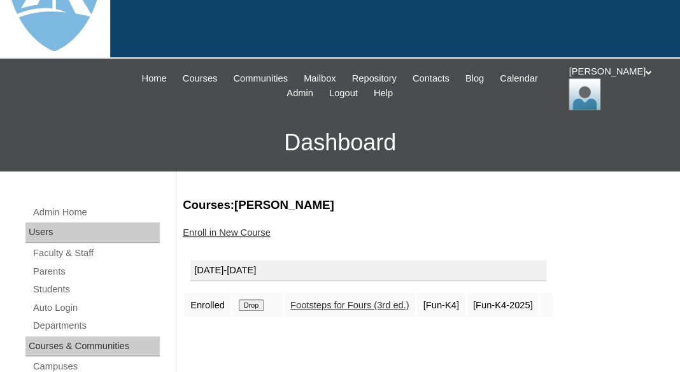
scroll to position [61, 0]
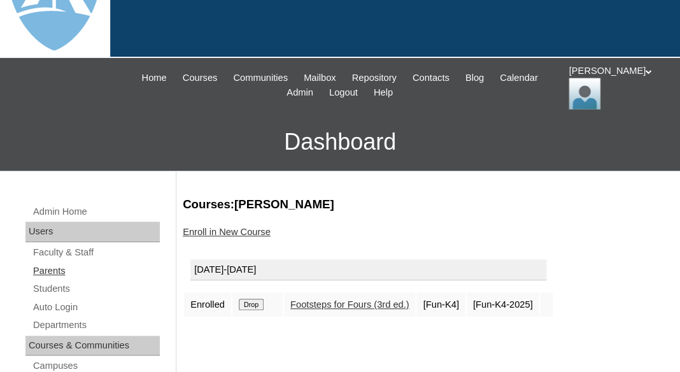
click at [67, 267] on link "Parents" at bounding box center [96, 271] width 128 height 16
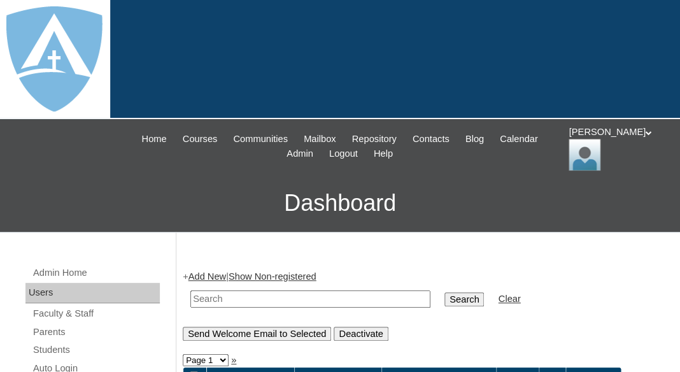
click at [225, 290] on input "text" at bounding box center [310, 298] width 240 height 17
paste input "[PERSON_NAME]"
drag, startPoint x: 224, startPoint y: 294, endPoint x: 177, endPoint y: 291, distance: 46.6
click at [190, 291] on input "[PERSON_NAME]" at bounding box center [310, 298] width 240 height 17
type input "[PERSON_NAME]"
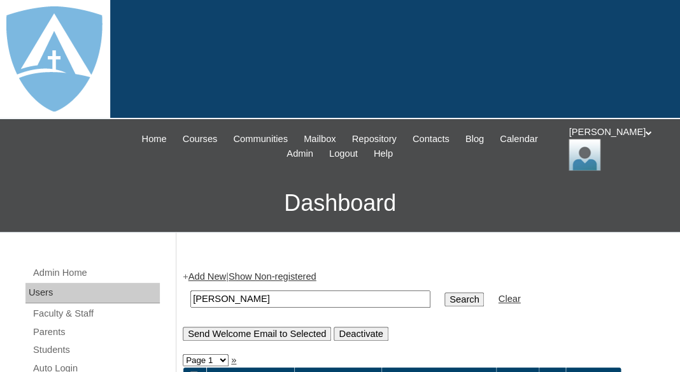
click at [445, 292] on input "Search" at bounding box center [464, 299] width 39 height 14
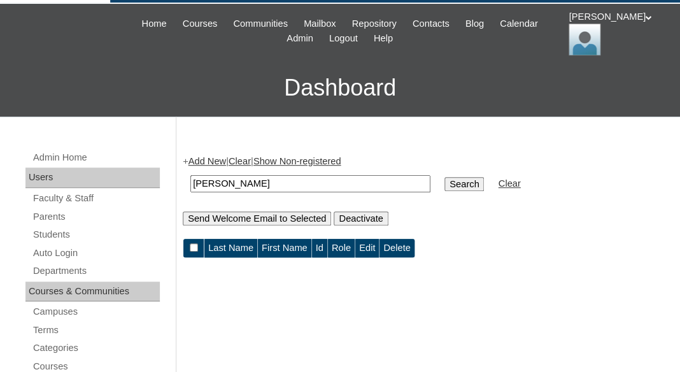
scroll to position [141, 0]
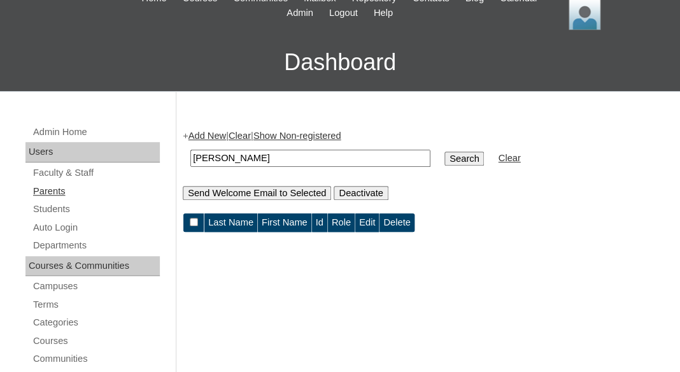
click at [60, 190] on link "Parents" at bounding box center [96, 191] width 128 height 16
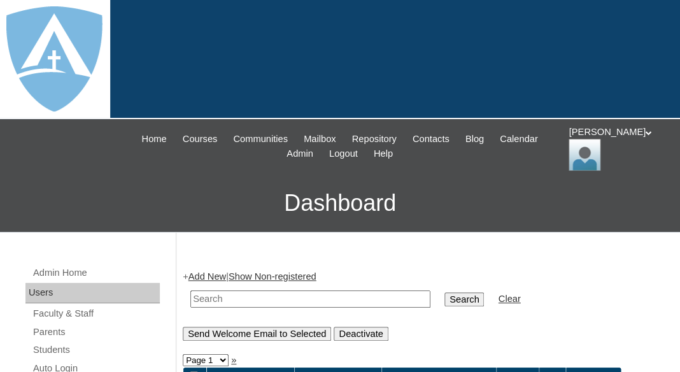
click at [218, 284] on td at bounding box center [310, 299] width 253 height 30
click at [218, 276] on link "Add New" at bounding box center [208, 276] width 38 height 10
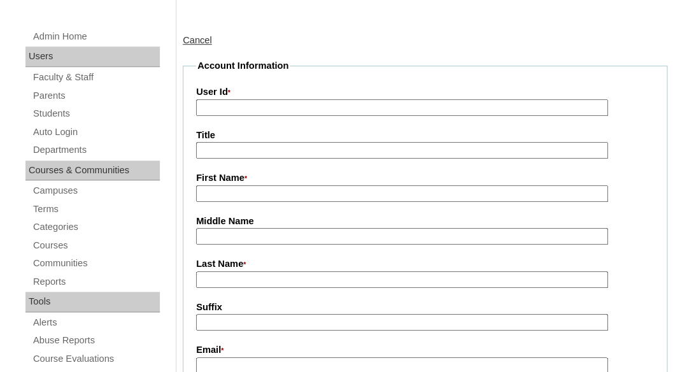
scroll to position [282, 0]
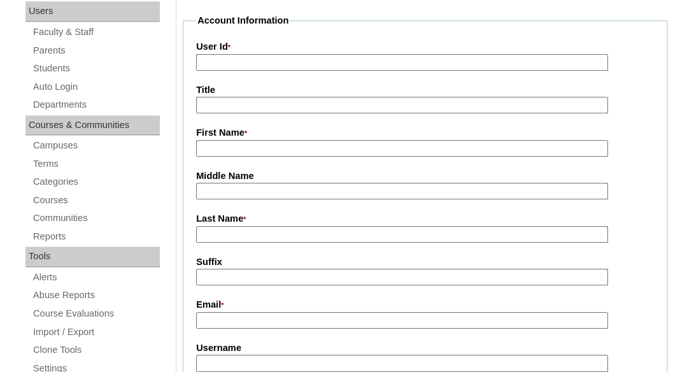
click at [235, 147] on input "First Name *" at bounding box center [402, 148] width 412 height 17
paste input "[PERSON_NAME]"
drag, startPoint x: 229, startPoint y: 145, endPoint x: 299, endPoint y: 150, distance: 69.7
click at [299, 150] on input "Krista Heyer" at bounding box center [402, 148] width 412 height 17
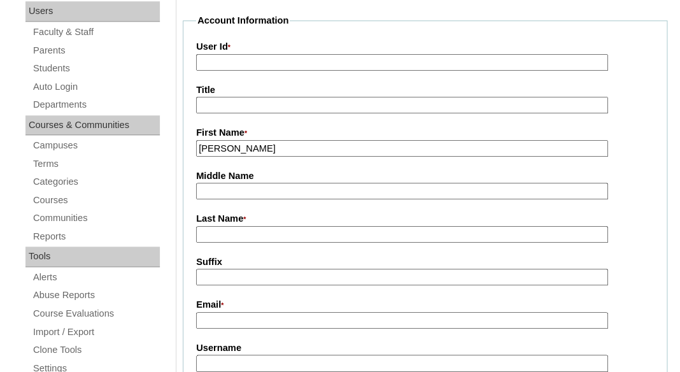
type input "Krista"
click at [245, 240] on input "Last Name *" at bounding box center [402, 234] width 412 height 17
paste input "[PERSON_NAME]"
type input "[PERSON_NAME]"
click at [229, 273] on input "Suffix" at bounding box center [402, 277] width 412 height 17
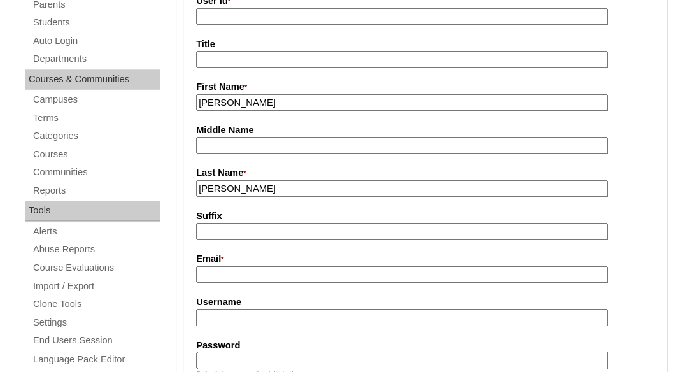
scroll to position [361, 0]
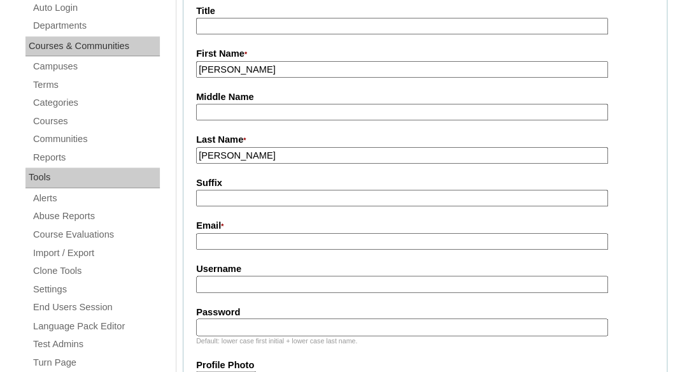
click at [265, 235] on input "Email *" at bounding box center [402, 241] width 412 height 17
paste input "k.heyer@enlightiumacademy.com"
type input "k.heyer@enlightiumacademy.com"
click at [238, 276] on input "Username" at bounding box center [402, 284] width 412 height 17
paste input "k.heyer@enlightiumacademy.com"
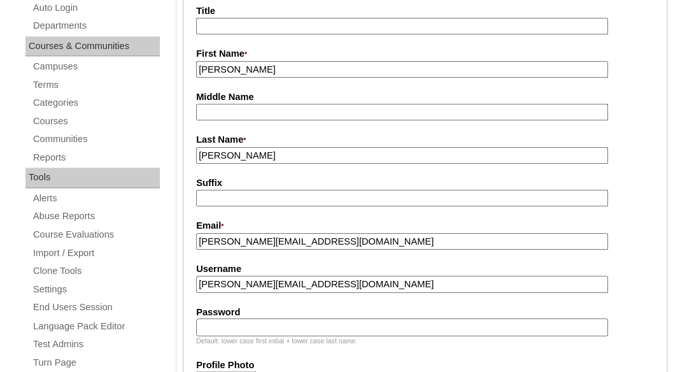
type input "[PERSON_NAME][EMAIL_ADDRESS][DOMAIN_NAME]"
click at [222, 324] on input "Password" at bounding box center [402, 326] width 412 height 17
paste input "k.heyer@enlightiumacademy.com"
type input "k.heyer@enlightiumacademy.com"
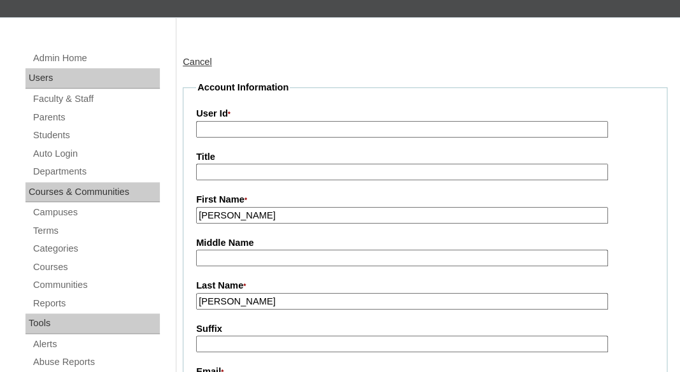
scroll to position [118, 0]
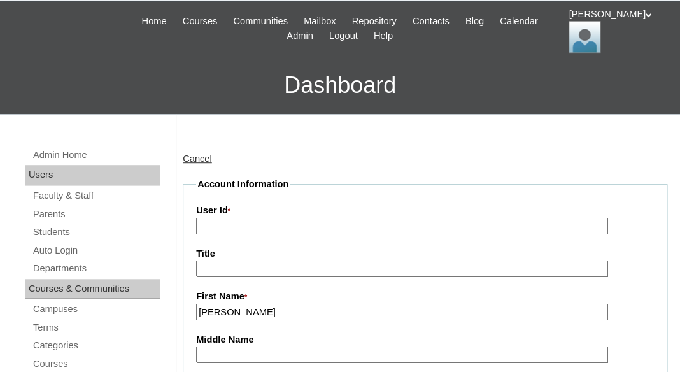
click at [232, 220] on input "User Id *" at bounding box center [402, 226] width 412 height 17
paste input "a7cVT0000000k9JYAQ"
type input "a7cVT0000000k9JYAQ"
click at [261, 181] on legend "Account Information" at bounding box center [243, 184] width 94 height 13
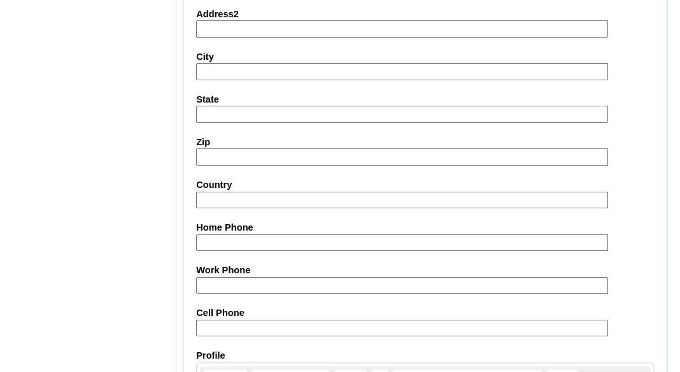
scroll to position [1439, 0]
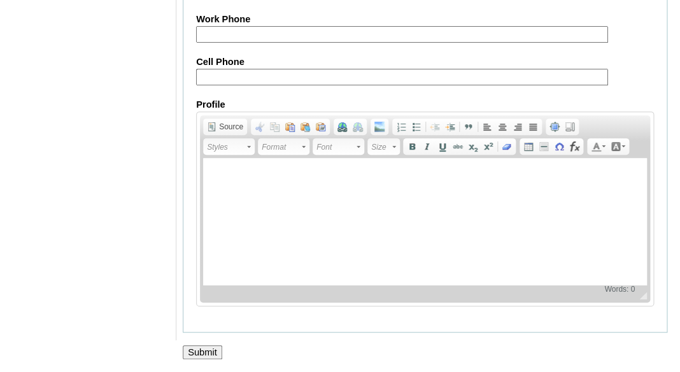
click at [208, 346] on input "Submit" at bounding box center [202, 352] width 39 height 14
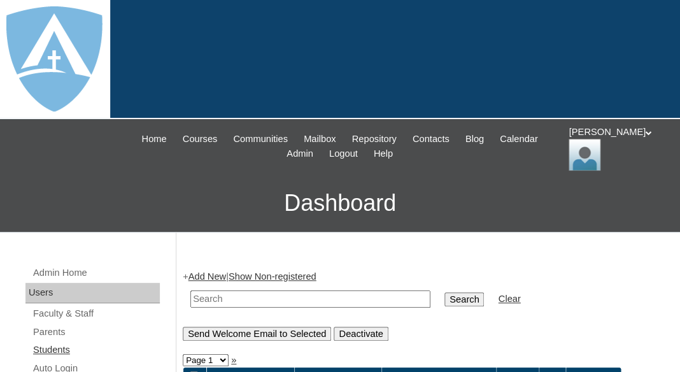
click at [46, 345] on link "Students" at bounding box center [96, 350] width 128 height 16
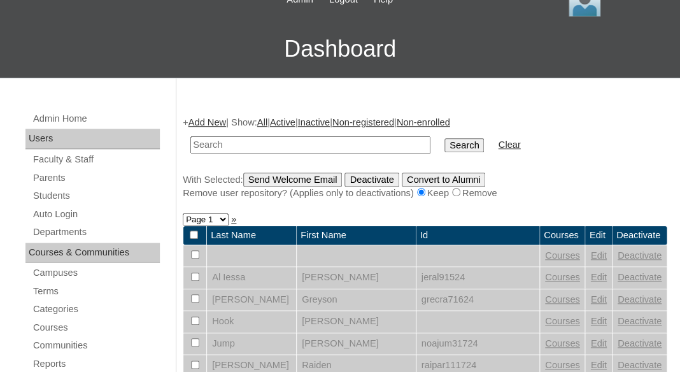
scroll to position [159, 0]
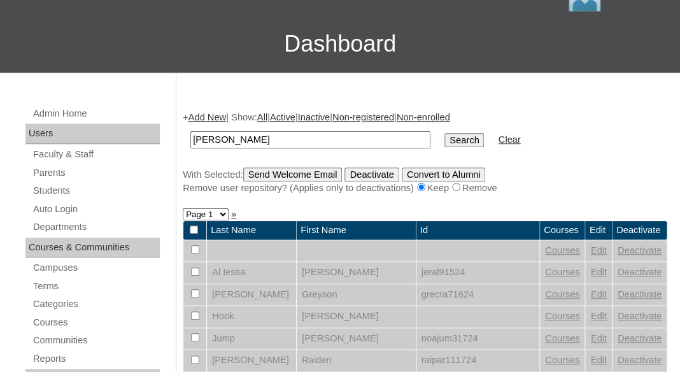
drag, startPoint x: 236, startPoint y: 135, endPoint x: 131, endPoint y: 132, distance: 105.1
click at [190, 132] on input "[PERSON_NAME]" at bounding box center [310, 139] width 240 height 17
type input "[PERSON_NAME]"
click at [445, 133] on input "Search" at bounding box center [464, 140] width 39 height 14
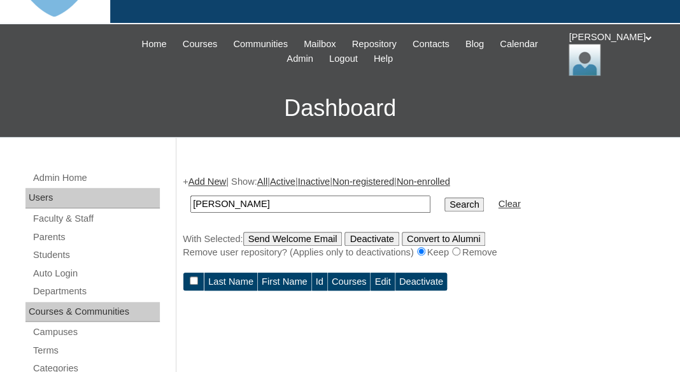
scroll to position [110, 0]
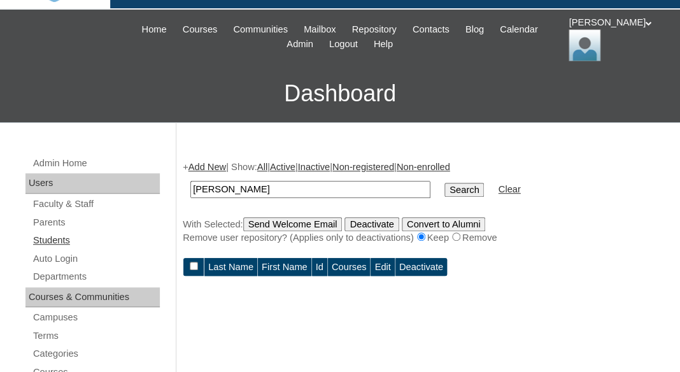
click at [69, 236] on link "Students" at bounding box center [96, 240] width 128 height 16
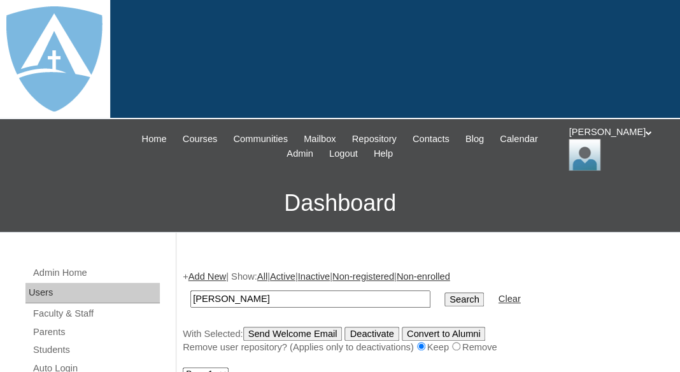
drag, startPoint x: 236, startPoint y: 296, endPoint x: 152, endPoint y: 296, distance: 84.1
click at [190, 296] on input "[PERSON_NAME]" at bounding box center [310, 298] width 240 height 17
type input "[PERSON_NAME]"
click at [445, 292] on input "Search" at bounding box center [464, 299] width 39 height 14
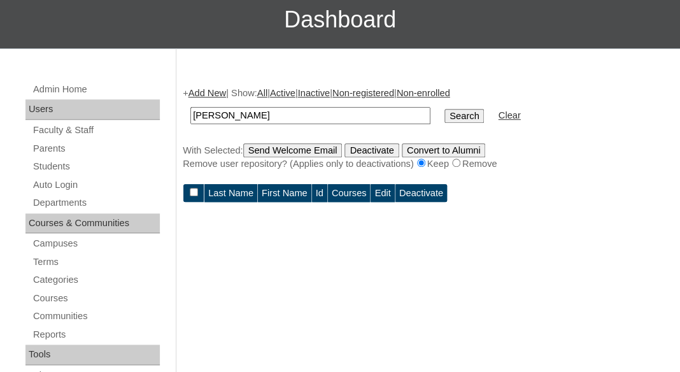
scroll to position [187, 0]
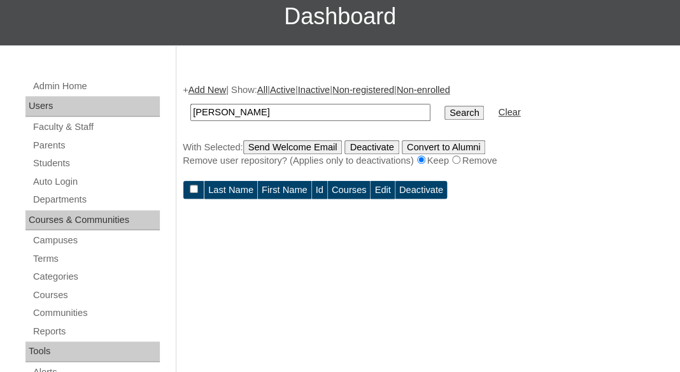
click at [220, 90] on link "Add New" at bounding box center [208, 90] width 38 height 10
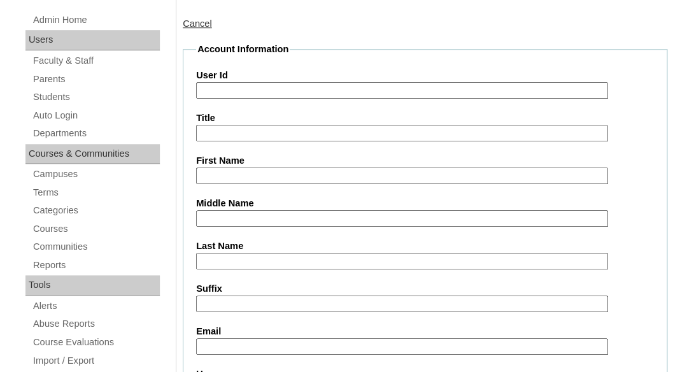
scroll to position [264, 0]
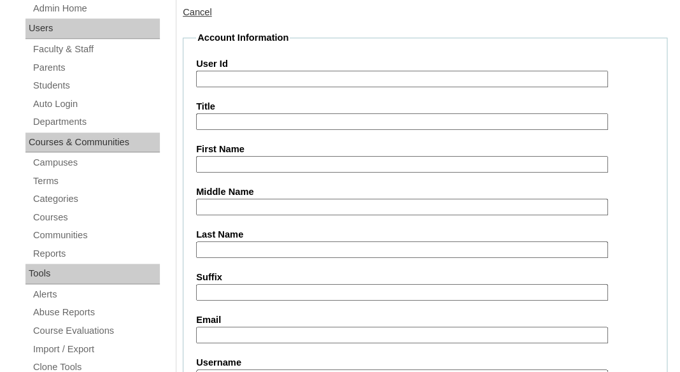
click at [265, 160] on input "First Name" at bounding box center [402, 164] width 412 height 17
paste input "Madison Heyer"
drag, startPoint x: 241, startPoint y: 161, endPoint x: 318, endPoint y: 169, distance: 76.9
click at [318, 169] on input "Madison Heyer" at bounding box center [402, 164] width 412 height 17
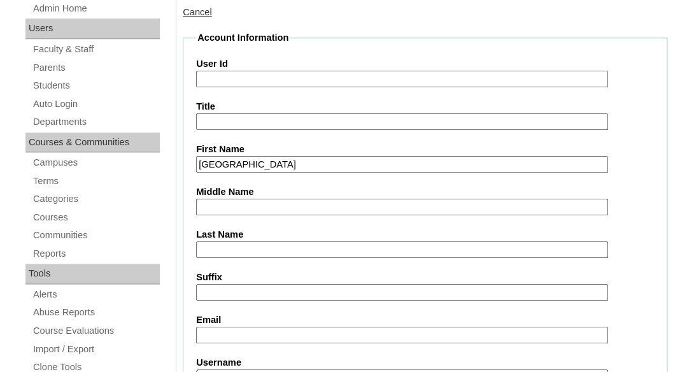
type input "Madison"
click at [258, 236] on label "Last Name" at bounding box center [425, 234] width 458 height 13
click at [258, 241] on input "Last Name" at bounding box center [402, 249] width 412 height 17
paste input "Heyer"
type input "Heyer"
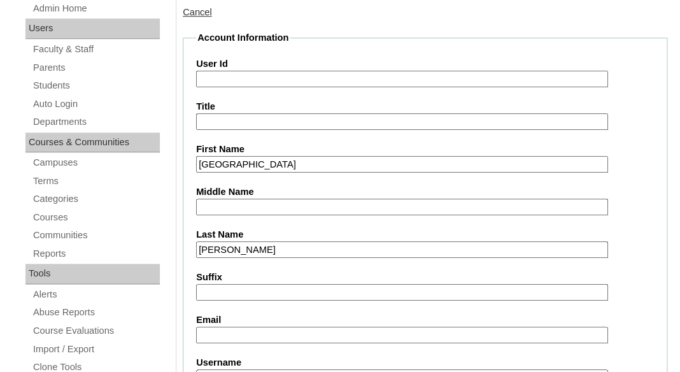
click at [239, 290] on input "Suffix" at bounding box center [402, 292] width 412 height 17
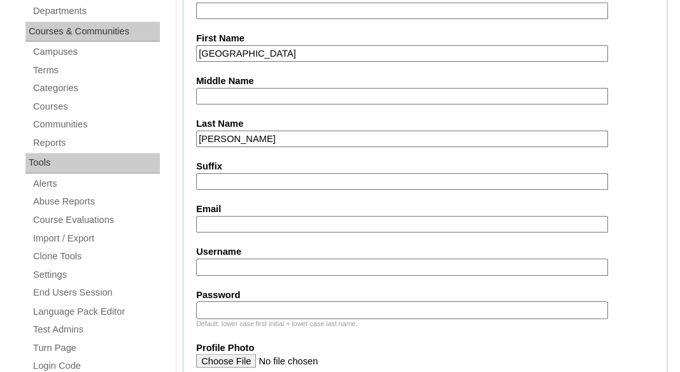
scroll to position [404, 0]
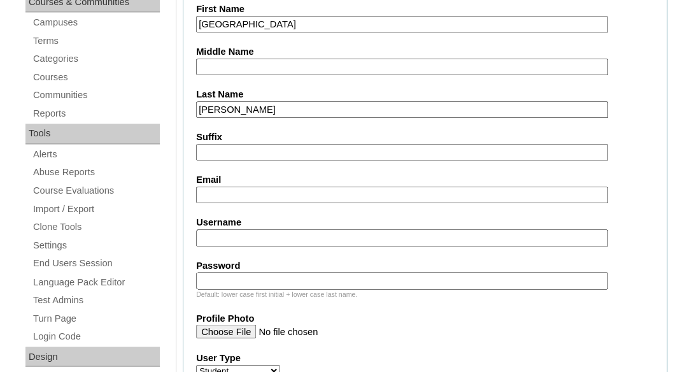
click at [248, 192] on input "Email" at bounding box center [402, 195] width 412 height 17
paste input "k.heyer@enlightiumacademy.com"
type input "k.heyer@enlightiumacademy.com"
click at [247, 238] on input "Username" at bounding box center [402, 237] width 412 height 17
paste input "madison.heyer@enlightiumstudent.com"
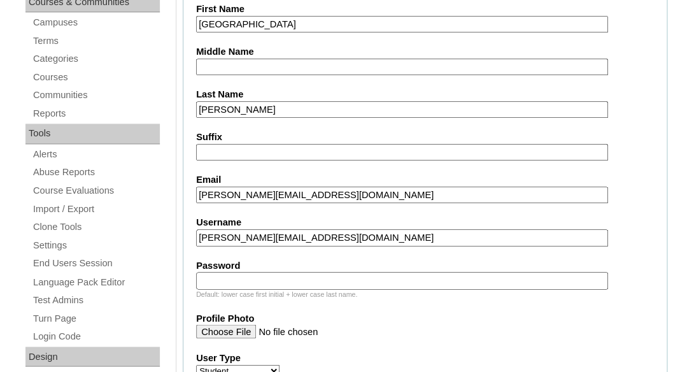
type input "madison.heyer@enlightiumstudent.com"
click at [232, 285] on input "Password" at bounding box center [402, 280] width 412 height 17
paste input "madison.heyer@enlightiumstudent.com"
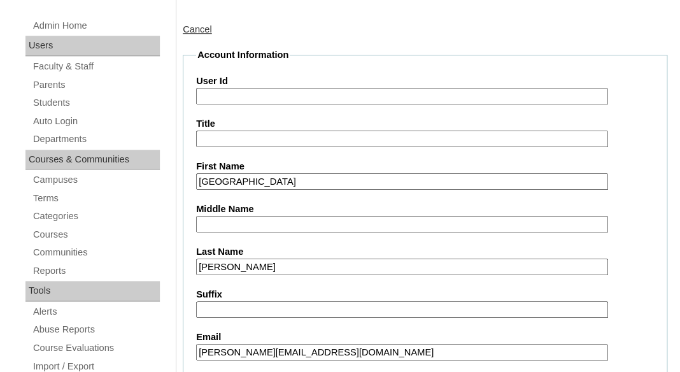
scroll to position [245, 0]
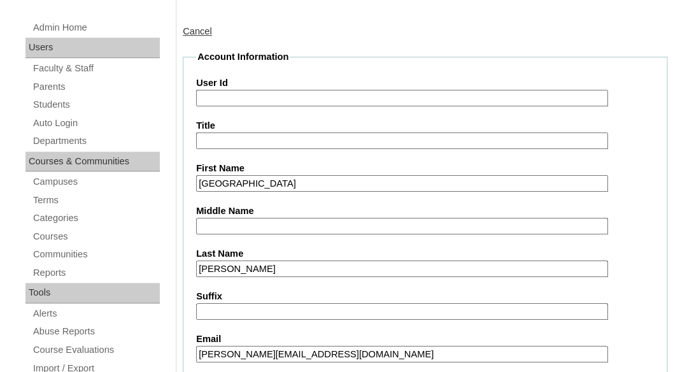
type input "madison.heyer@enlightiumstudent.com"
click at [224, 93] on input "User Id" at bounding box center [402, 98] width 412 height 17
paste input "madison.heyer@enlightiumstudent.com"
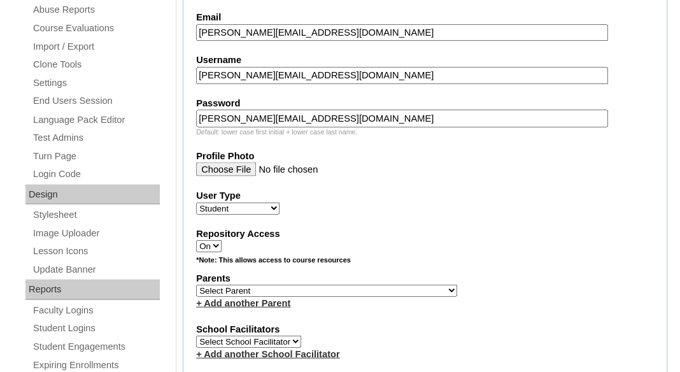
scroll to position [568, 0]
type input "26madison.heyer@enlightiumstudent.com"
click at [196, 283] on select "Select Parent Garcia, Rosa Labourdette, Jessica Nicholson, Nicky Valentin , Nat…" at bounding box center [326, 289] width 261 height 12
select select "101401"
click option "Heyer, Krista" at bounding box center [0, 0] width 0 height 0
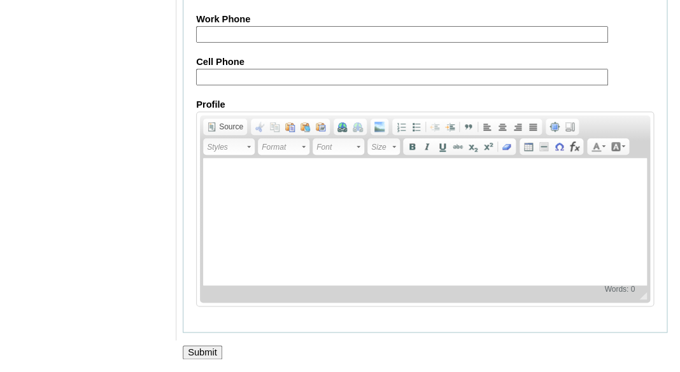
scroll to position [1667, 0]
click at [208, 348] on input "Submit" at bounding box center [202, 352] width 39 height 14
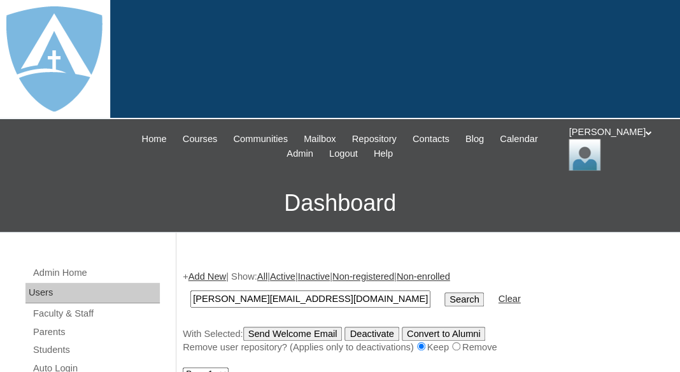
type input "[PERSON_NAME][EMAIL_ADDRESS][DOMAIN_NAME]"
click at [445, 292] on input "Search" at bounding box center [464, 299] width 39 height 14
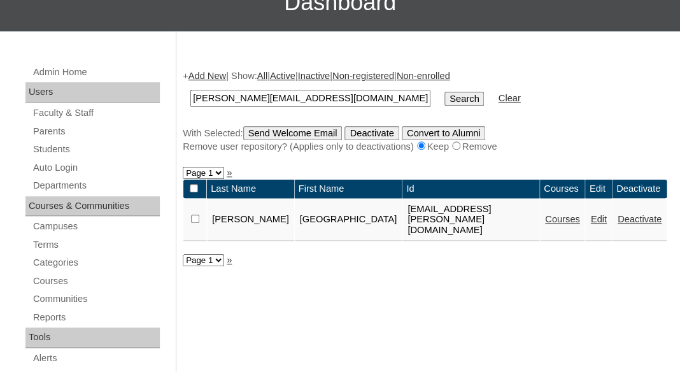
scroll to position [204, 0]
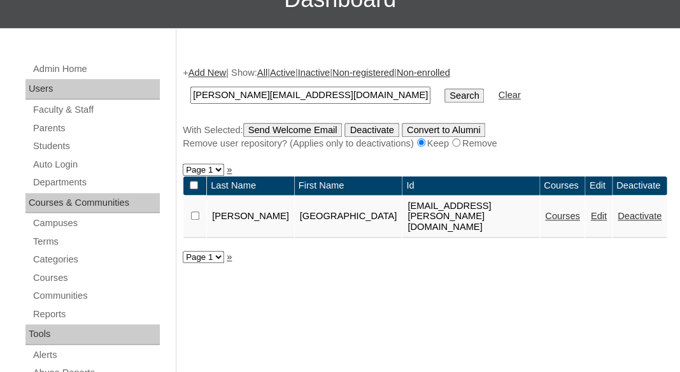
click at [554, 221] on link "Courses" at bounding box center [562, 216] width 35 height 10
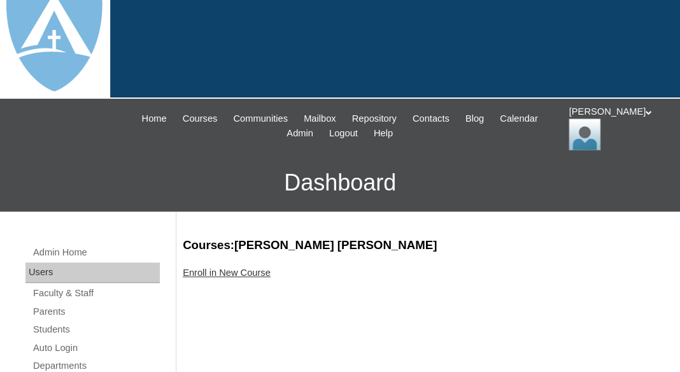
scroll to position [43, 0]
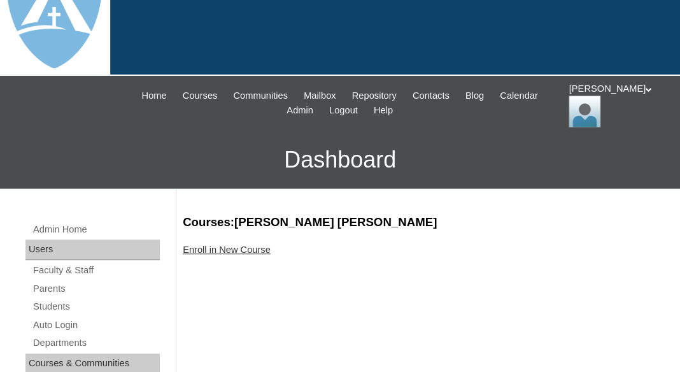
click at [211, 245] on link "Enroll in New Course" at bounding box center [227, 250] width 88 height 10
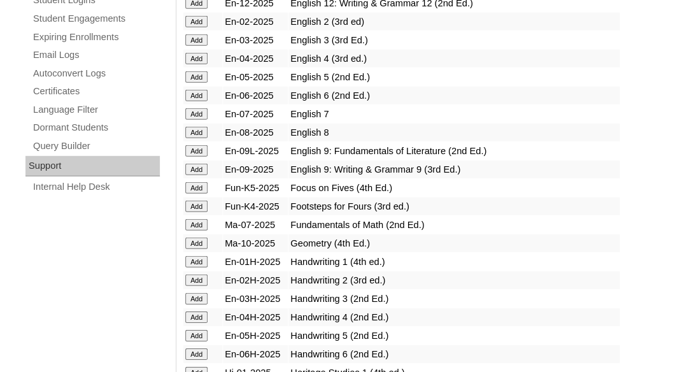
scroll to position [899, 0]
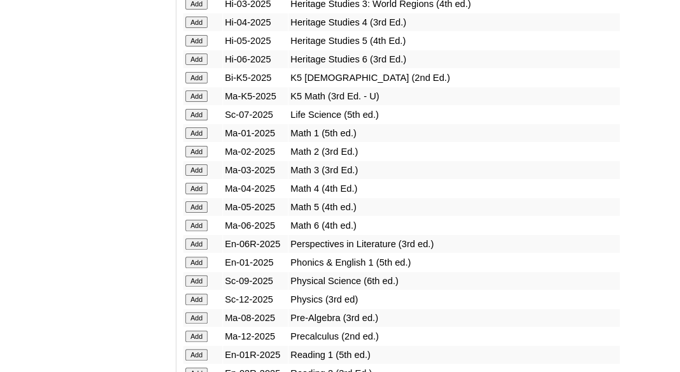
scroll to position [1301, 0]
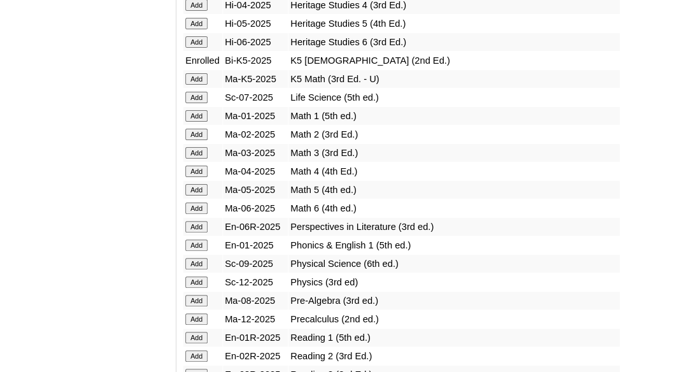
scroll to position [1342, 0]
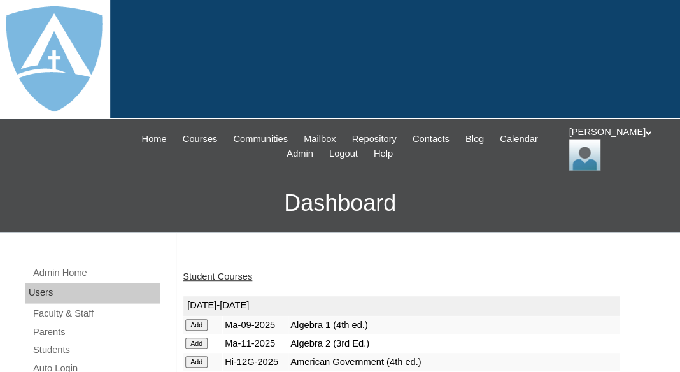
click at [210, 275] on link "Student Courses" at bounding box center [217, 276] width 69 height 10
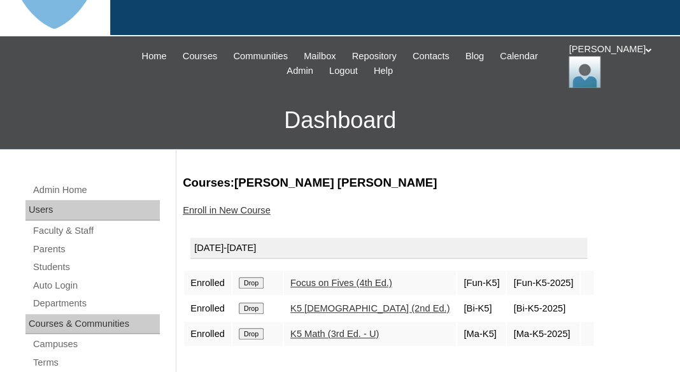
scroll to position [171, 0]
